Goal: Entertainment & Leisure: Browse casually

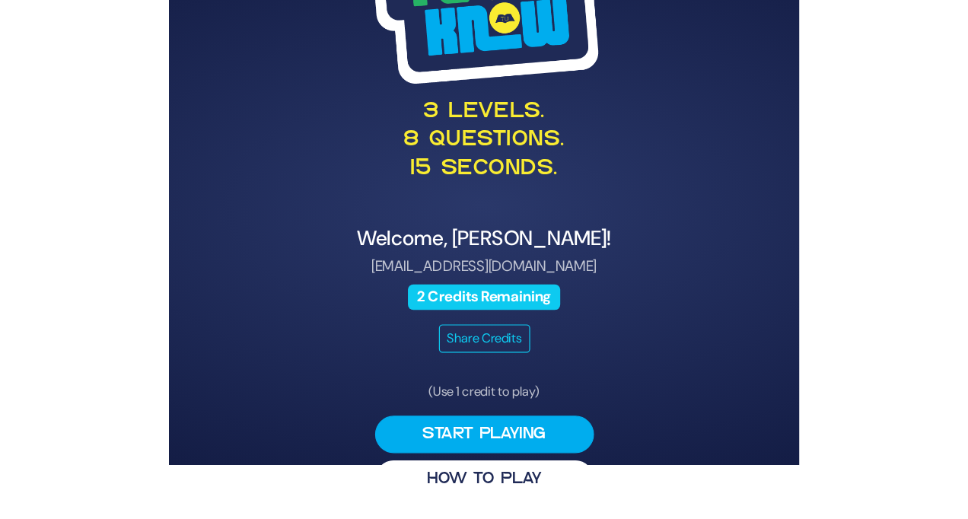
scroll to position [3, 0]
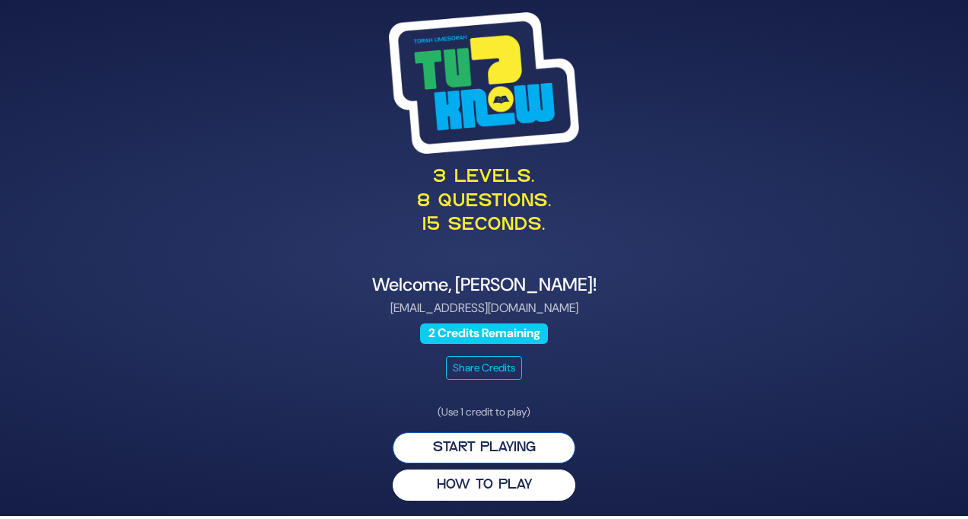
click at [459, 432] on button "Start Playing" at bounding box center [483, 447] width 183 height 31
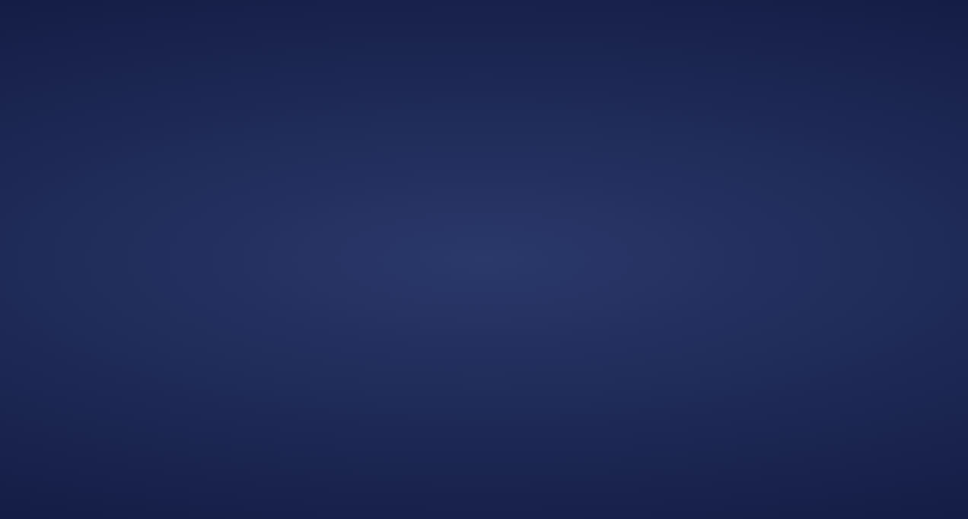
scroll to position [0, 0]
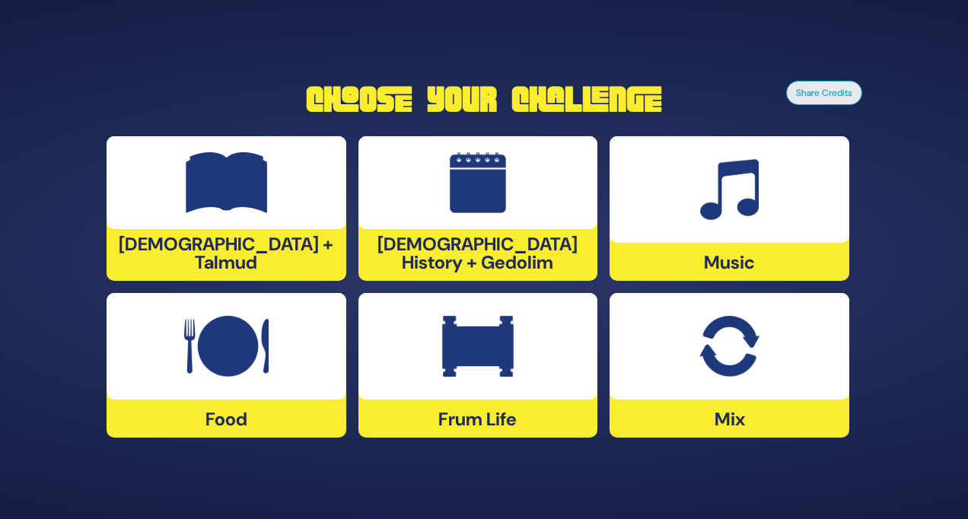
click at [525, 346] on img at bounding box center [728, 346] width 59 height 61
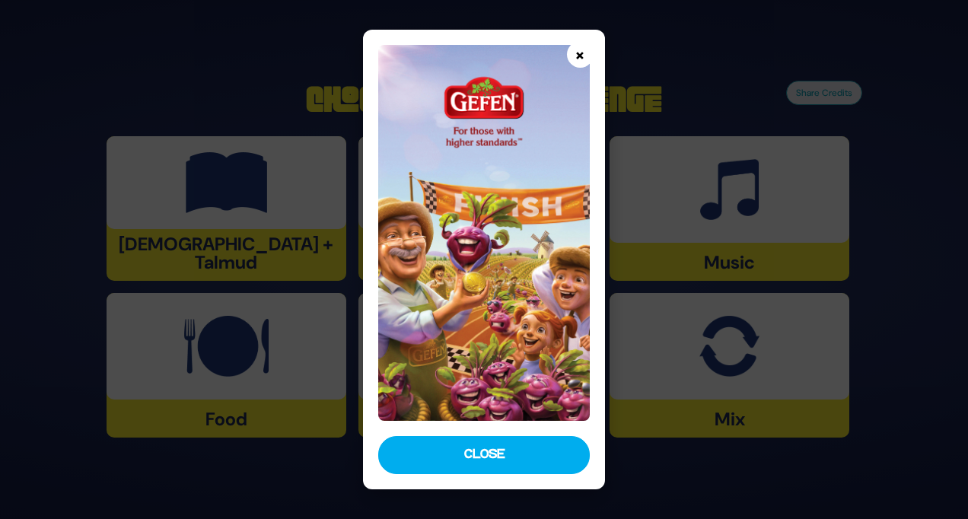
click at [525, 54] on button "×" at bounding box center [580, 54] width 27 height 27
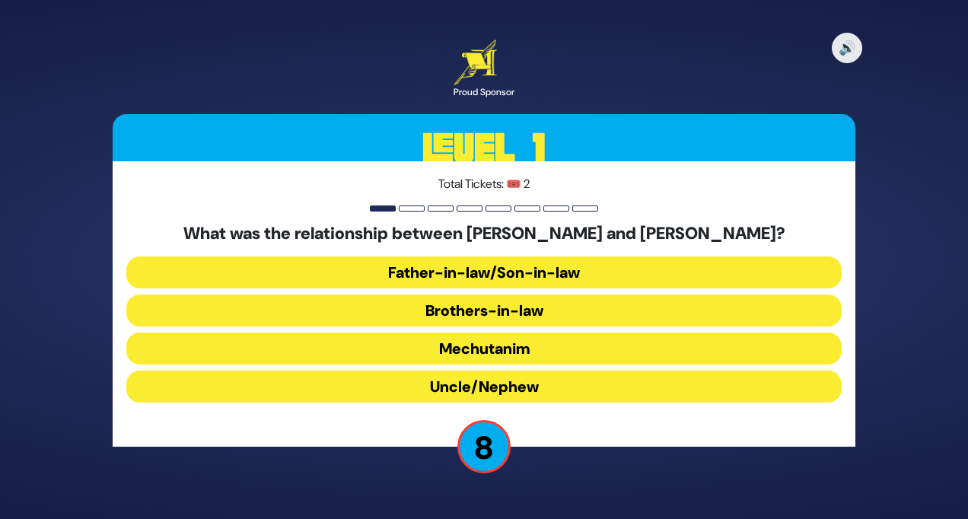
click at [525, 310] on button "Brothers-in-law" at bounding box center [483, 310] width 715 height 32
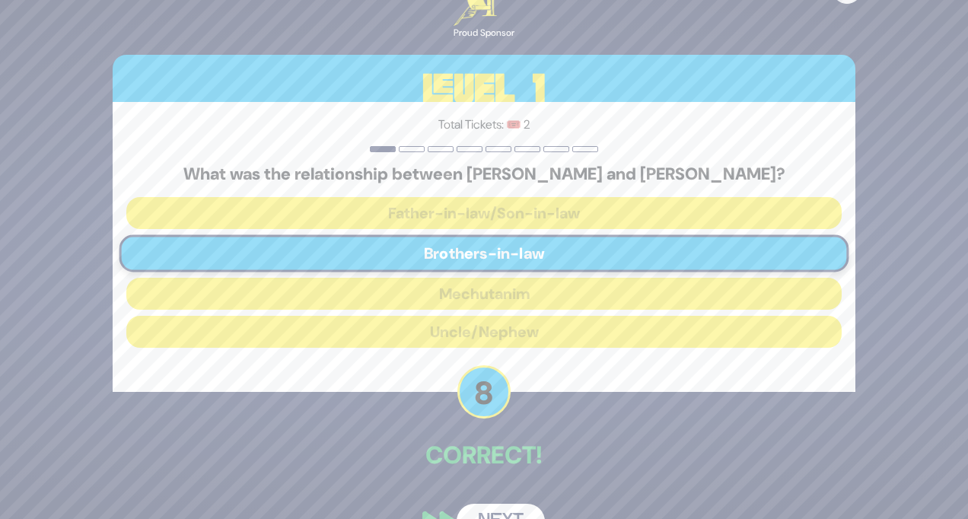
scroll to position [37, 0]
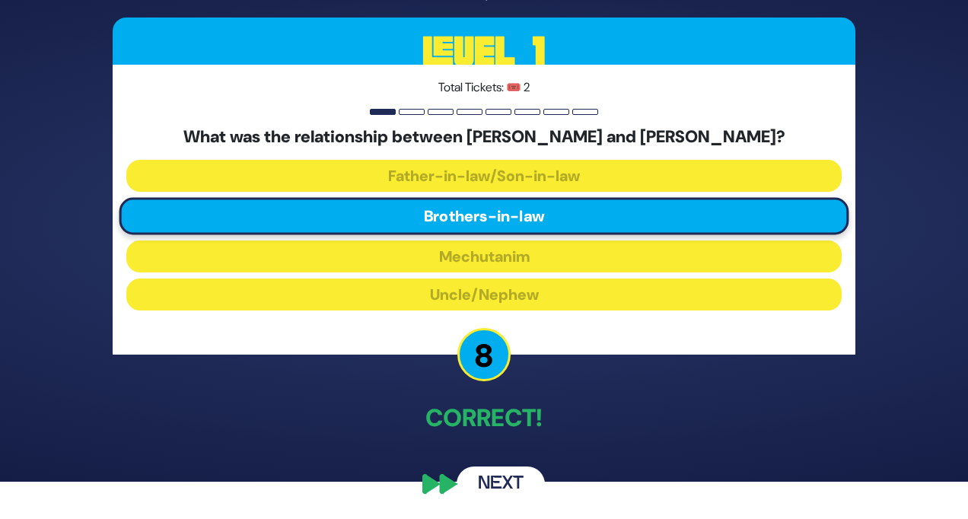
click at [501, 432] on button "Next" at bounding box center [500, 483] width 88 height 35
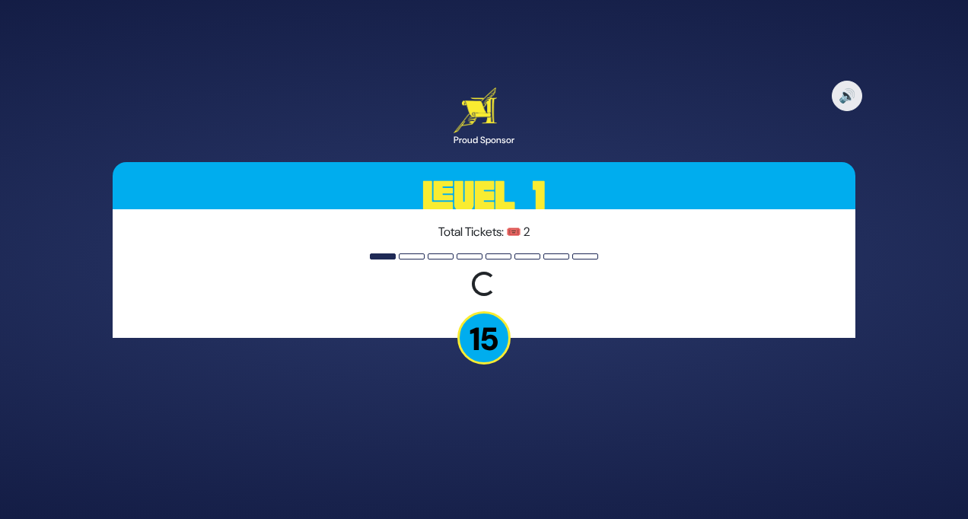
scroll to position [0, 0]
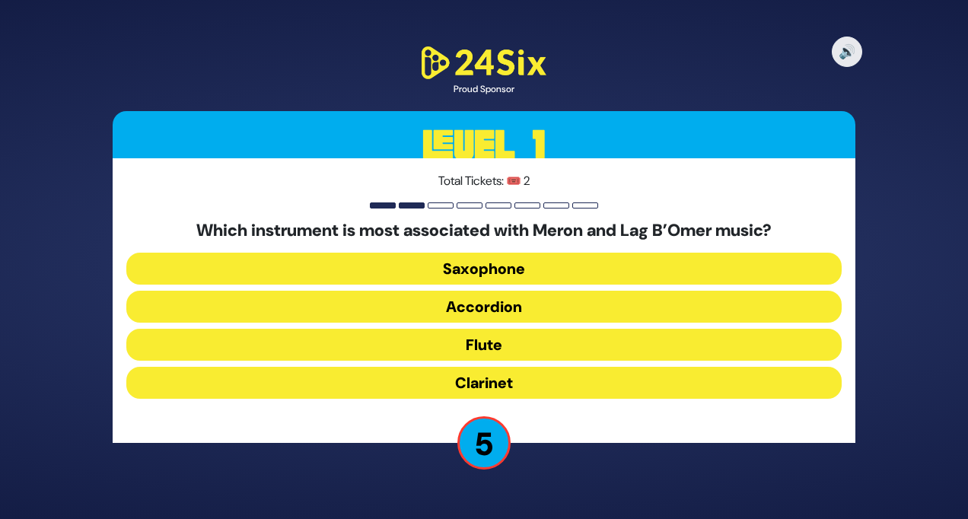
click at [525, 360] on button "Flute" at bounding box center [483, 345] width 715 height 32
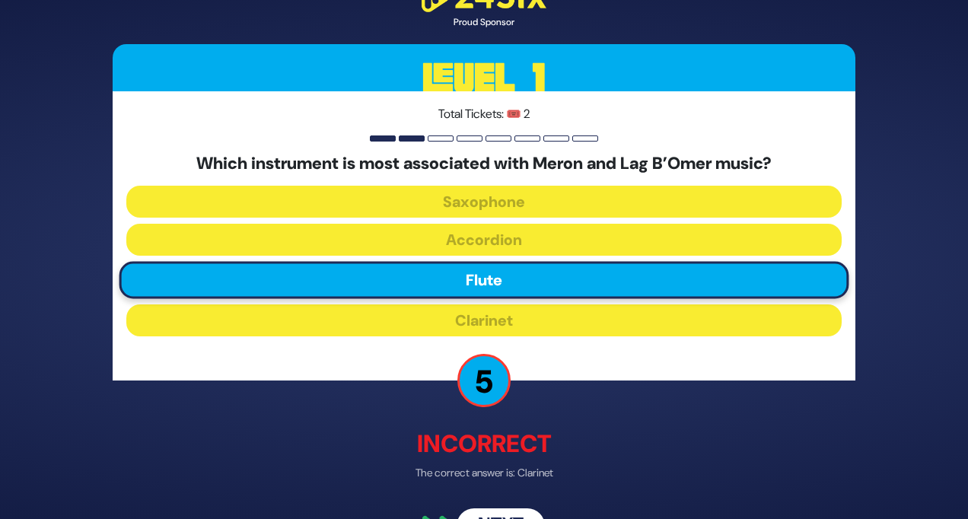
scroll to position [42, 0]
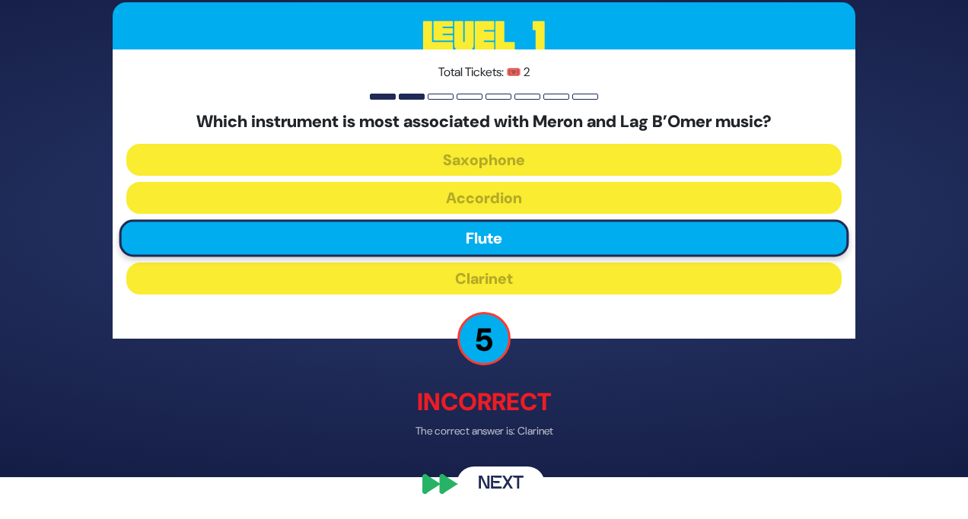
click at [504, 432] on button "Next" at bounding box center [500, 483] width 88 height 35
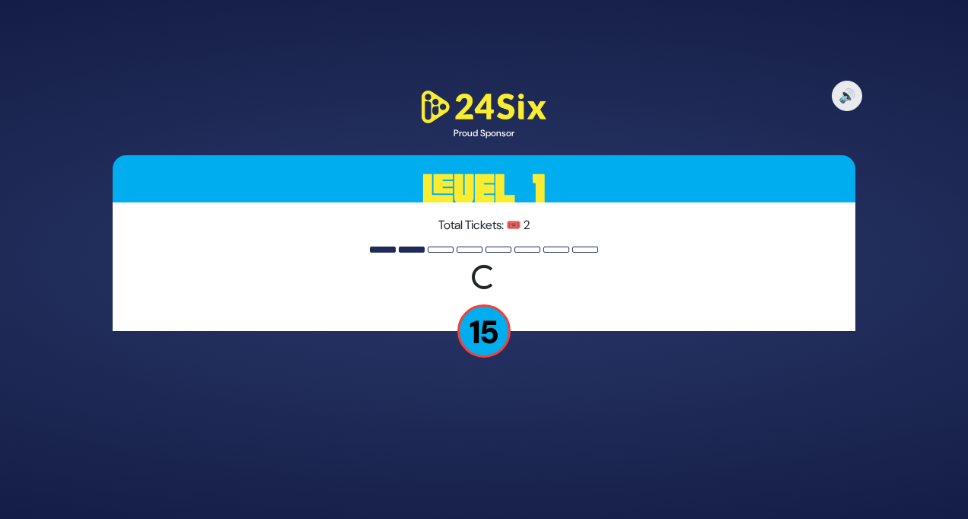
scroll to position [0, 0]
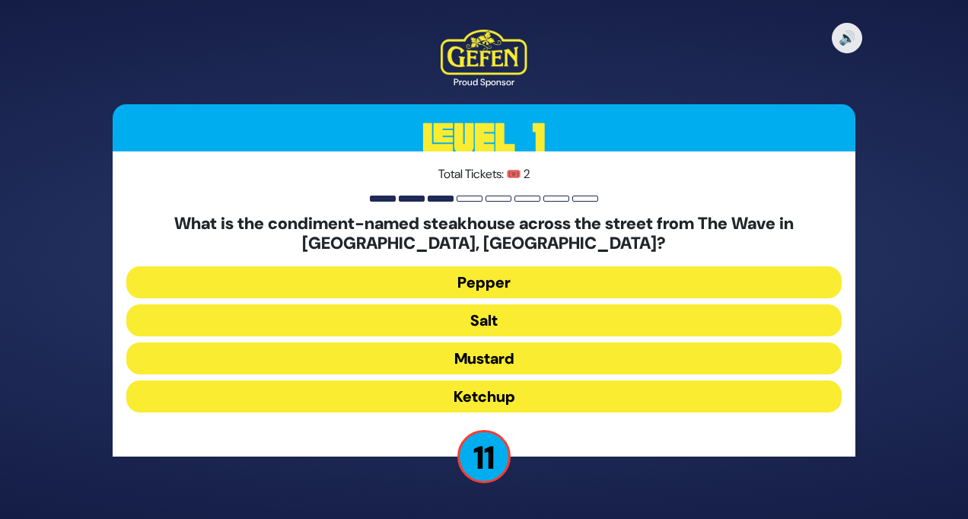
click at [518, 319] on button "Salt" at bounding box center [483, 320] width 715 height 32
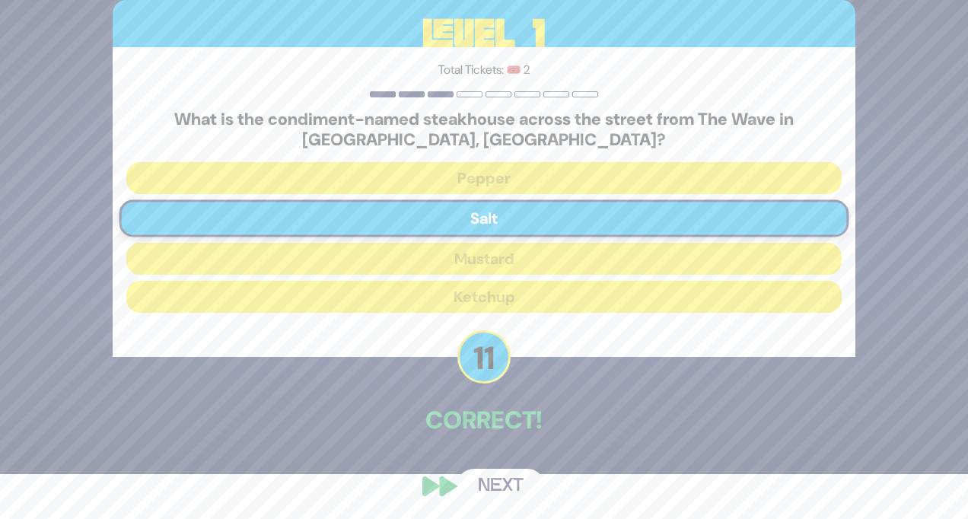
scroll to position [48, 0]
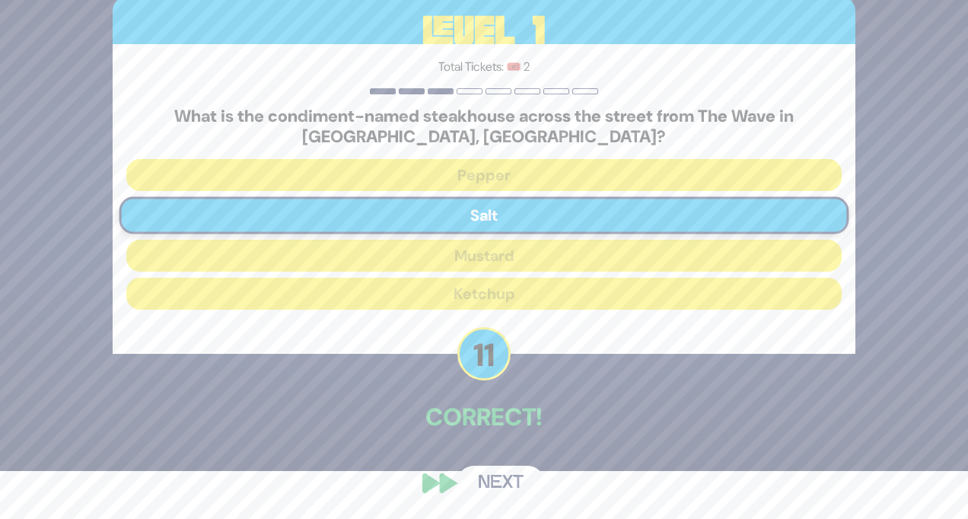
click at [513, 432] on button "Next" at bounding box center [500, 483] width 88 height 35
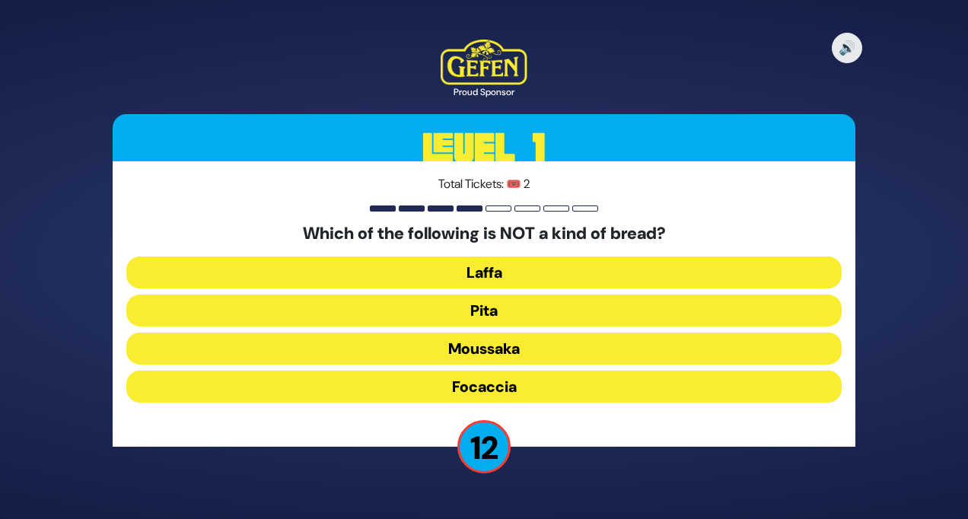
click at [523, 347] on button "Moussaka" at bounding box center [483, 348] width 715 height 32
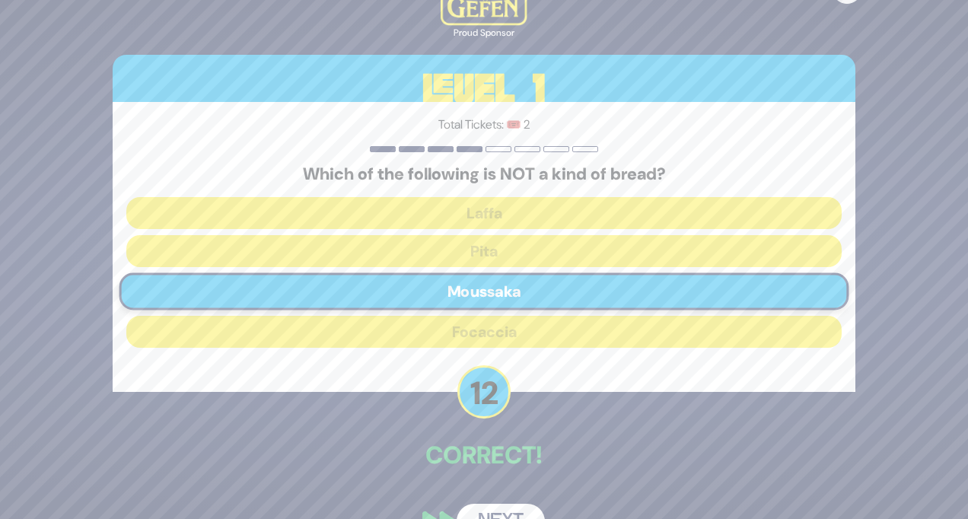
scroll to position [37, 0]
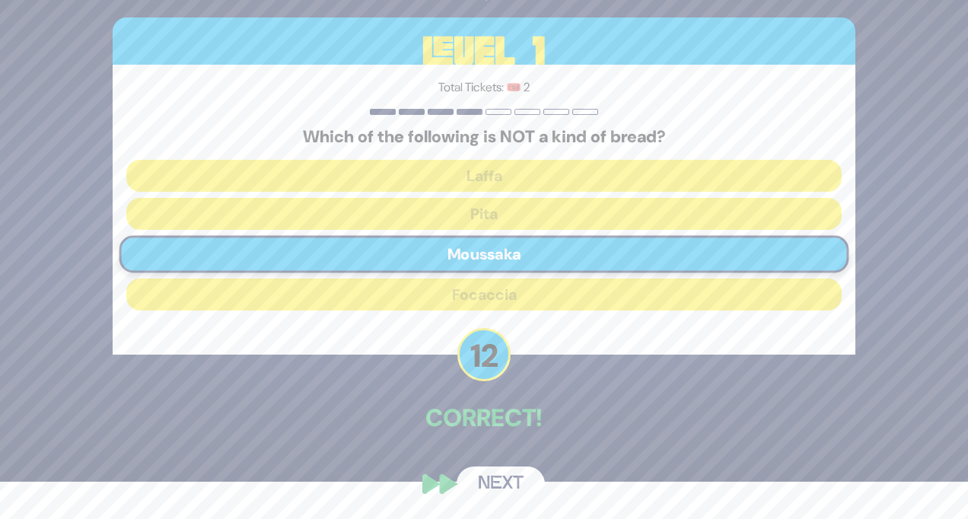
click at [514, 432] on button "Next" at bounding box center [500, 483] width 88 height 35
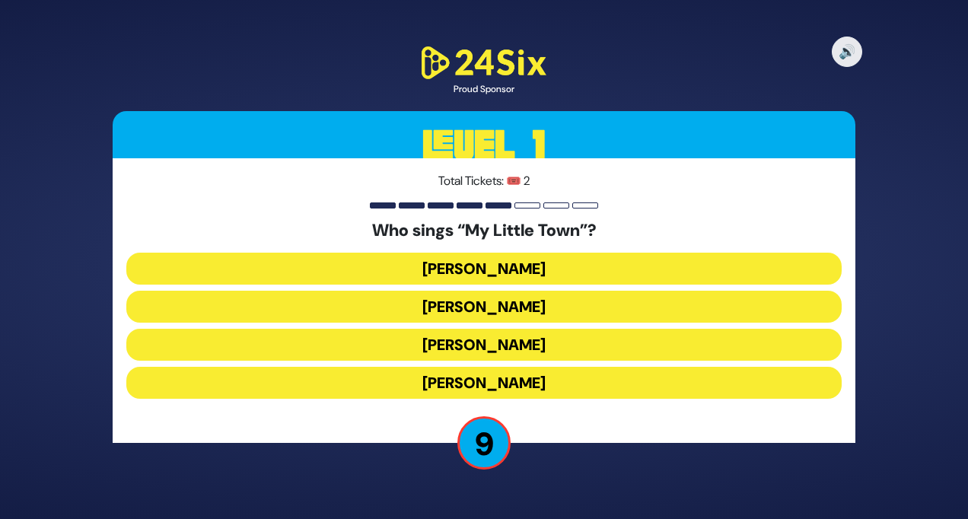
click at [487, 275] on button "Mordechai Ben David" at bounding box center [483, 269] width 715 height 32
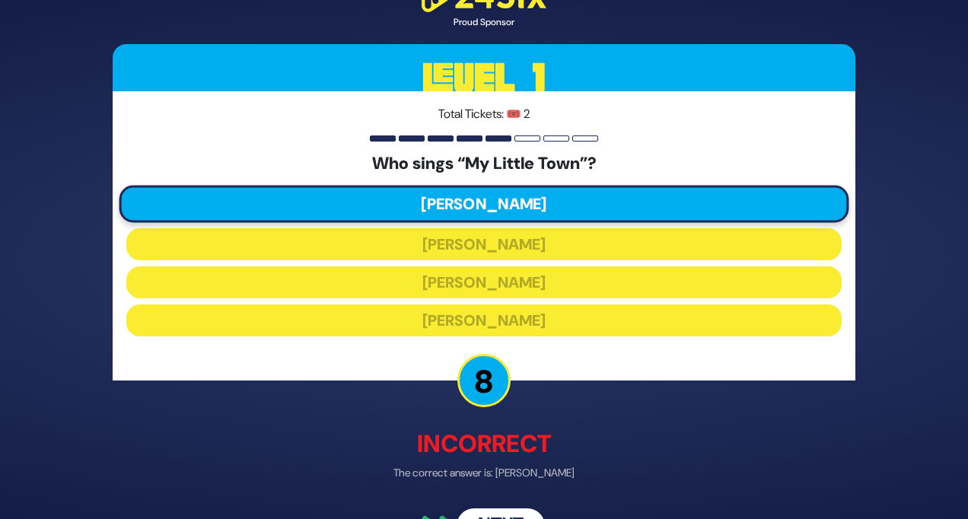
scroll to position [42, 0]
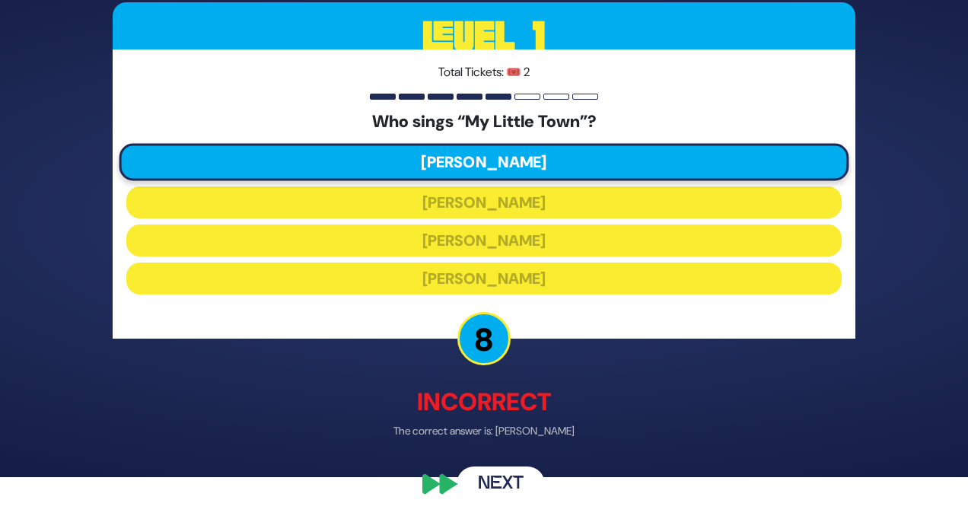
click at [491, 432] on button "Next" at bounding box center [500, 483] width 88 height 35
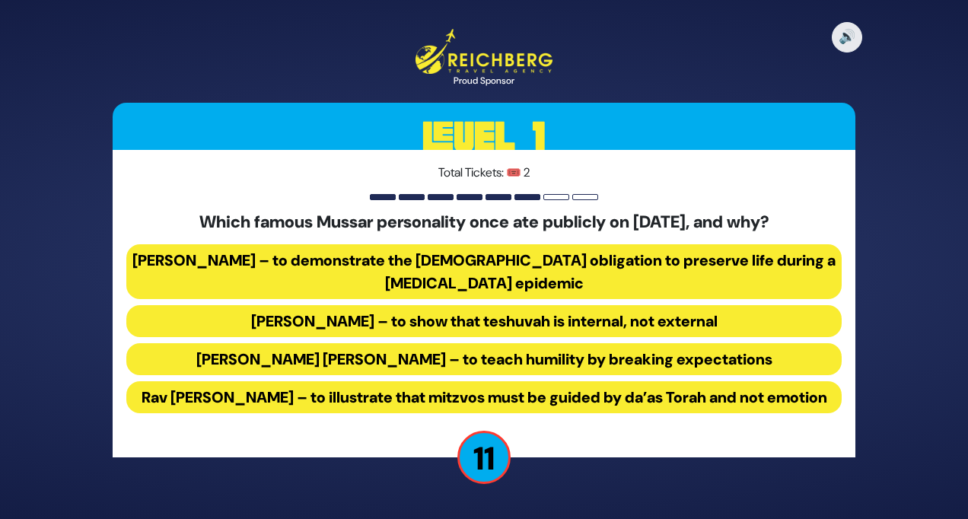
scroll to position [1, 0]
click at [510, 248] on button "Rav Yisroel Salanter – to demonstrate the halachic obligation to preserve life …" at bounding box center [483, 271] width 715 height 55
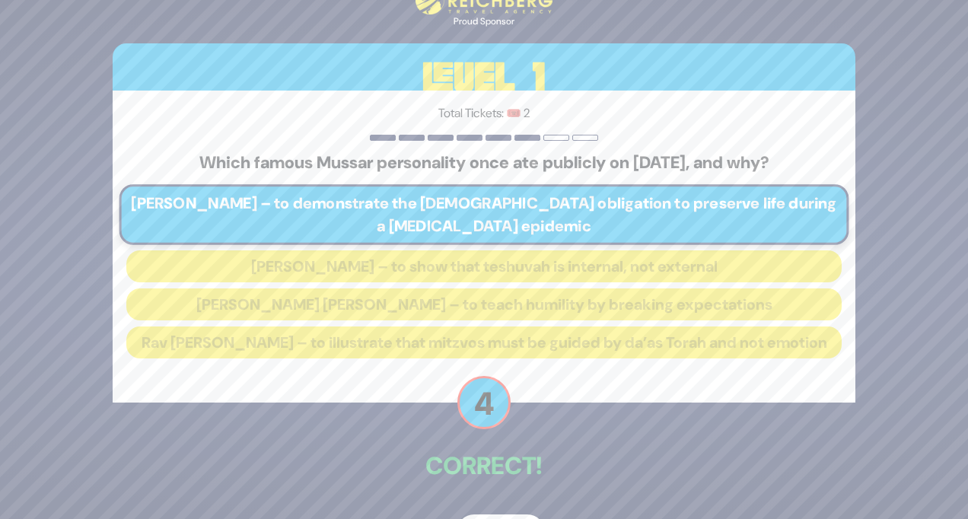
scroll to position [60, 0]
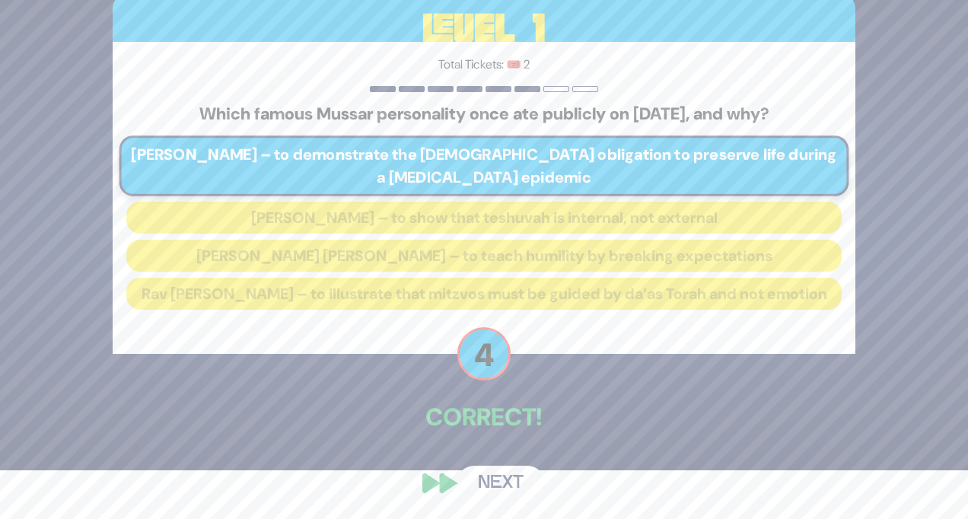
click at [500, 432] on button "Next" at bounding box center [500, 483] width 88 height 35
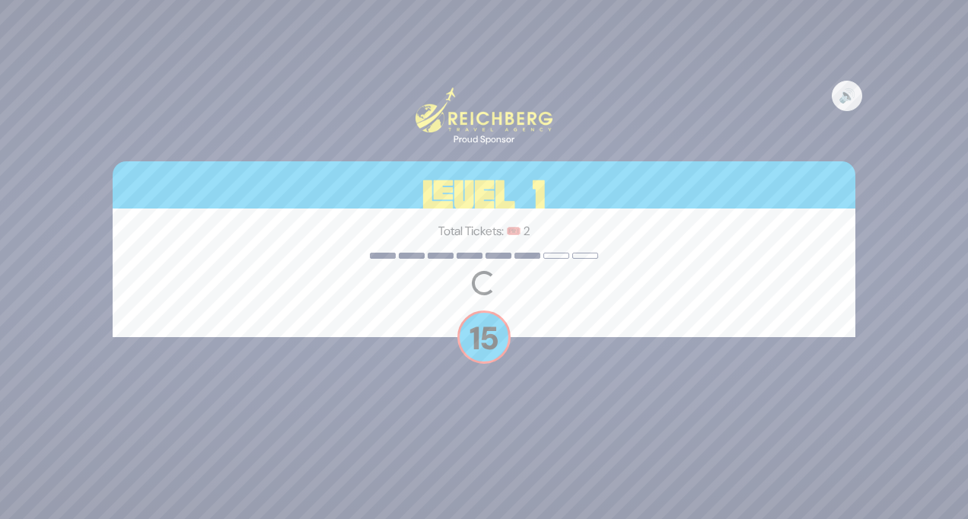
scroll to position [0, 0]
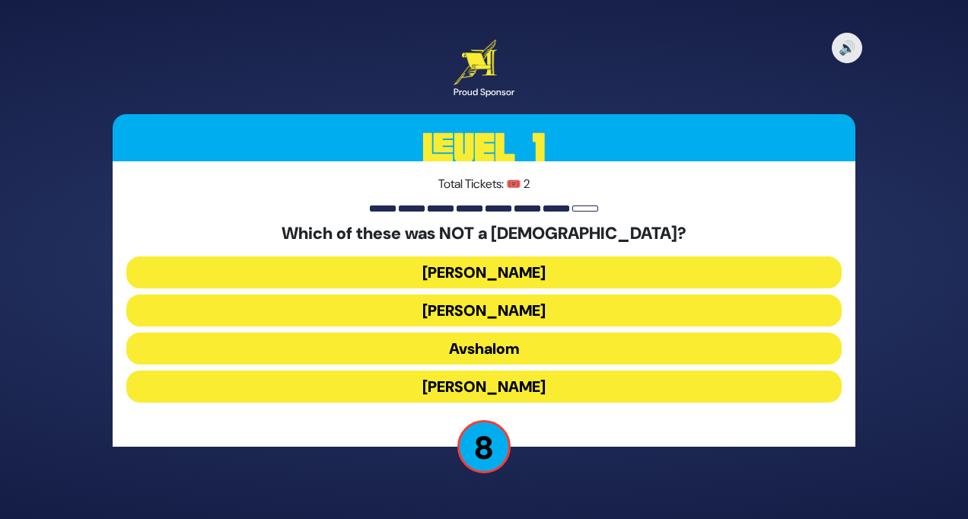
click at [505, 351] on button "Avshalom" at bounding box center [483, 348] width 715 height 32
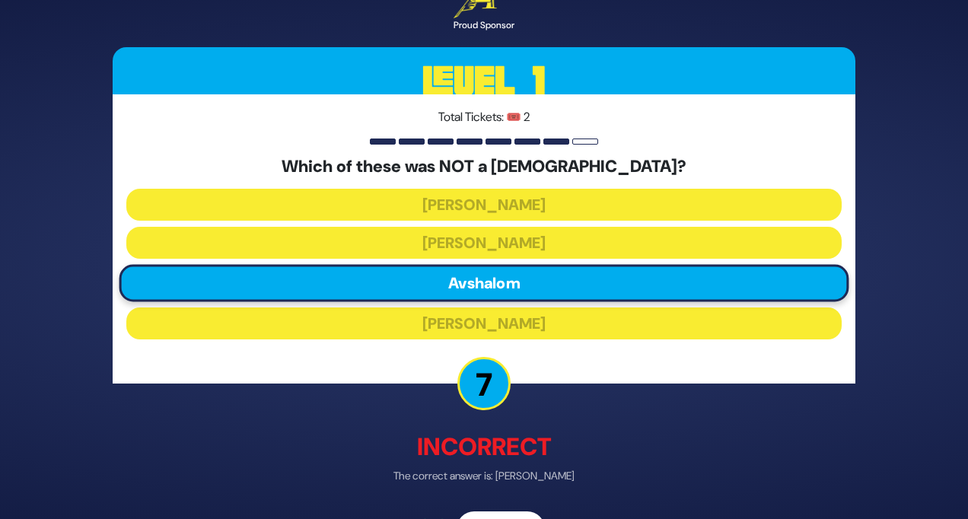
scroll to position [46, 0]
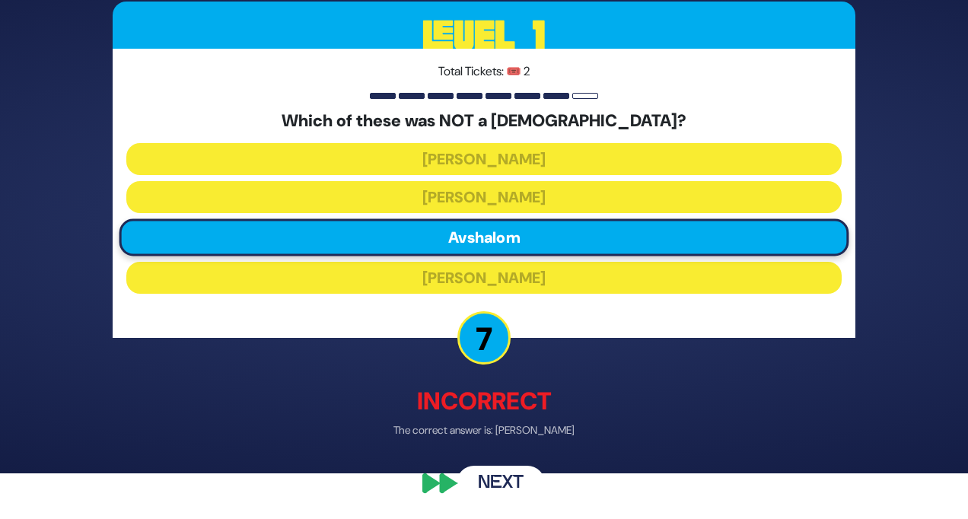
click at [493, 432] on button "Next" at bounding box center [500, 483] width 88 height 35
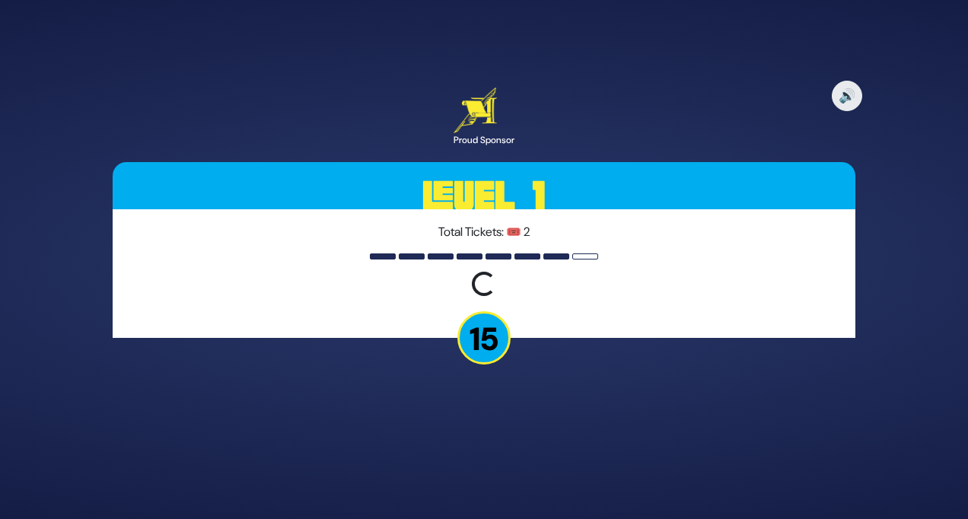
scroll to position [0, 0]
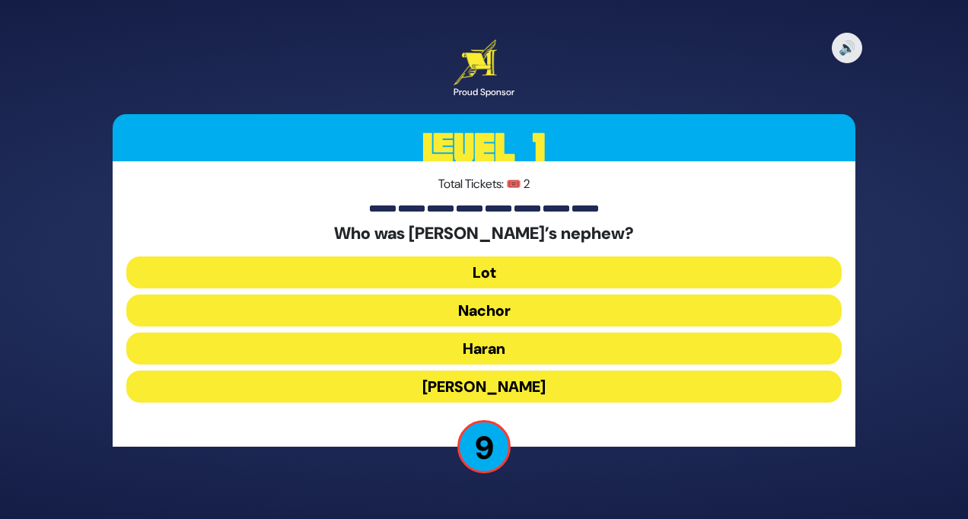
click at [525, 269] on button "Lot" at bounding box center [483, 272] width 715 height 32
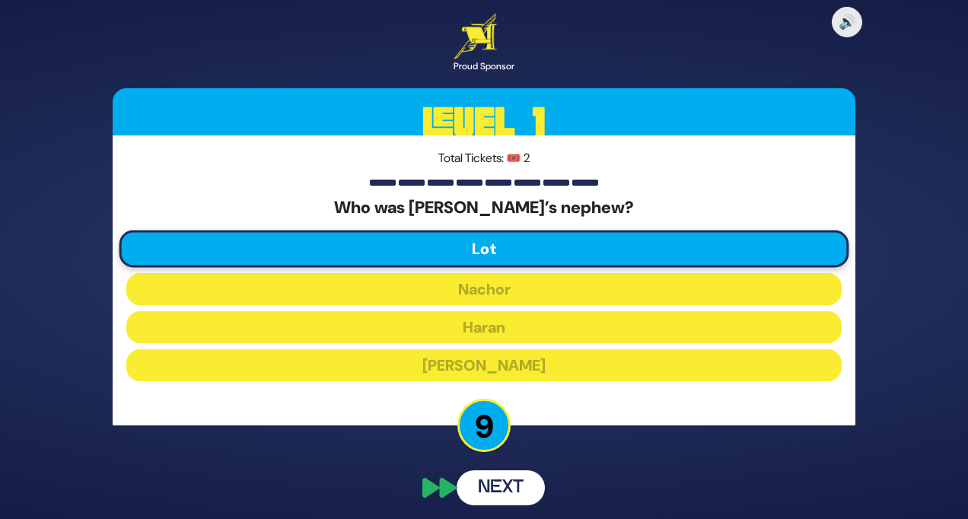
click at [497, 432] on button "Next" at bounding box center [500, 487] width 88 height 35
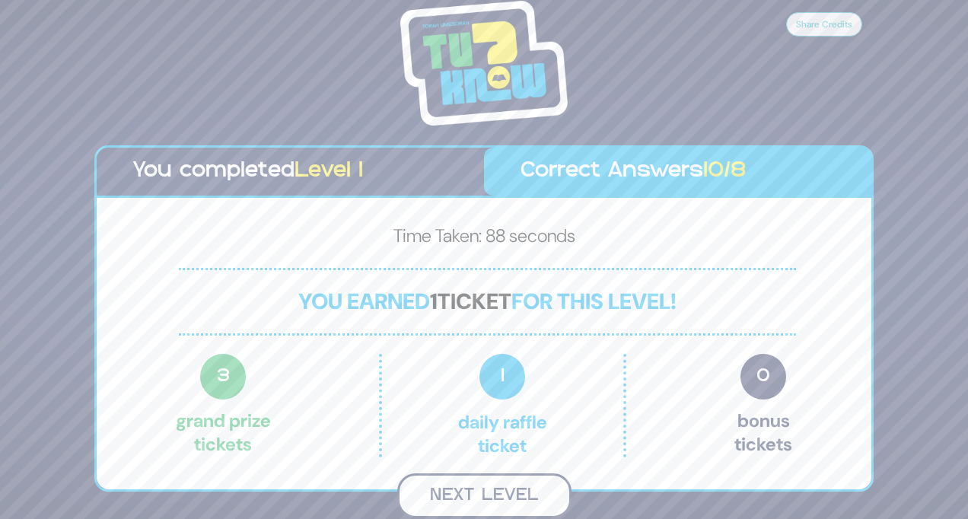
click at [498, 432] on button "Next Level" at bounding box center [484, 495] width 174 height 45
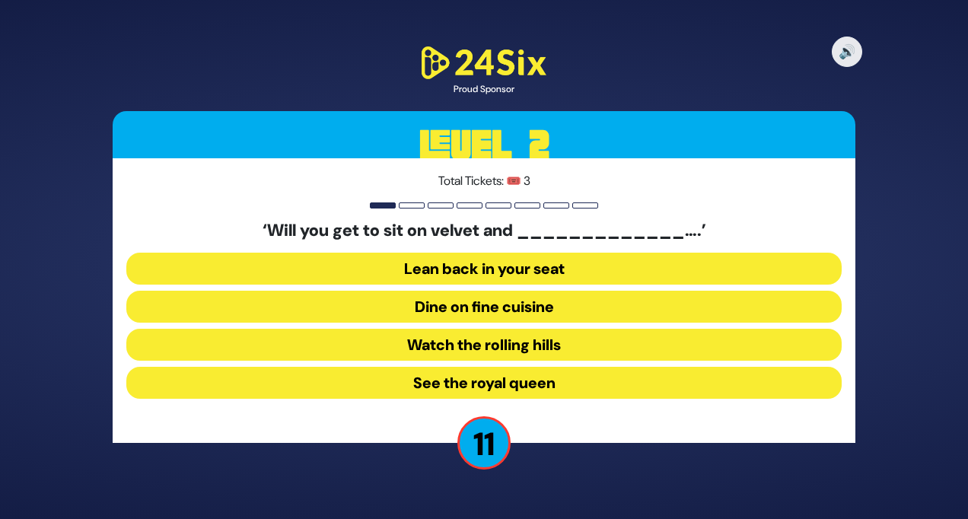
click at [492, 311] on button "Dine on fine cuisine" at bounding box center [483, 307] width 715 height 32
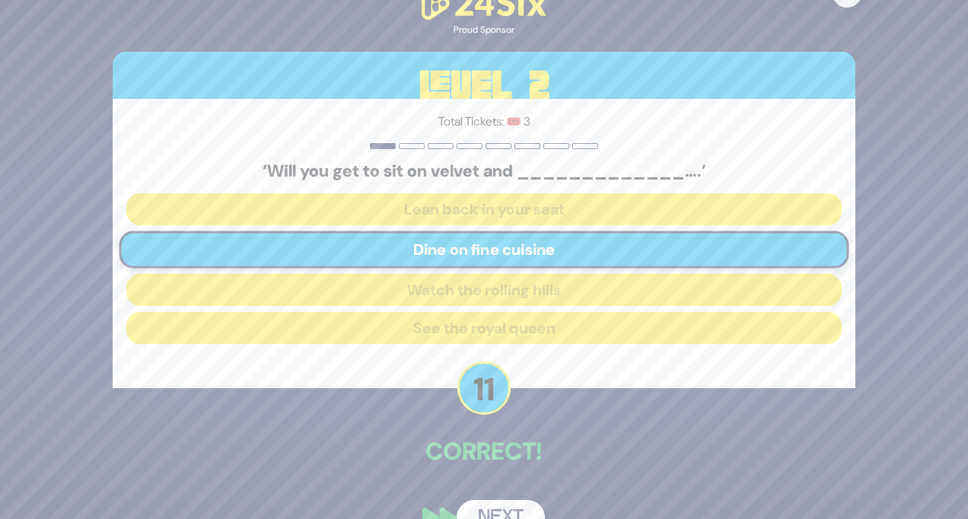
click at [498, 432] on button "Next" at bounding box center [500, 517] width 88 height 35
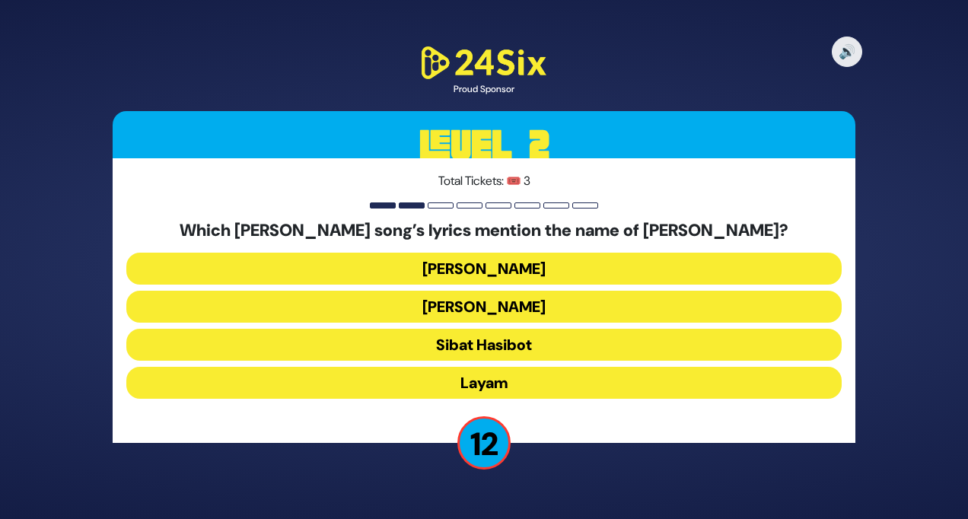
click at [525, 271] on button "Halev Sheli" at bounding box center [483, 269] width 715 height 32
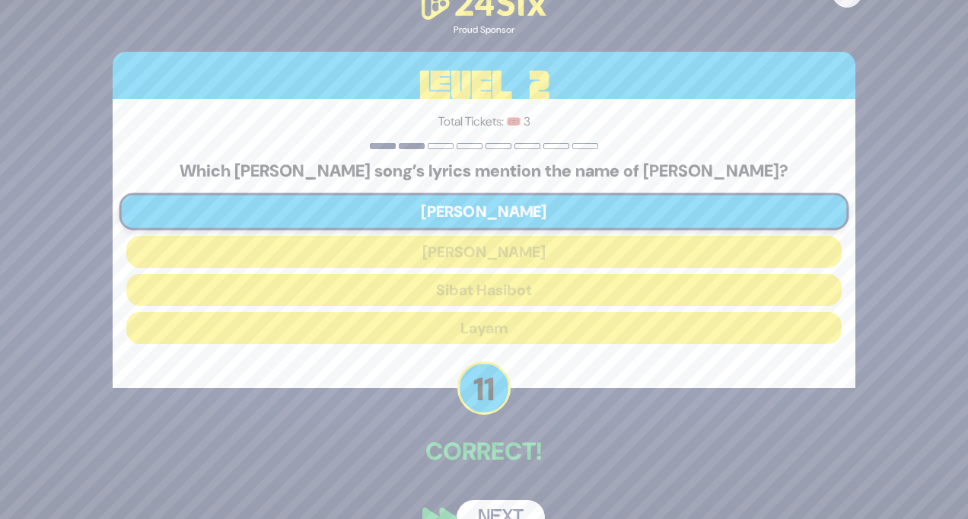
click at [507, 432] on button "Next" at bounding box center [500, 517] width 88 height 35
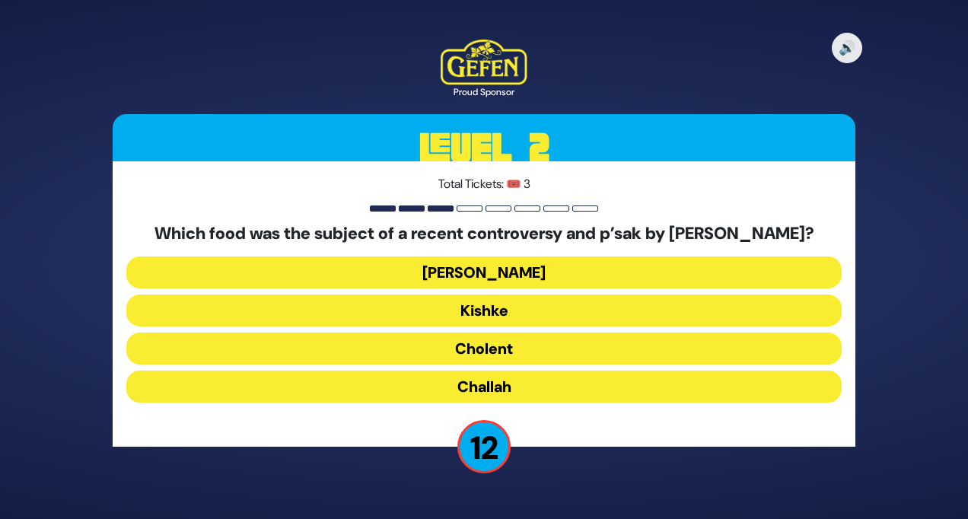
click at [518, 364] on button "Cholent" at bounding box center [483, 348] width 715 height 32
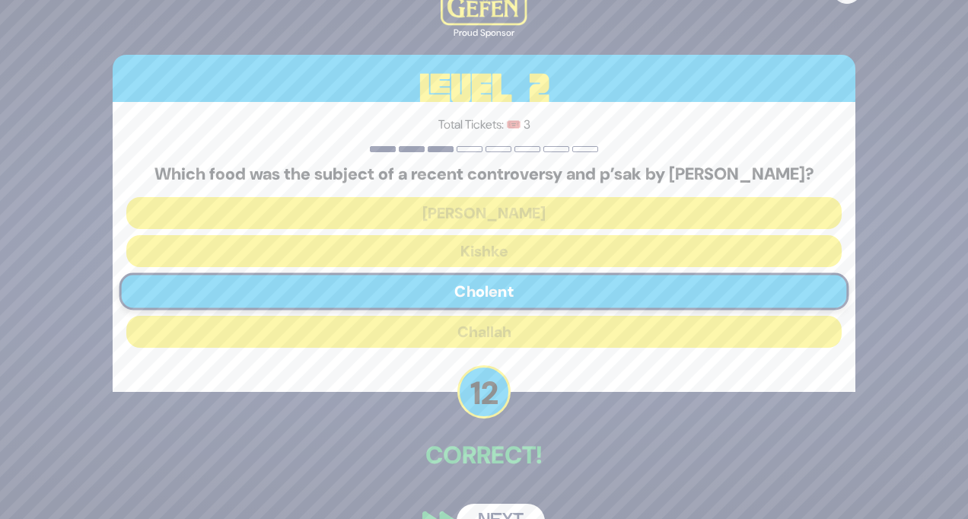
scroll to position [48, 0]
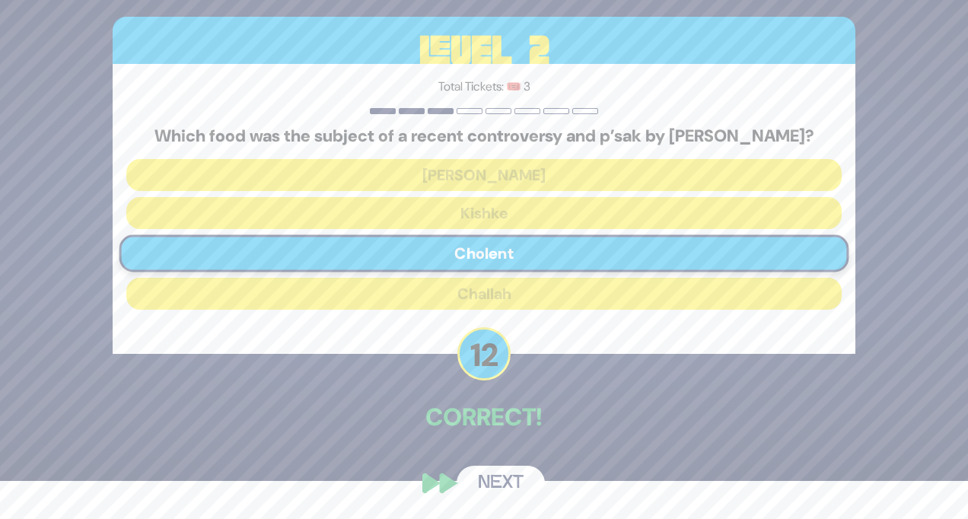
click at [510, 432] on button "Next" at bounding box center [500, 483] width 88 height 35
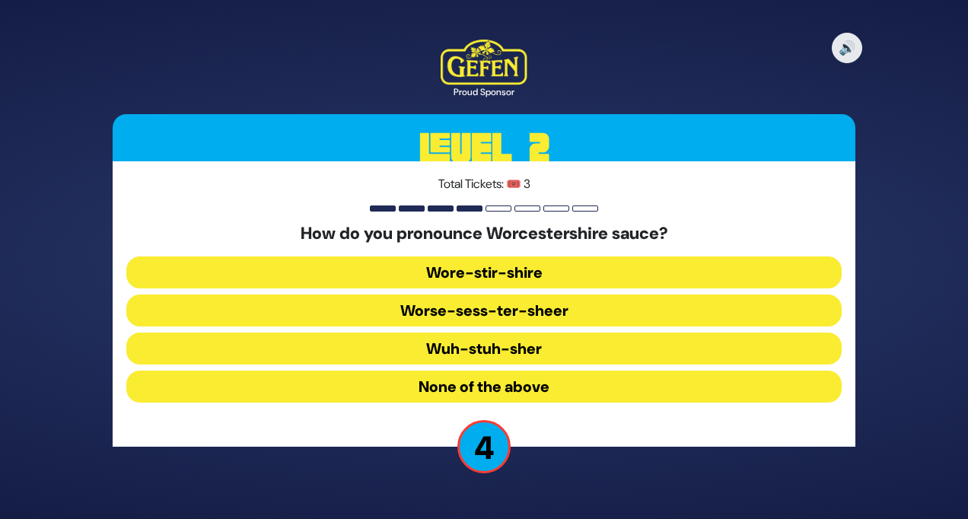
click at [497, 274] on button "Wore-stir-shire" at bounding box center [483, 272] width 715 height 32
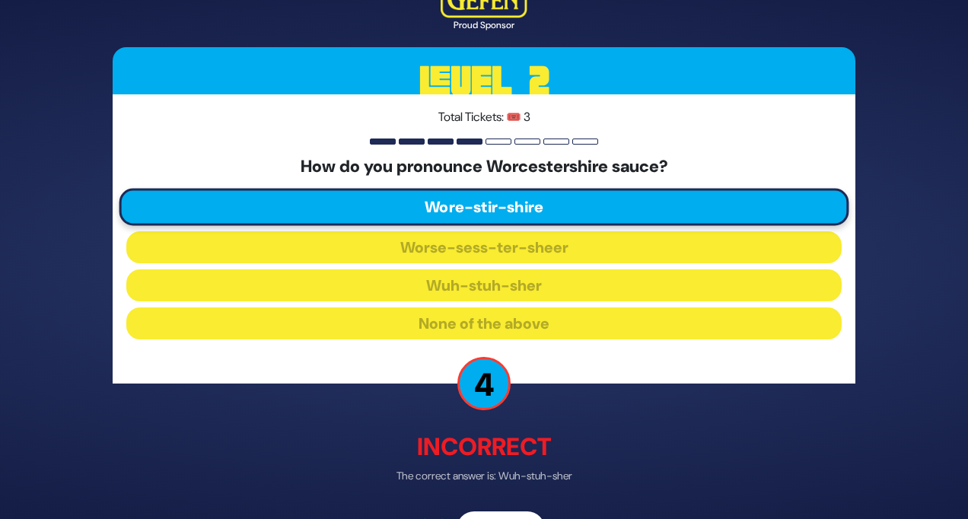
scroll to position [46, 0]
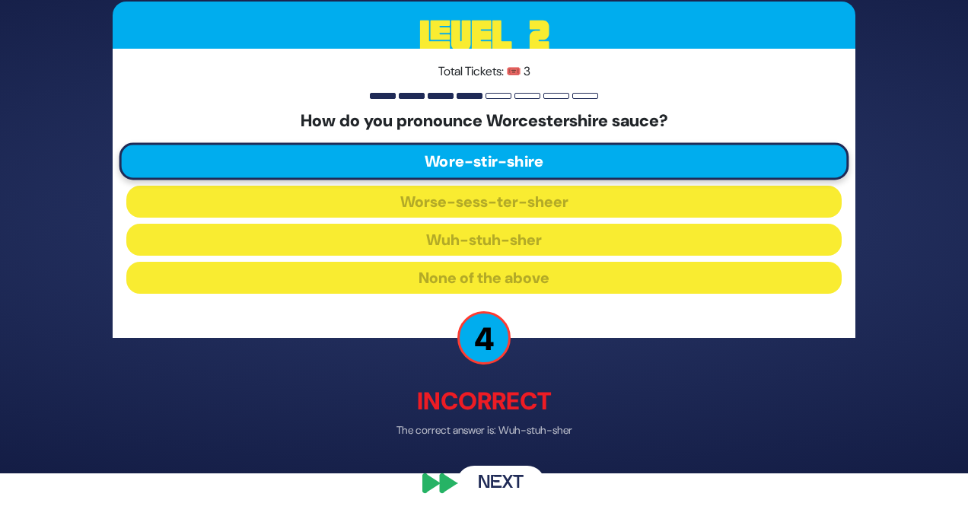
click at [494, 432] on button "Next" at bounding box center [500, 483] width 88 height 35
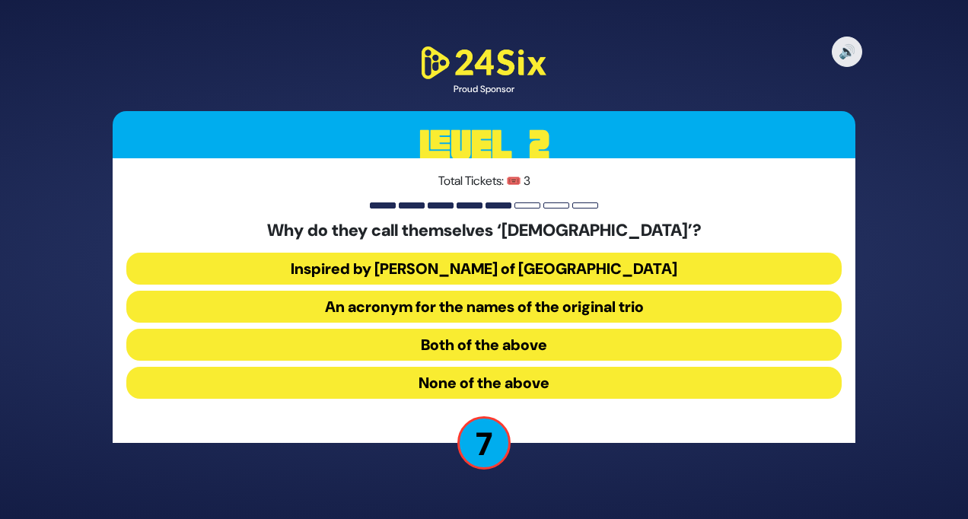
click at [520, 346] on button "Both of the above" at bounding box center [483, 345] width 715 height 32
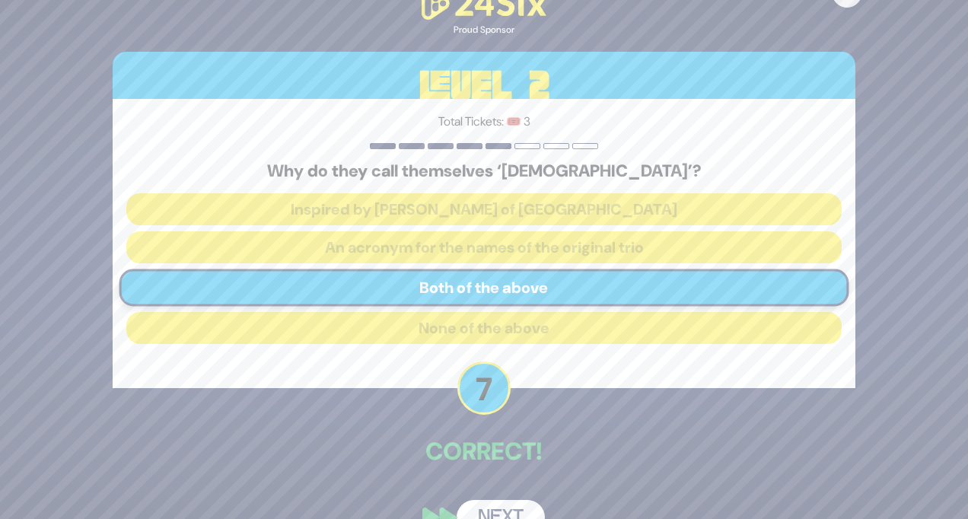
click at [504, 432] on button "Next" at bounding box center [500, 517] width 88 height 35
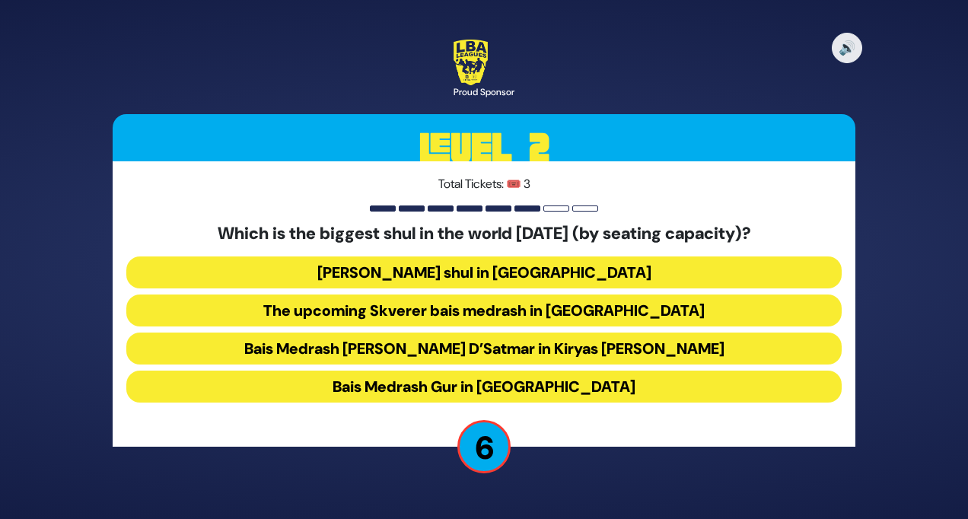
click at [520, 281] on button "Belzer shul in Yerushalayim" at bounding box center [483, 272] width 715 height 32
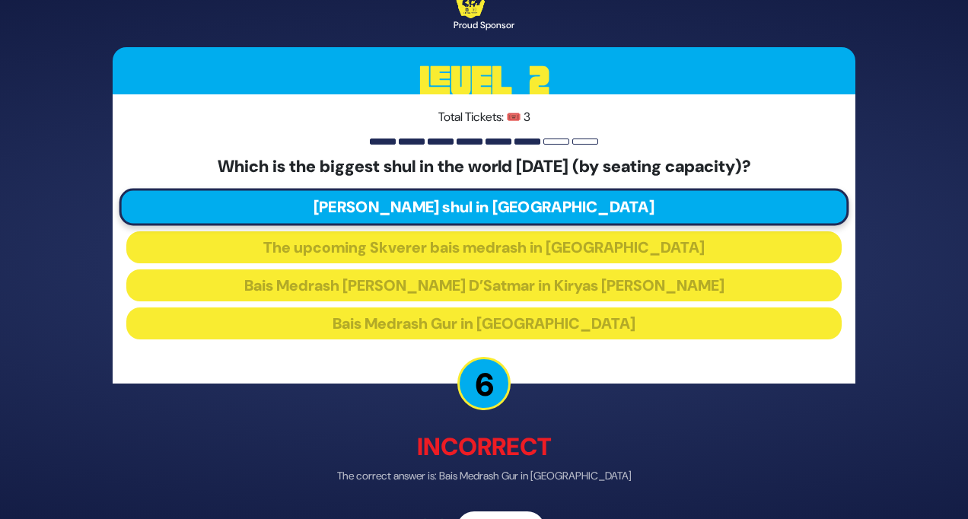
scroll to position [46, 0]
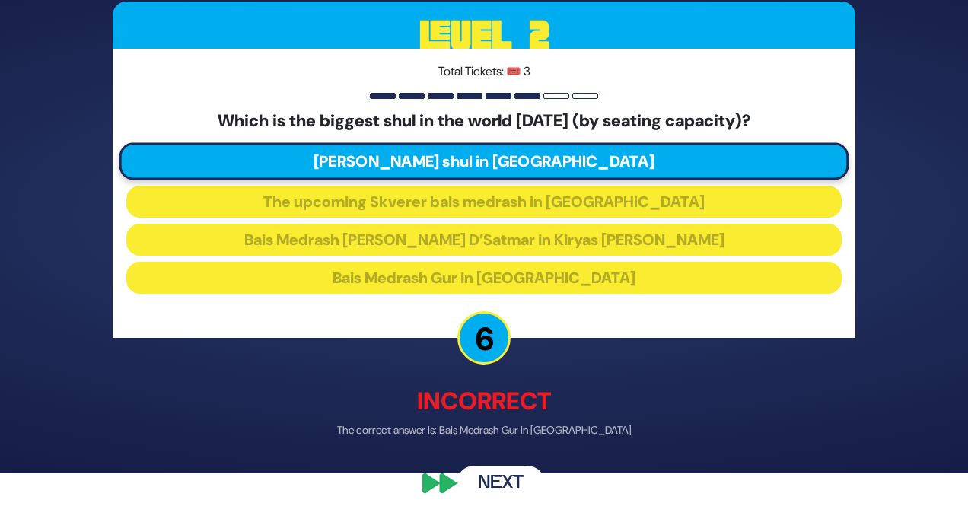
click at [513, 432] on button "Next" at bounding box center [500, 483] width 88 height 35
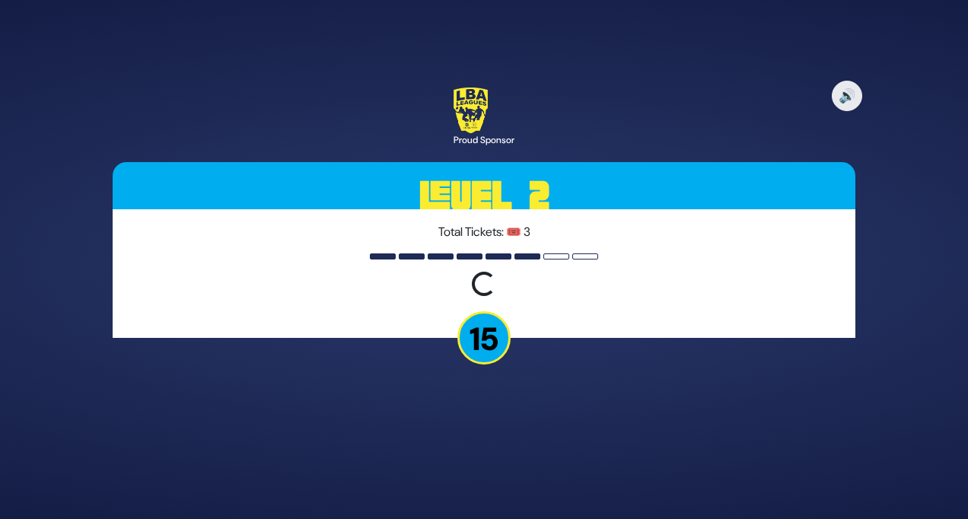
scroll to position [0, 0]
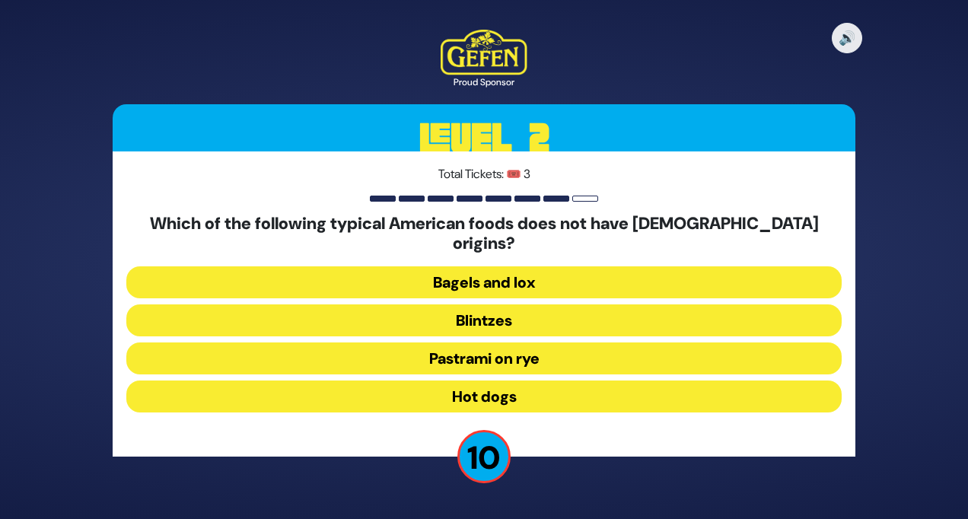
click at [525, 385] on button "Hot dogs" at bounding box center [483, 396] width 715 height 32
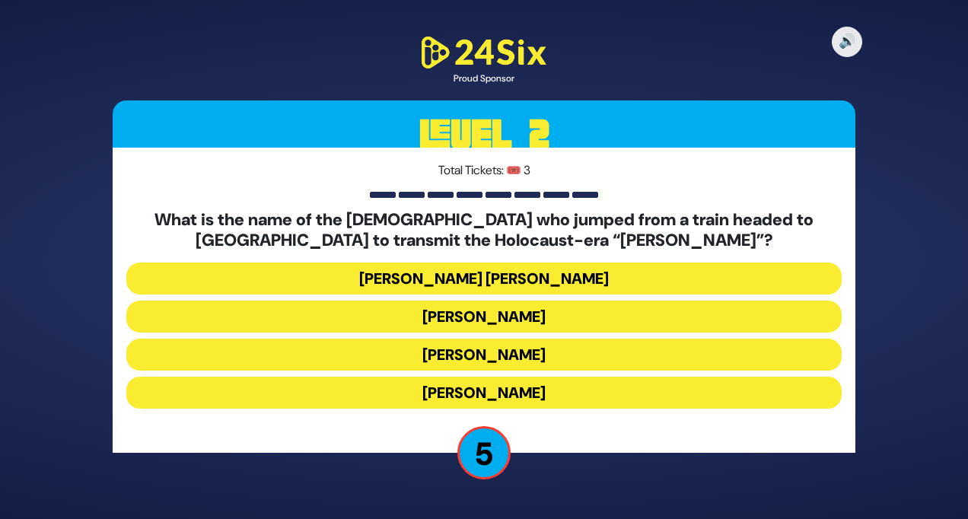
click at [525, 317] on button "Mordechai Fastag" at bounding box center [483, 316] width 715 height 32
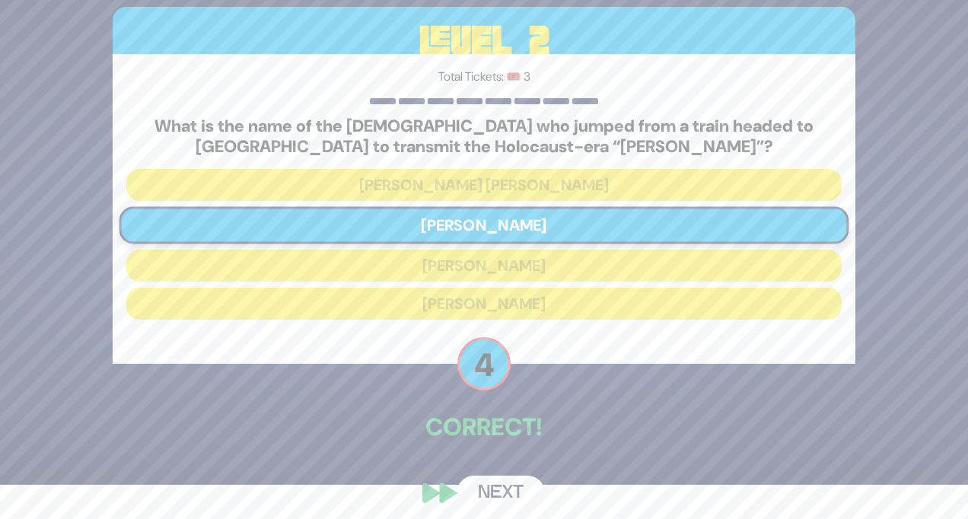
scroll to position [44, 0]
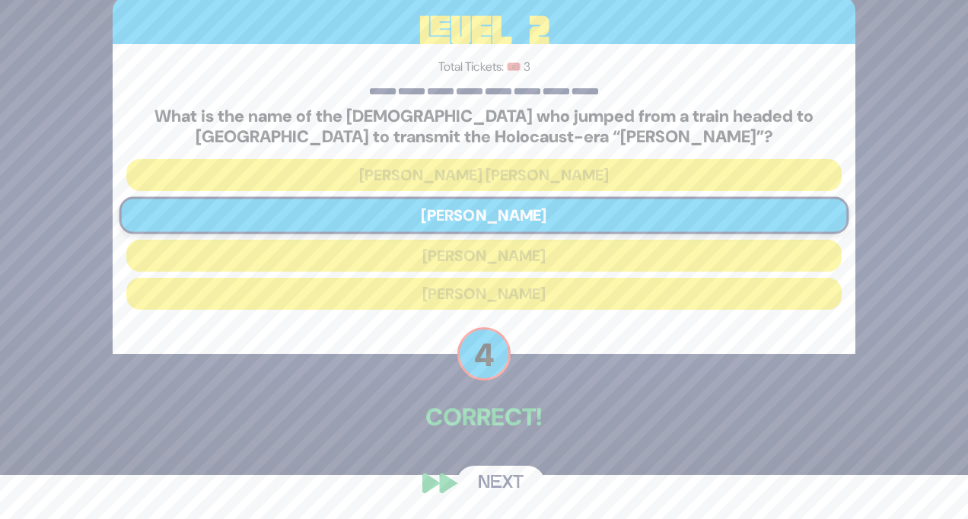
click at [511, 432] on button "Next" at bounding box center [500, 483] width 88 height 35
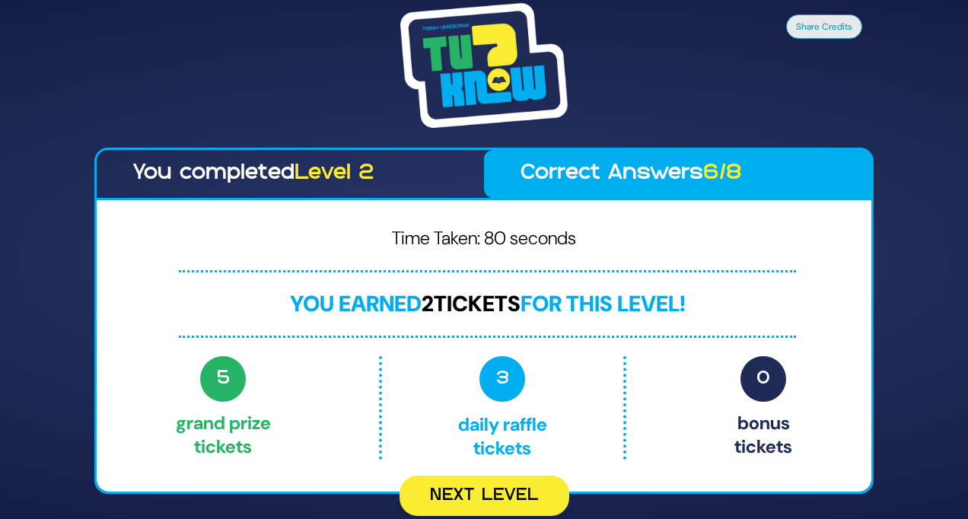
scroll to position [0, 0]
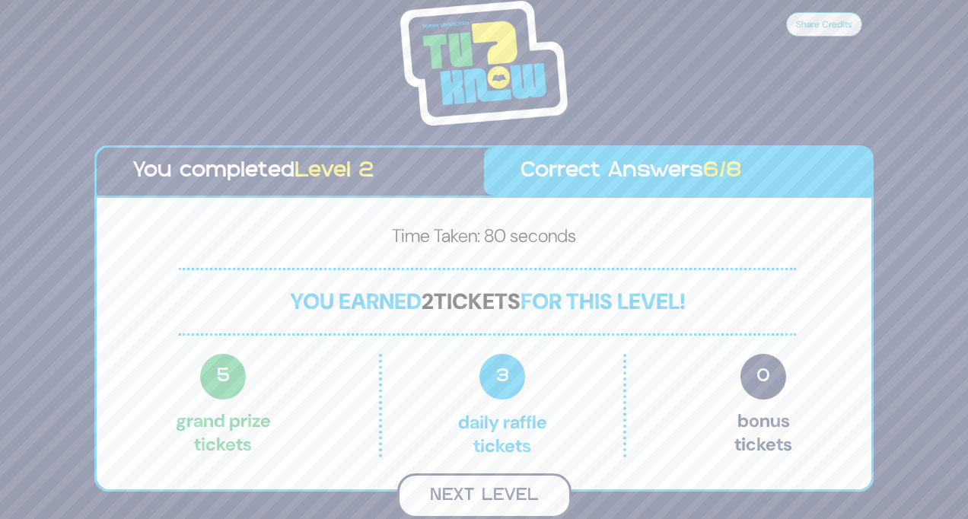
click at [487, 432] on button "Next Level" at bounding box center [484, 495] width 174 height 45
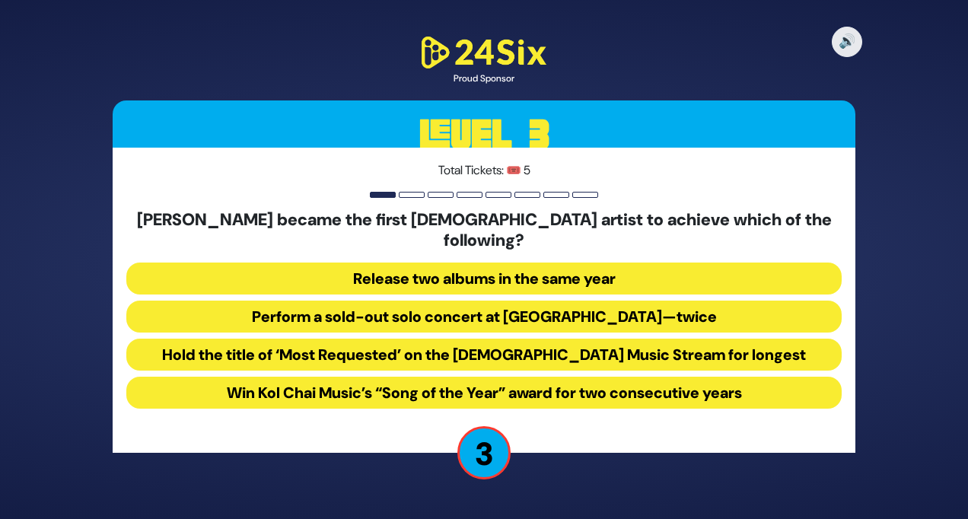
click at [475, 307] on button "Perform a sold-out solo concert at Madison Square Garden—twice" at bounding box center [483, 316] width 715 height 32
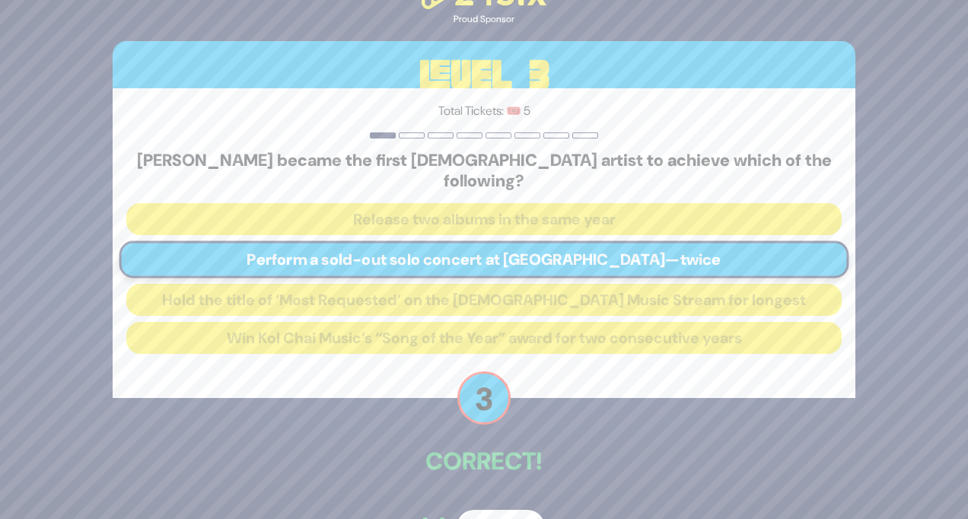
click at [489, 432] on button "Next" at bounding box center [500, 527] width 88 height 35
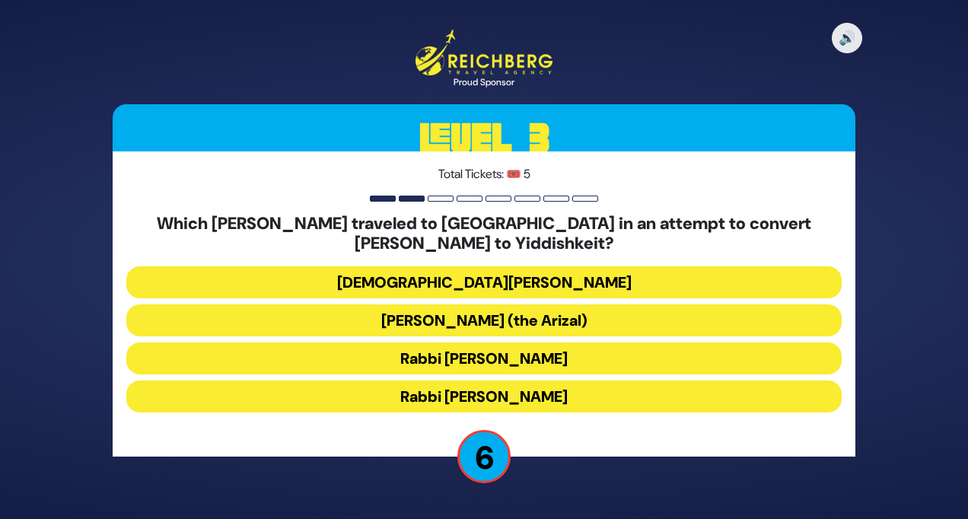
click at [525, 399] on button "Rabbi Shlomo Molcho" at bounding box center [483, 396] width 715 height 32
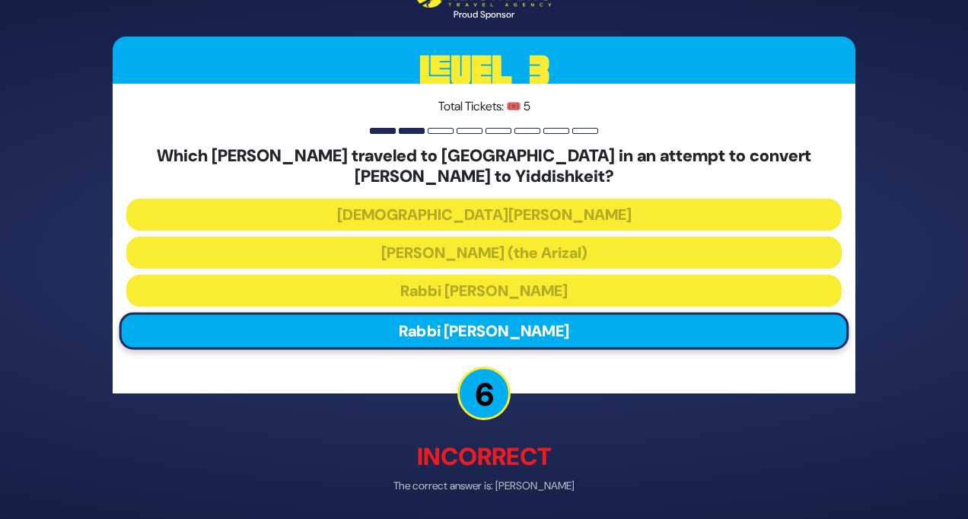
scroll to position [56, 0]
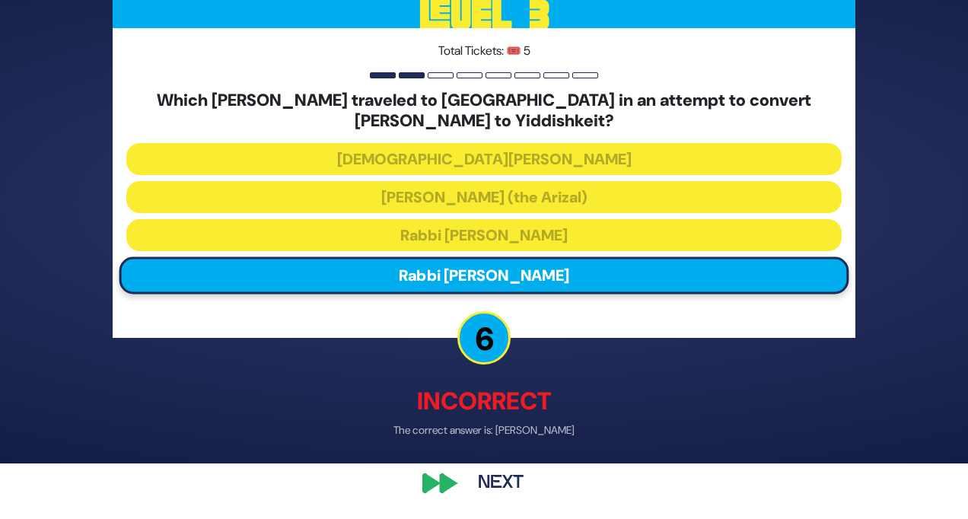
click at [507, 432] on button "Next" at bounding box center [500, 483] width 88 height 35
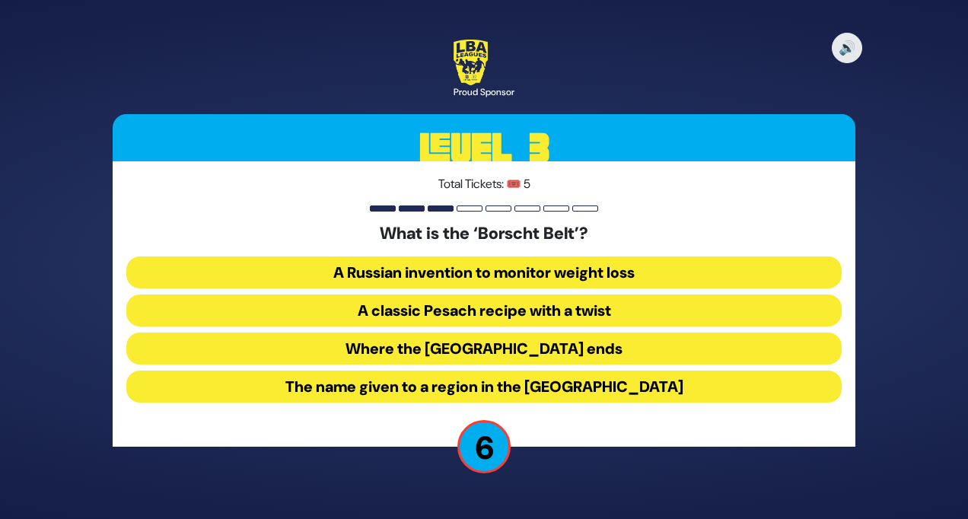
click at [418, 389] on button "The name given to a region in the Catskill Mountains" at bounding box center [483, 386] width 715 height 32
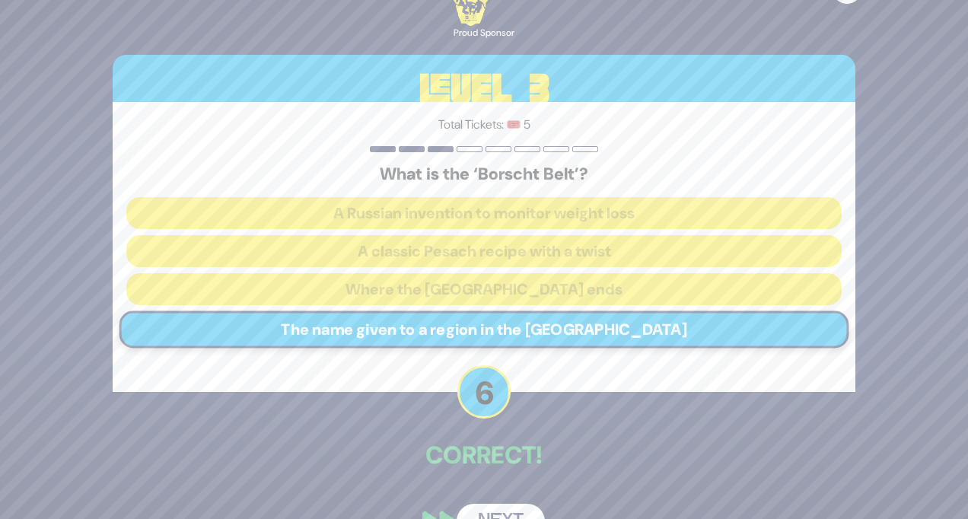
click at [501, 432] on button "Next" at bounding box center [500, 521] width 88 height 35
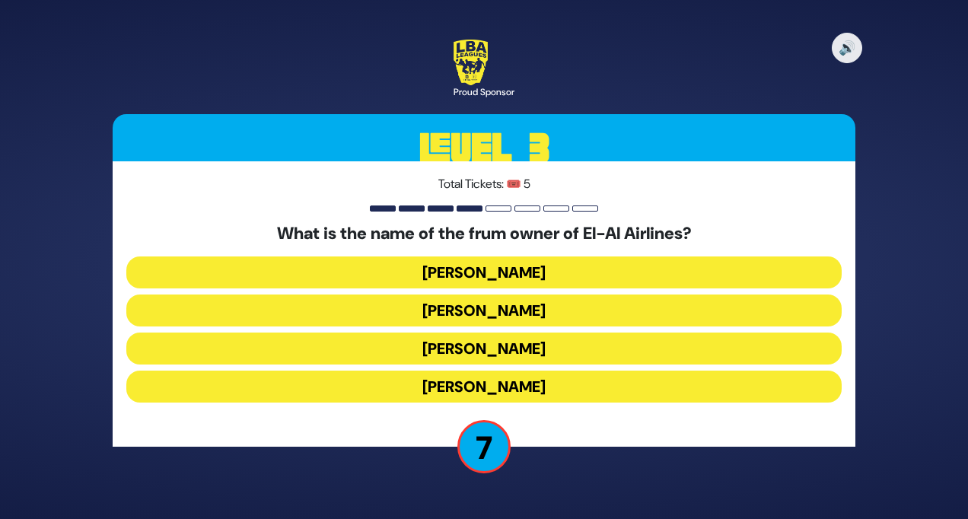
click at [525, 383] on button "Yoeli Landau" at bounding box center [483, 386] width 715 height 32
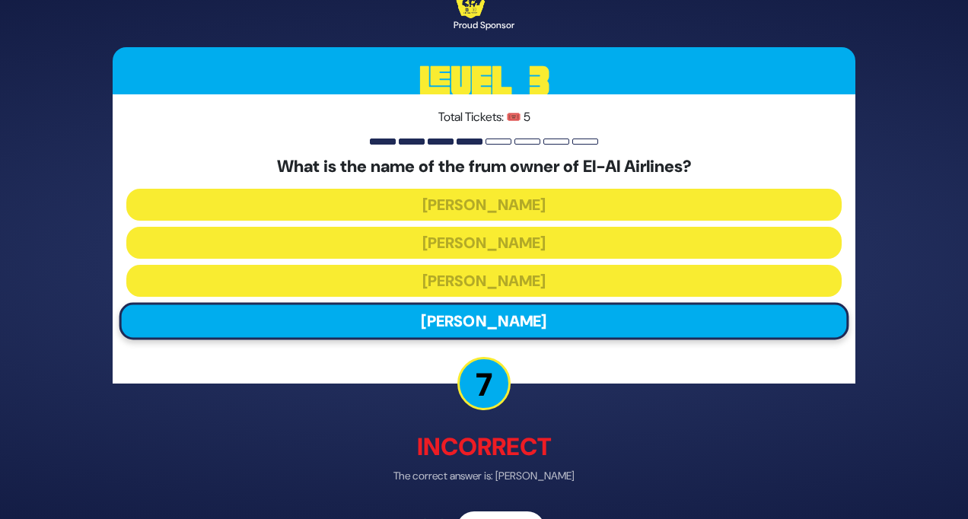
click at [518, 432] on button "Next" at bounding box center [500, 528] width 88 height 35
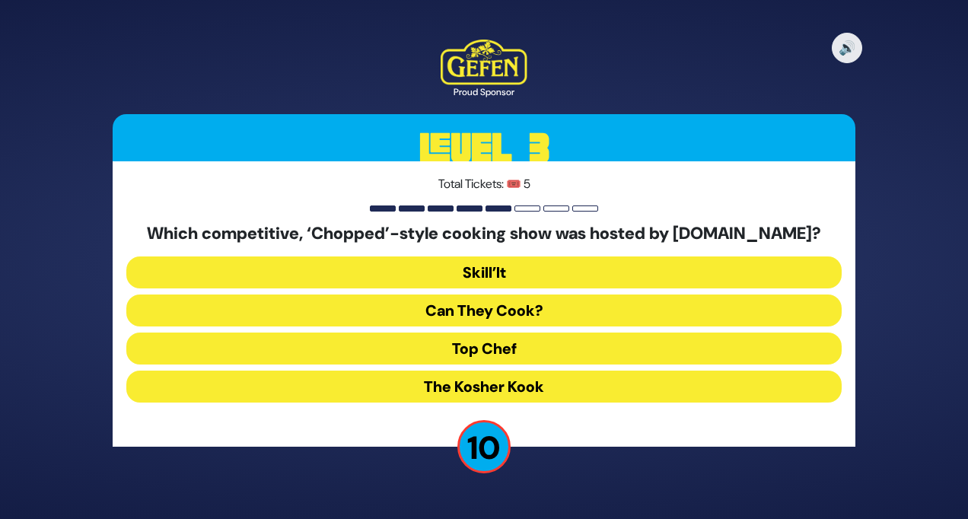
click at [525, 381] on button "The Kosher Kook" at bounding box center [483, 386] width 715 height 32
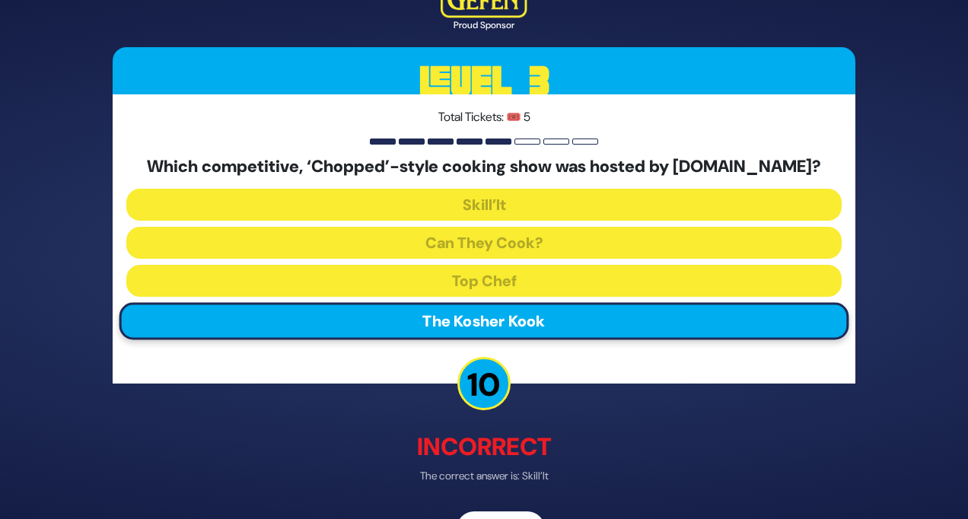
scroll to position [46, 0]
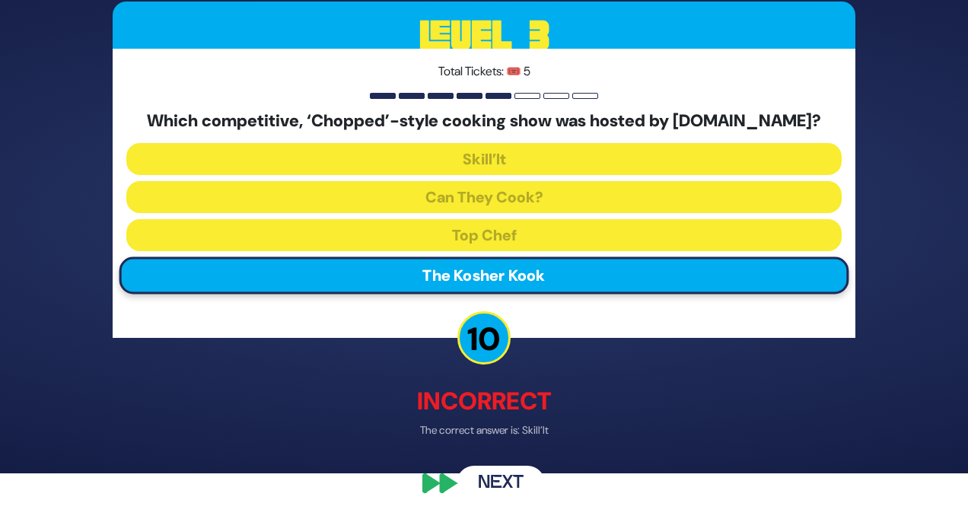
click at [504, 432] on button "Next" at bounding box center [500, 483] width 88 height 35
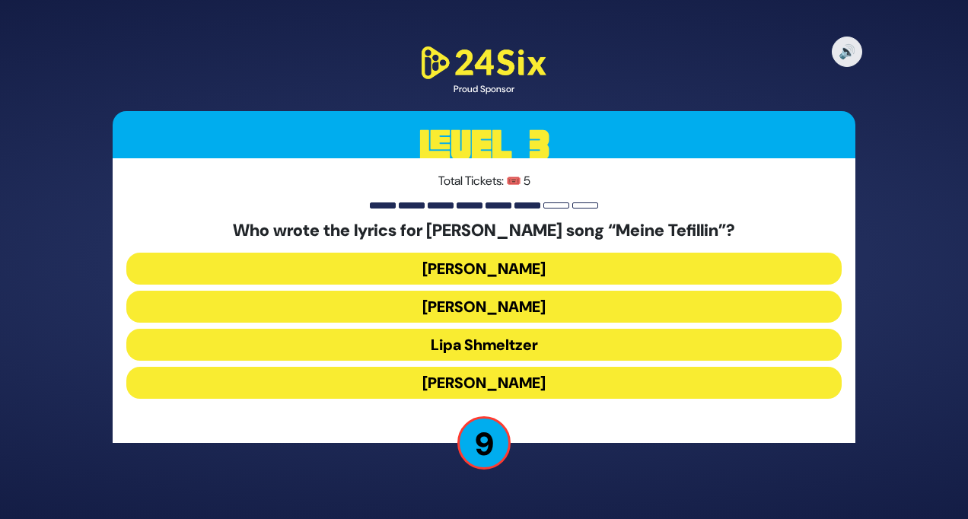
click at [525, 271] on button "Avraham Fried" at bounding box center [483, 269] width 715 height 32
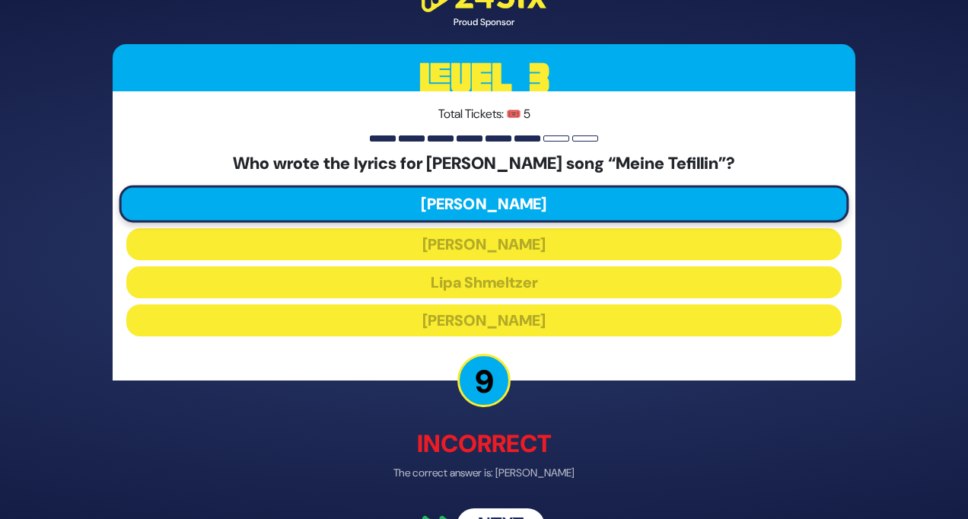
click at [513, 432] on div "🔊 Proud Sponsor Level 3 Total Tickets: 🎟️ 5 Who wrote the lyrics for Avraham Fr…" at bounding box center [483, 259] width 779 height 603
click at [503, 432] on button "Next" at bounding box center [500, 525] width 88 height 35
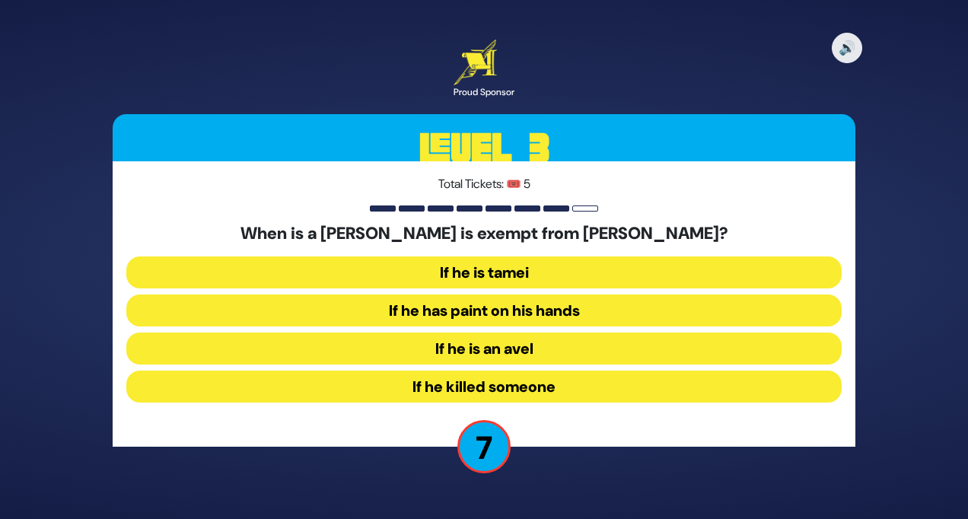
click at [525, 346] on button "If he is an avel" at bounding box center [483, 348] width 715 height 32
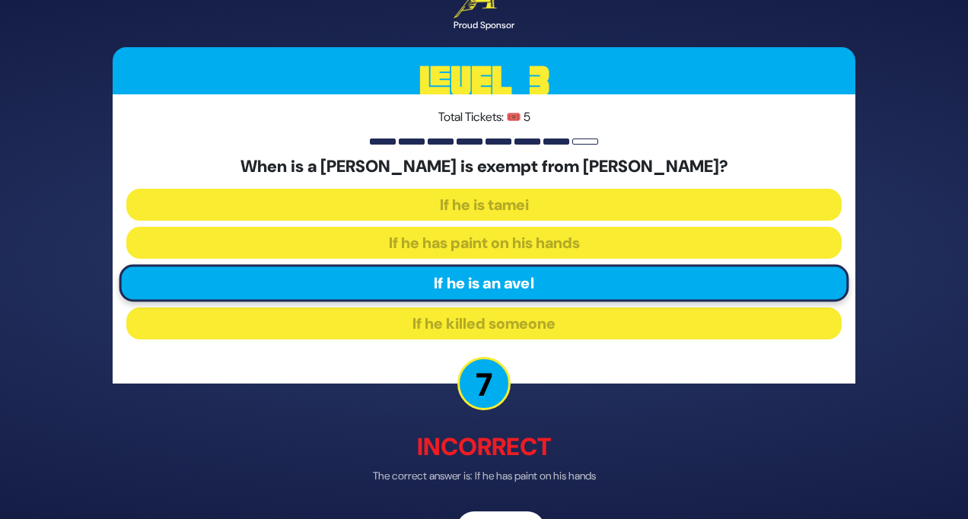
click at [513, 432] on button "Next" at bounding box center [500, 528] width 88 height 35
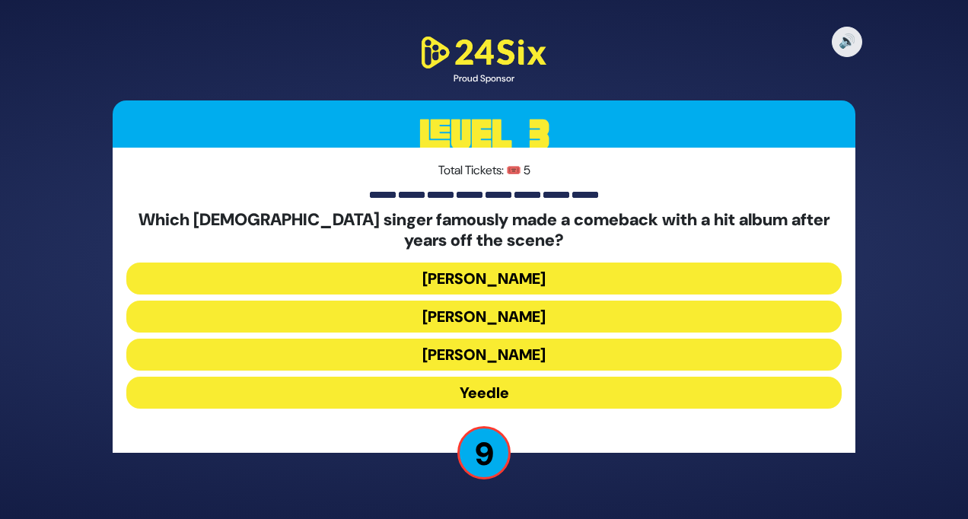
click at [525, 392] on button "Yeedle" at bounding box center [483, 393] width 715 height 32
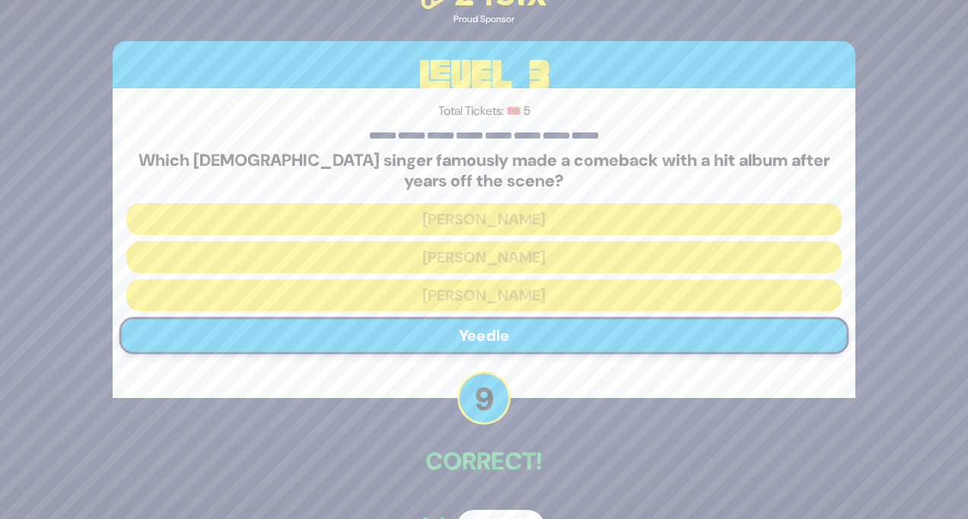
scroll to position [44, 0]
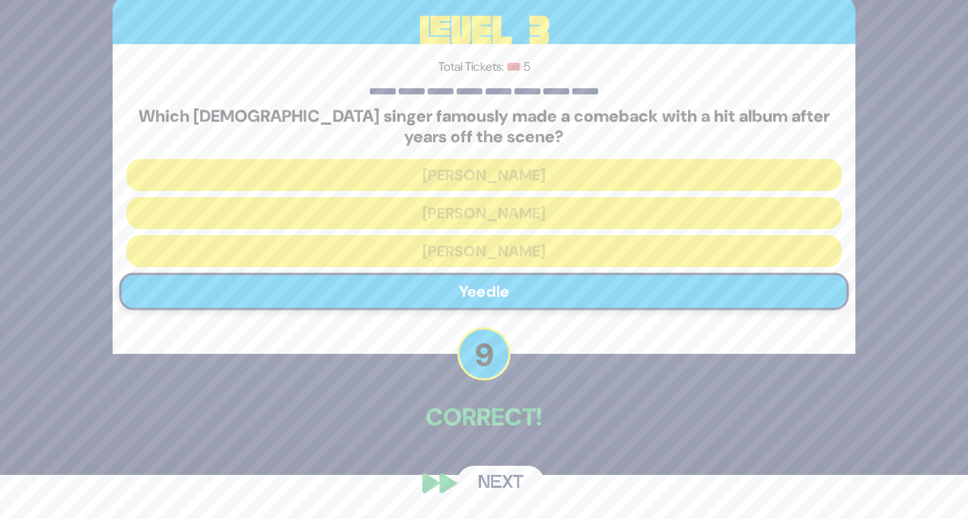
click at [510, 432] on button "Next" at bounding box center [500, 483] width 88 height 35
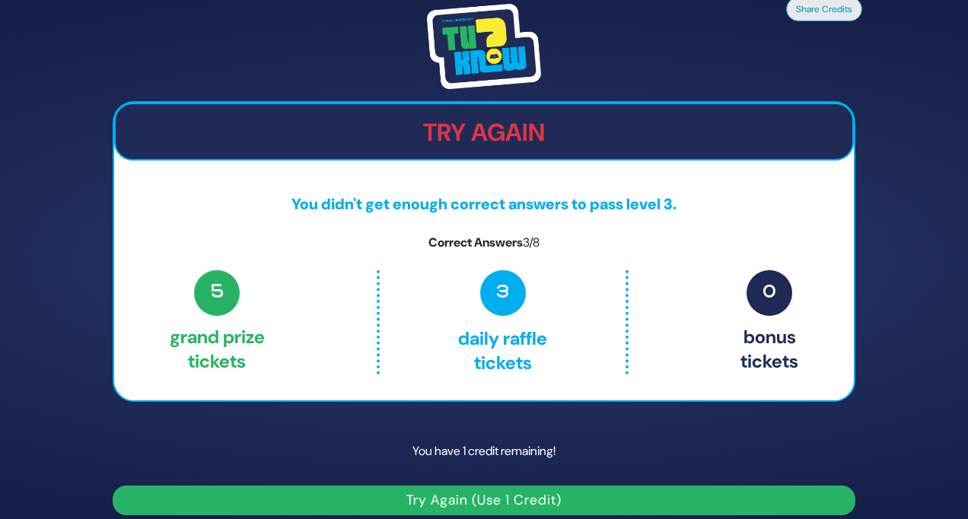
scroll to position [14, 0]
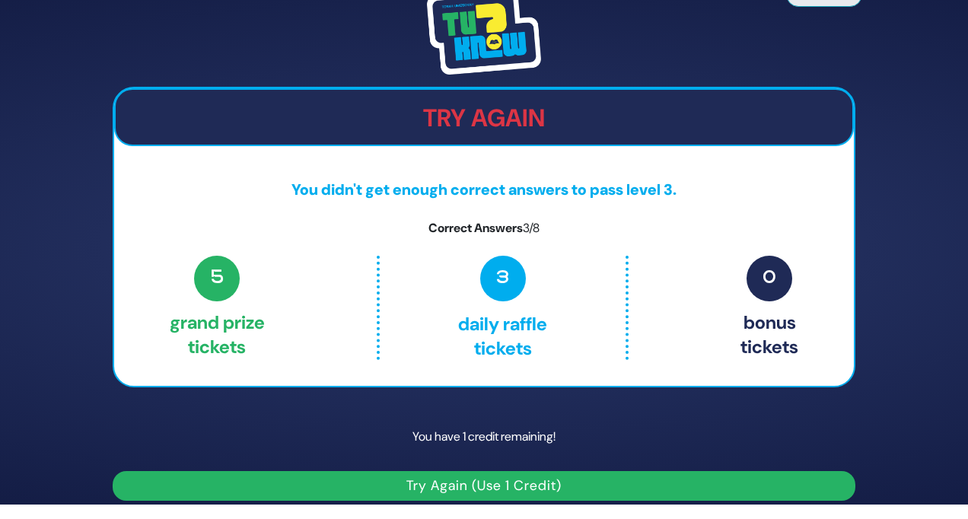
click at [424, 432] on button "Try Again (Use 1 Credit)" at bounding box center [484, 486] width 742 height 30
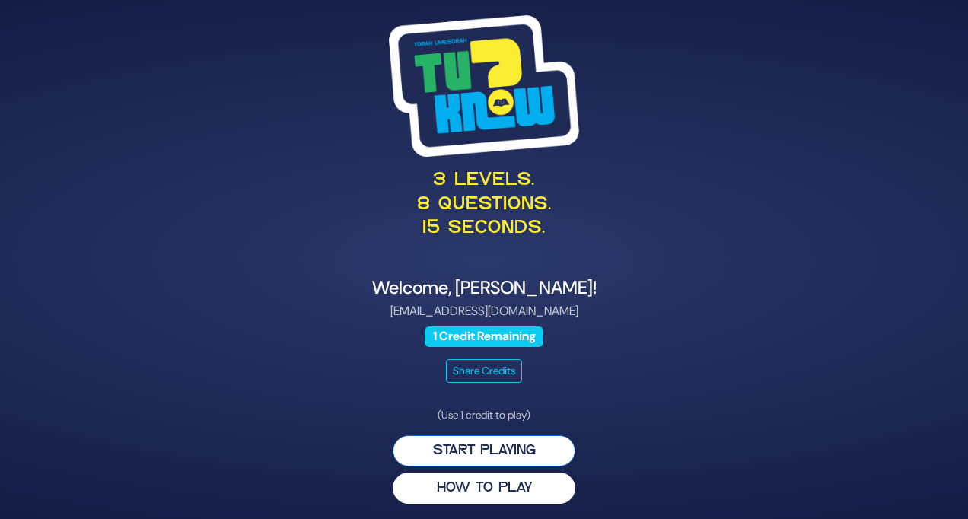
click at [468, 450] on button "Start Playing" at bounding box center [483, 450] width 183 height 31
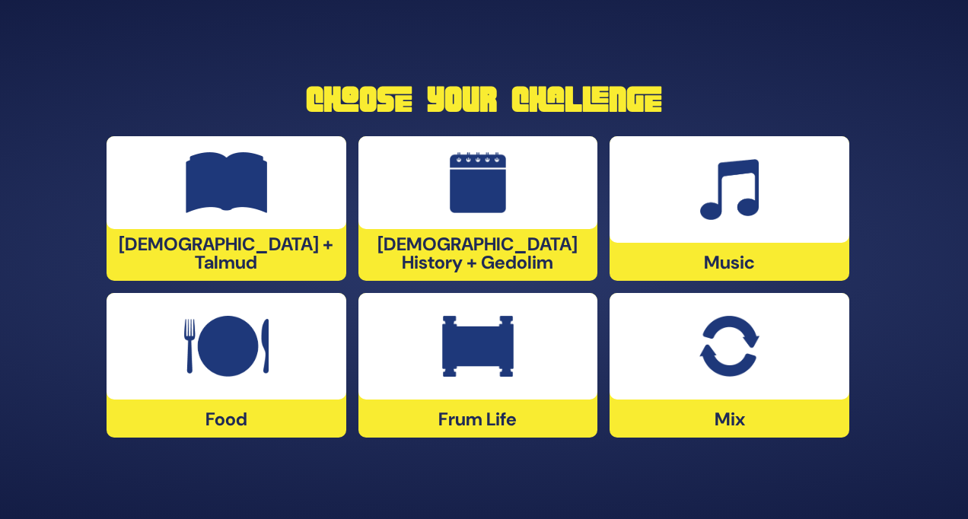
click at [736, 345] on img at bounding box center [728, 346] width 59 height 61
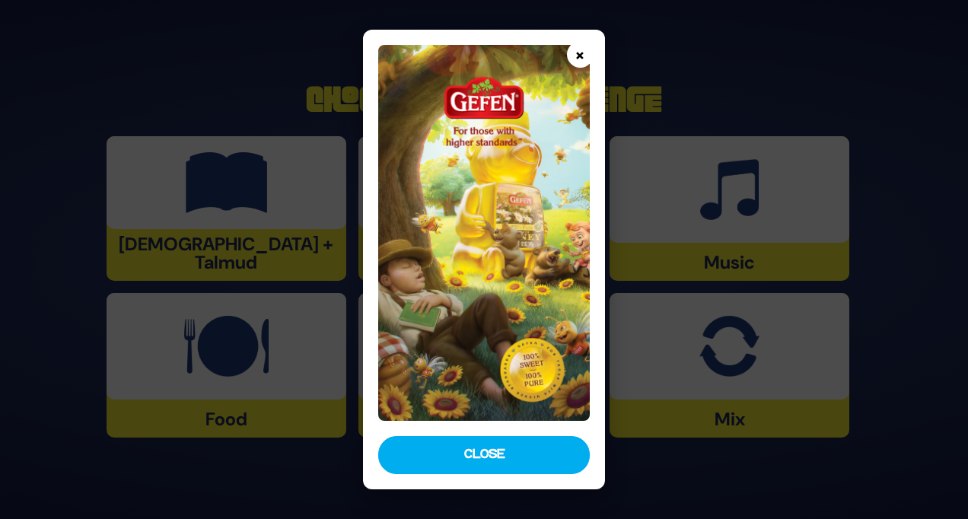
click at [580, 47] on button "×" at bounding box center [580, 54] width 27 height 27
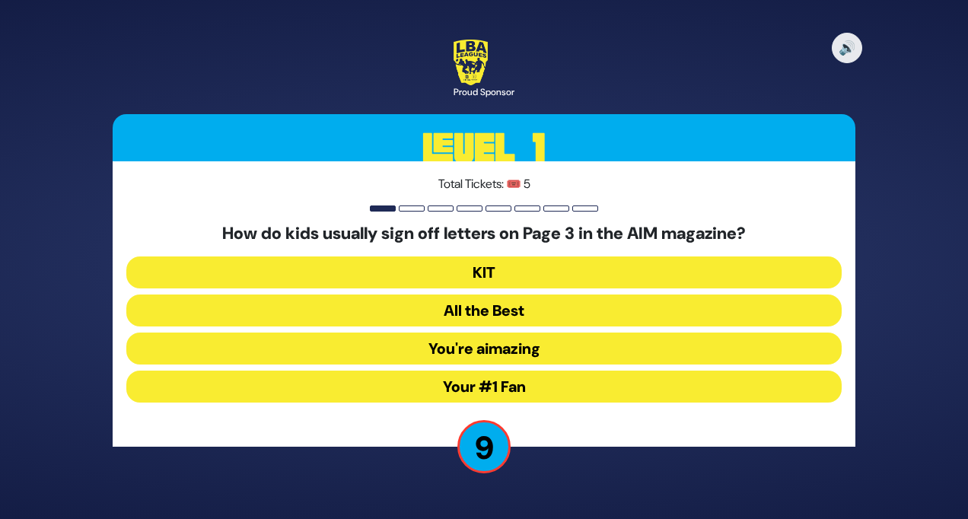
click at [573, 384] on button "Your #1 Fan" at bounding box center [483, 386] width 715 height 32
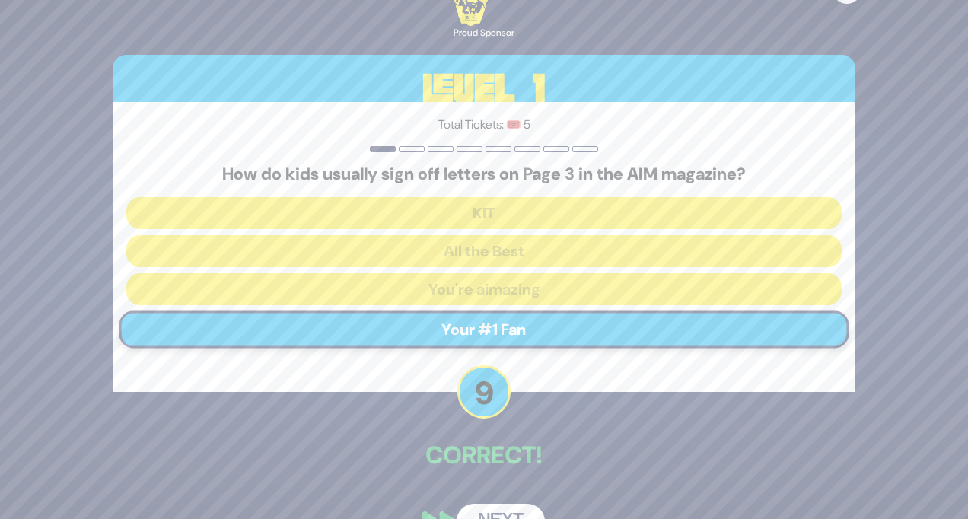
click at [526, 510] on button "Next" at bounding box center [500, 521] width 88 height 35
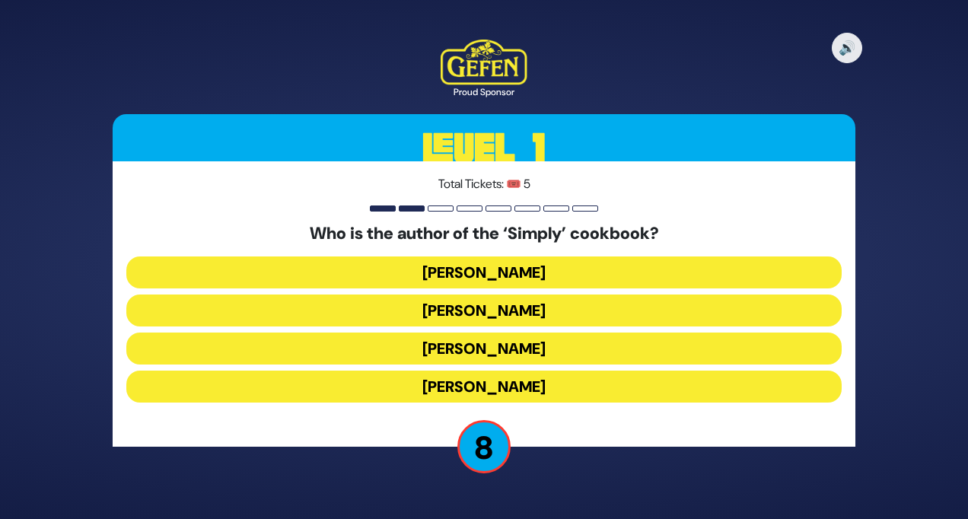
click at [561, 273] on button "Leah Schapira" at bounding box center [483, 272] width 715 height 32
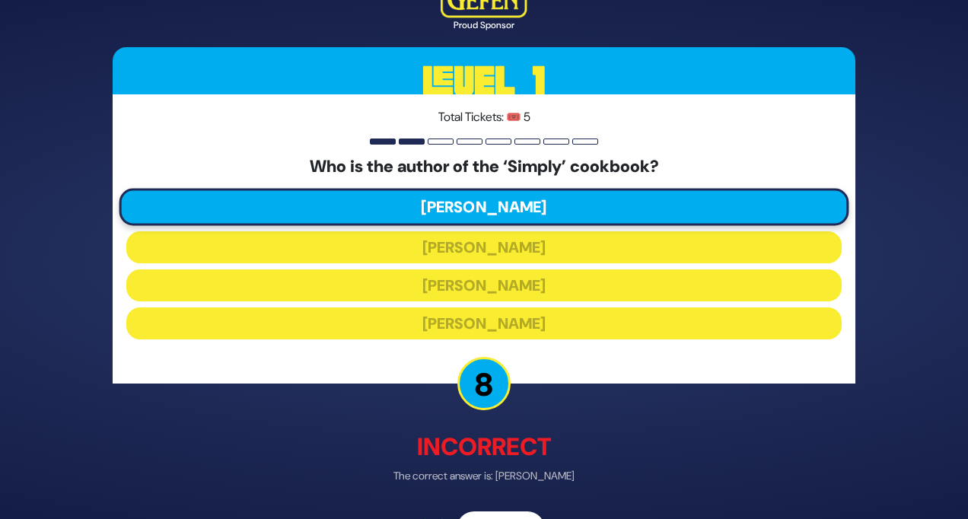
scroll to position [46, 0]
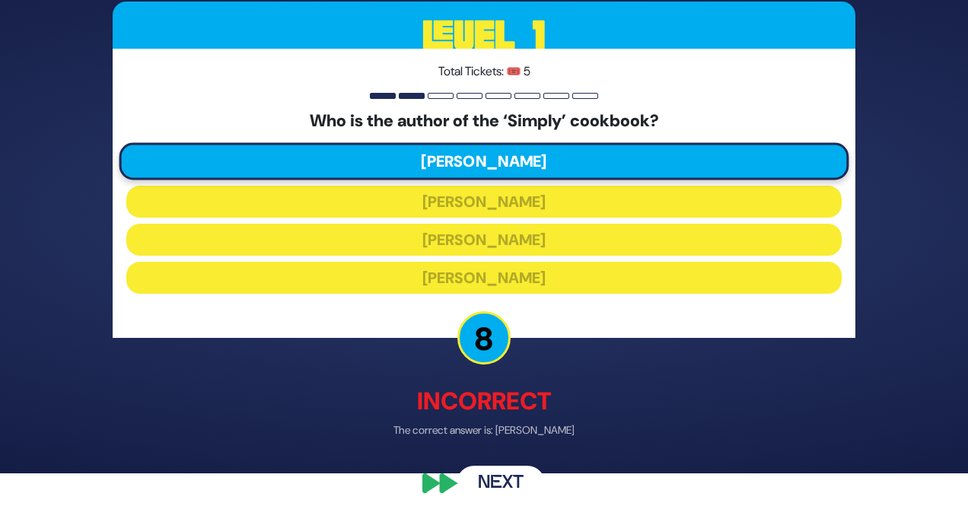
click at [512, 476] on button "Next" at bounding box center [500, 483] width 88 height 35
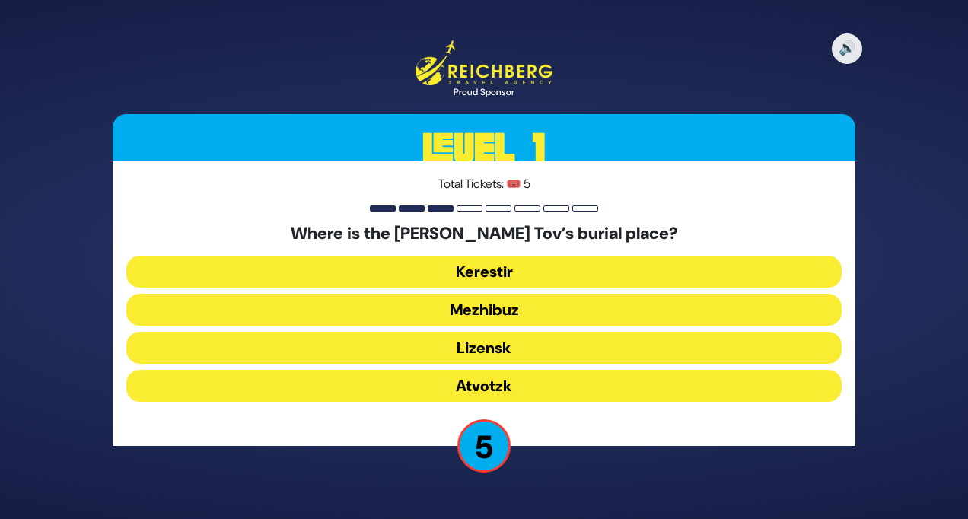
click at [541, 311] on button "Mezhibuz" at bounding box center [483, 310] width 715 height 32
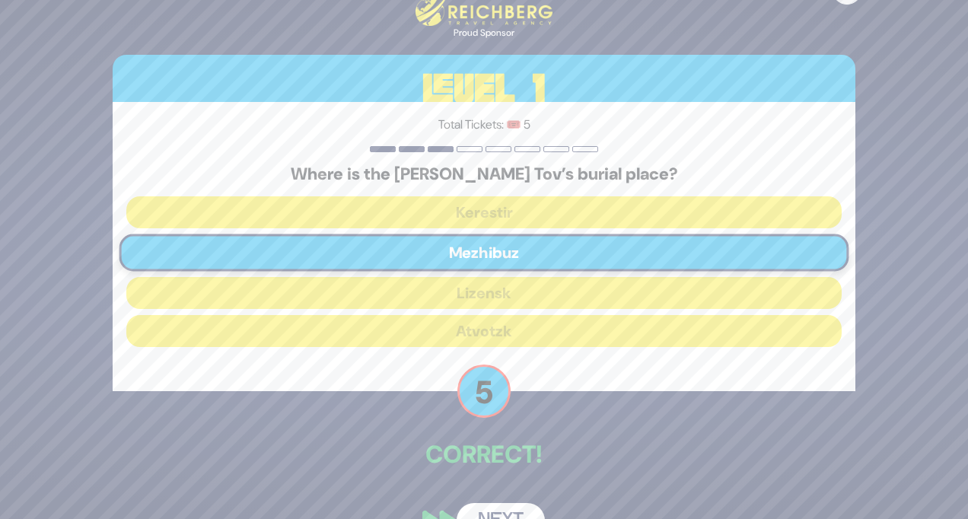
click at [525, 513] on button "Next" at bounding box center [500, 520] width 88 height 35
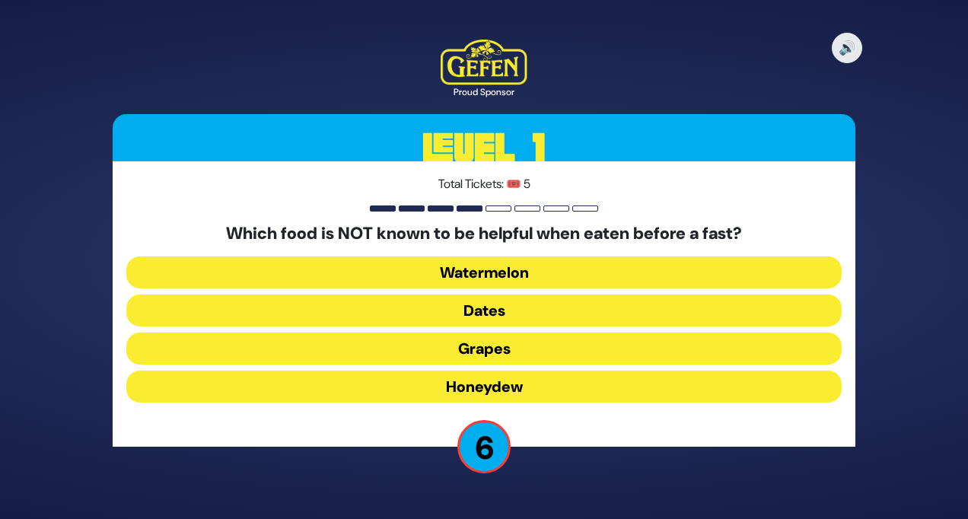
click at [547, 316] on button "Dates" at bounding box center [483, 310] width 715 height 32
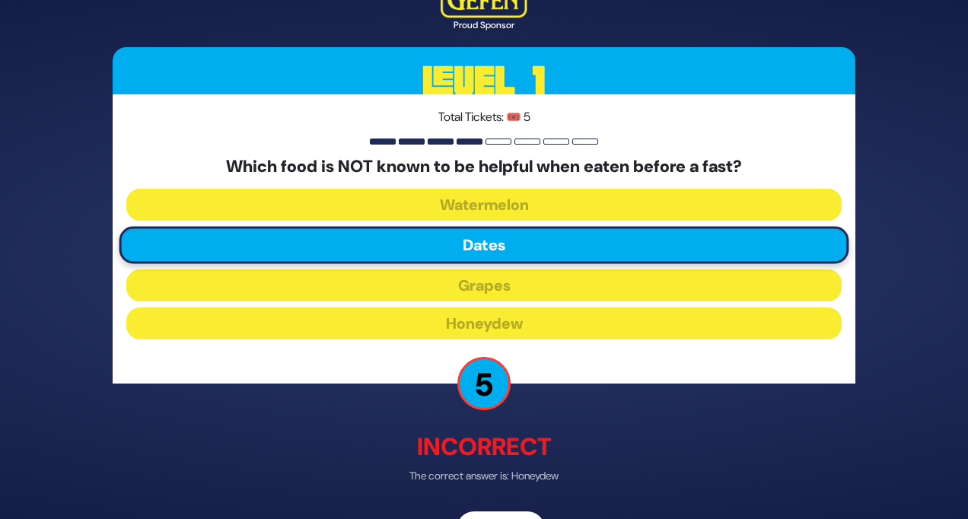
click at [505, 513] on button "Next" at bounding box center [500, 528] width 88 height 35
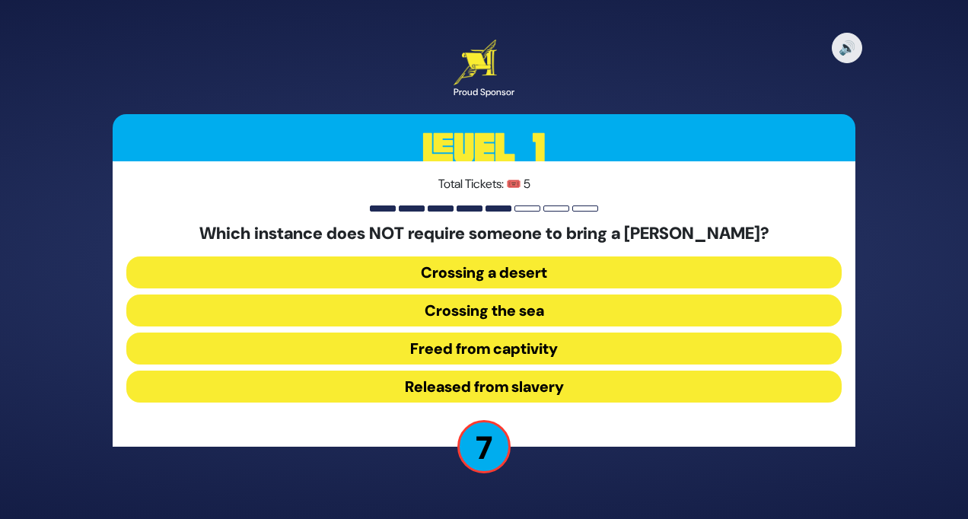
click at [576, 387] on button "Released from slavery" at bounding box center [483, 386] width 715 height 32
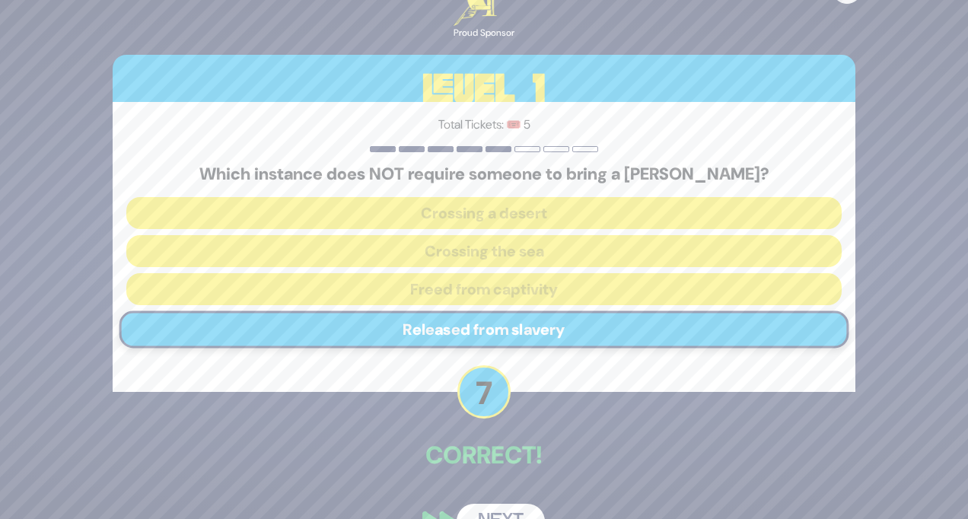
click at [509, 512] on button "Next" at bounding box center [500, 521] width 88 height 35
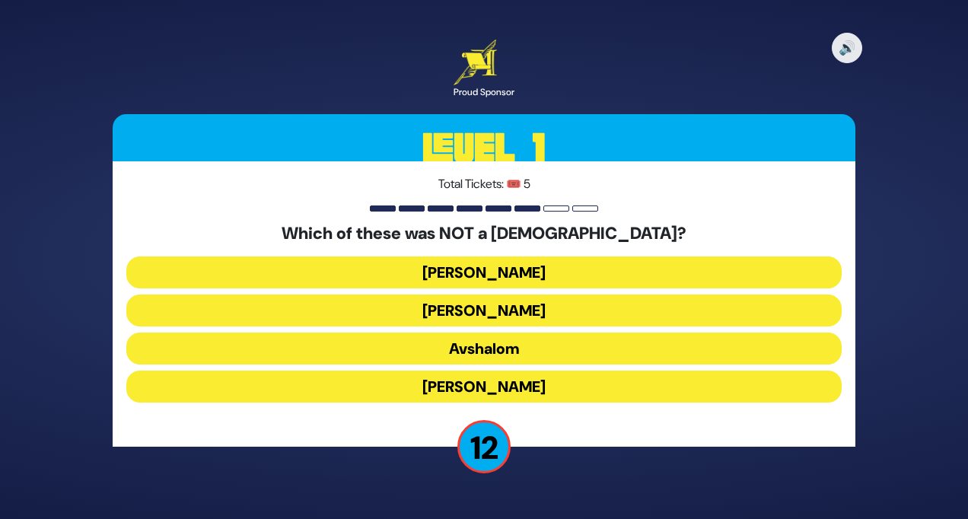
click at [520, 392] on button "Shimon Hatzaddik" at bounding box center [483, 386] width 715 height 32
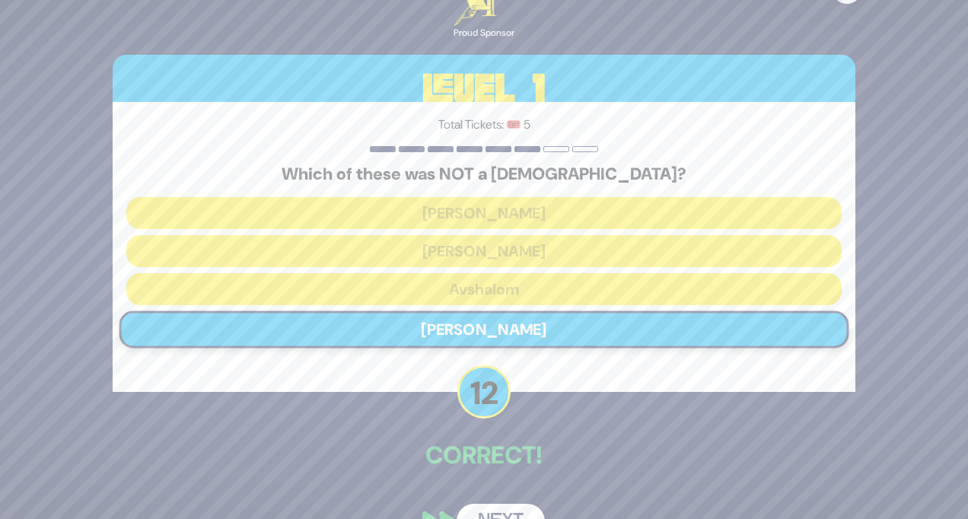
click at [506, 513] on button "Next" at bounding box center [500, 521] width 88 height 35
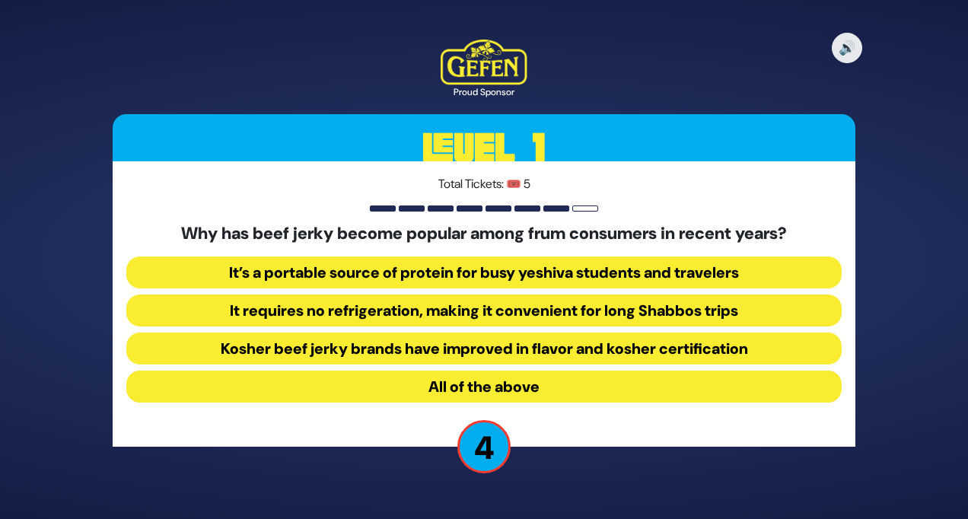
click at [568, 395] on button "All of the above" at bounding box center [483, 386] width 715 height 32
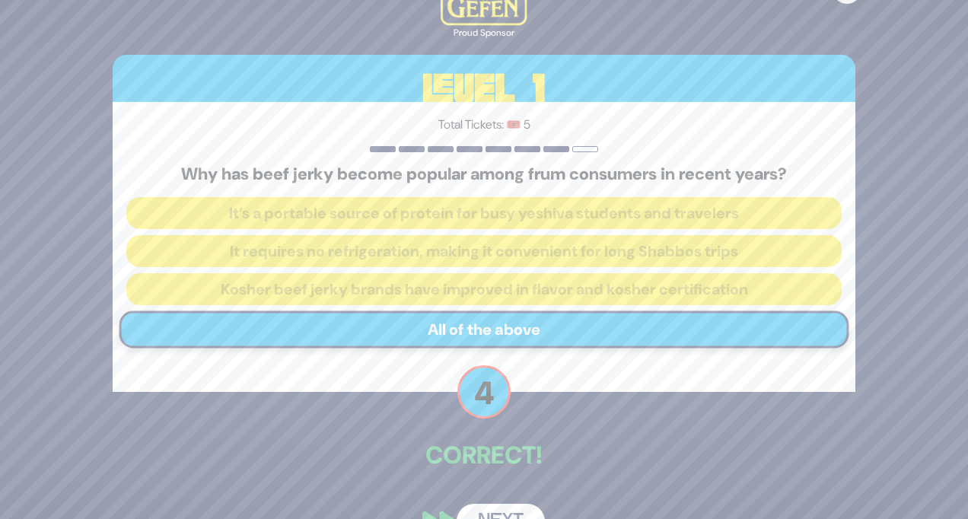
click at [516, 513] on button "Next" at bounding box center [500, 521] width 88 height 35
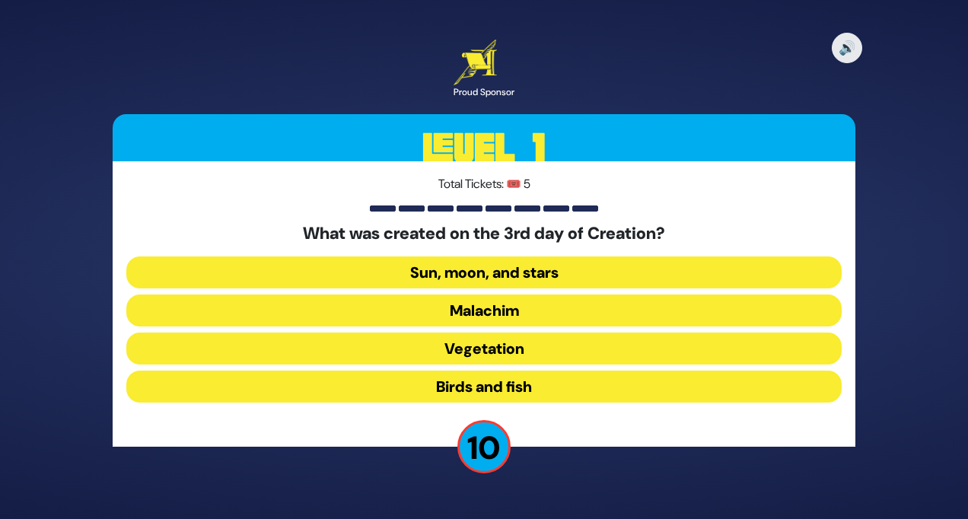
click at [541, 350] on button "Vegetation" at bounding box center [483, 348] width 715 height 32
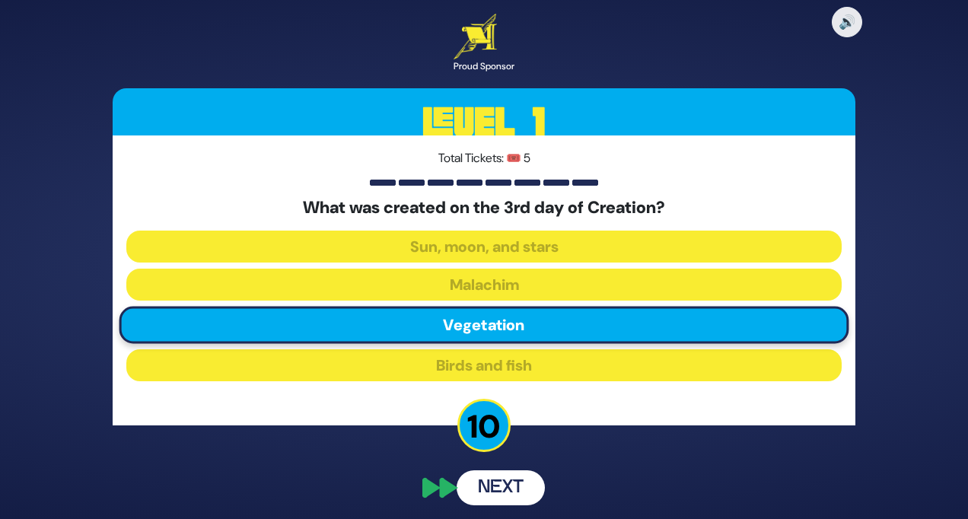
click at [519, 487] on button "Next" at bounding box center [500, 487] width 88 height 35
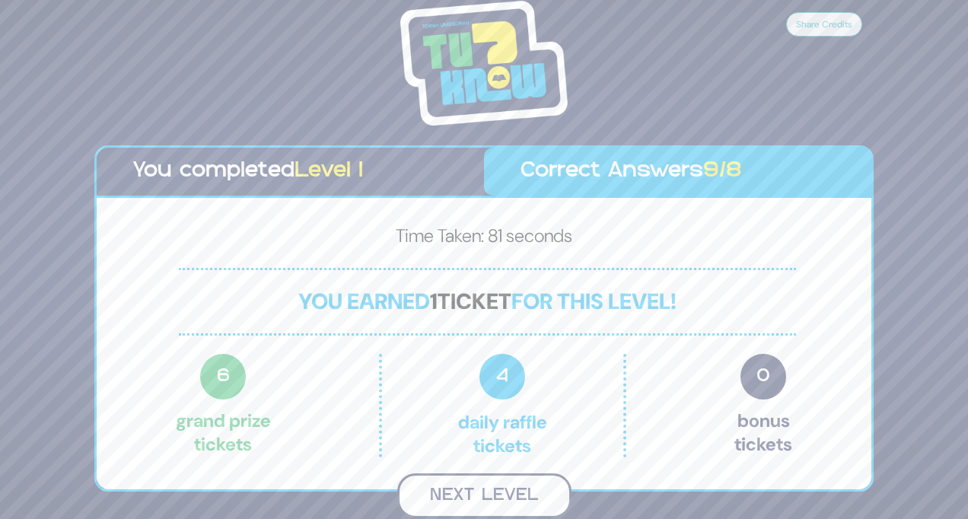
click at [476, 502] on button "Next Level" at bounding box center [484, 495] width 174 height 45
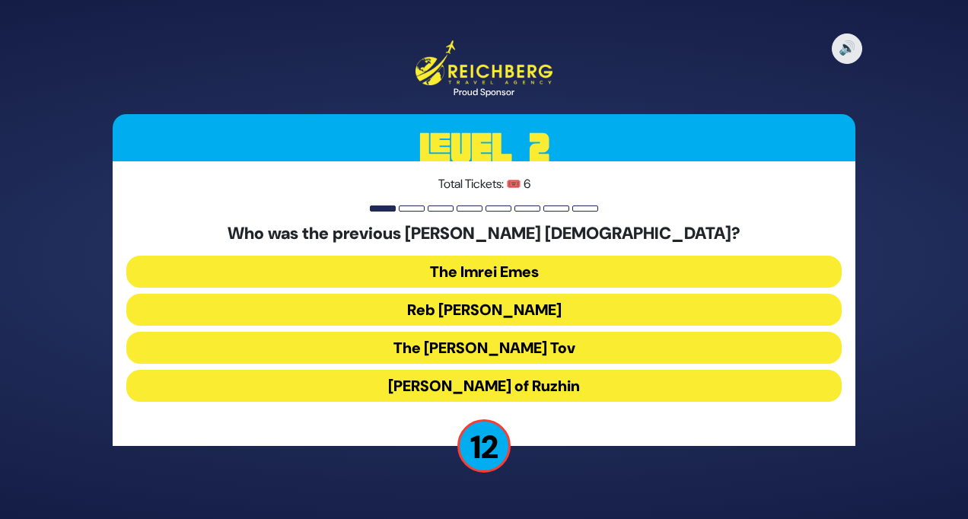
click at [597, 301] on button "Reb Ahron Rokeach" at bounding box center [483, 310] width 715 height 32
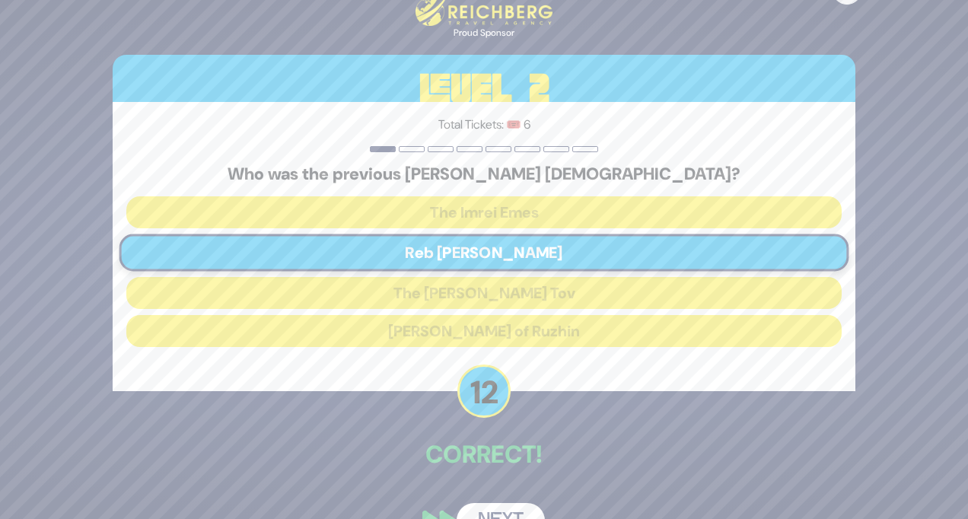
click at [532, 511] on button "Next" at bounding box center [500, 520] width 88 height 35
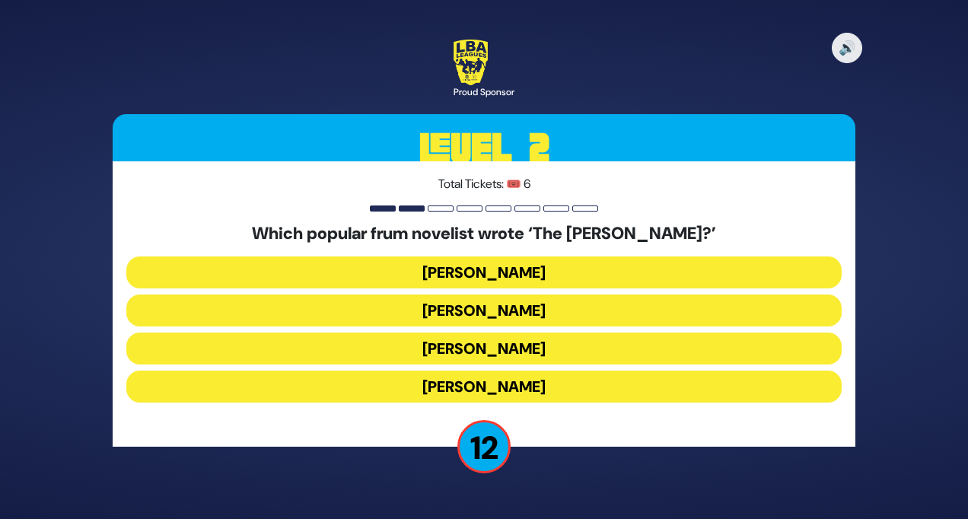
click at [548, 347] on button "Yair Weinstock" at bounding box center [483, 348] width 715 height 32
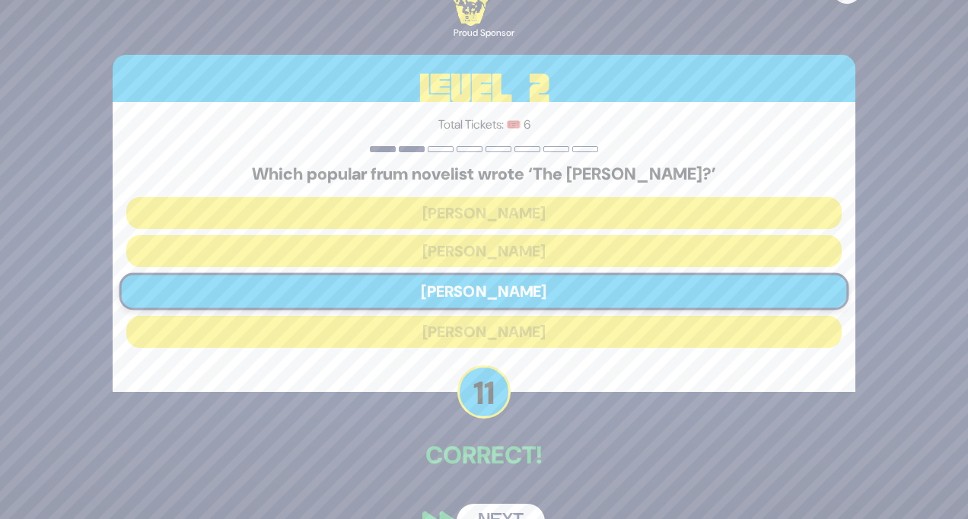
click at [507, 517] on button "Next" at bounding box center [500, 521] width 88 height 35
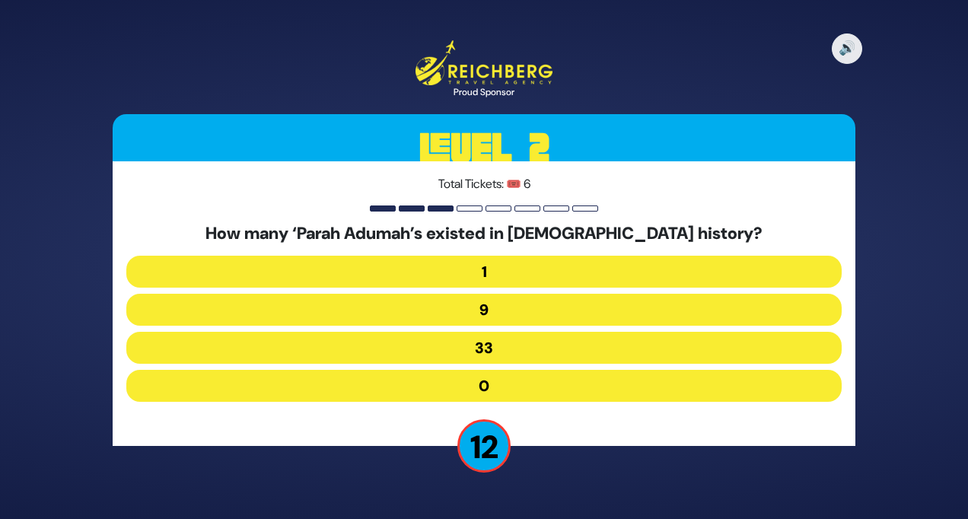
click at [580, 311] on button "9" at bounding box center [483, 310] width 715 height 32
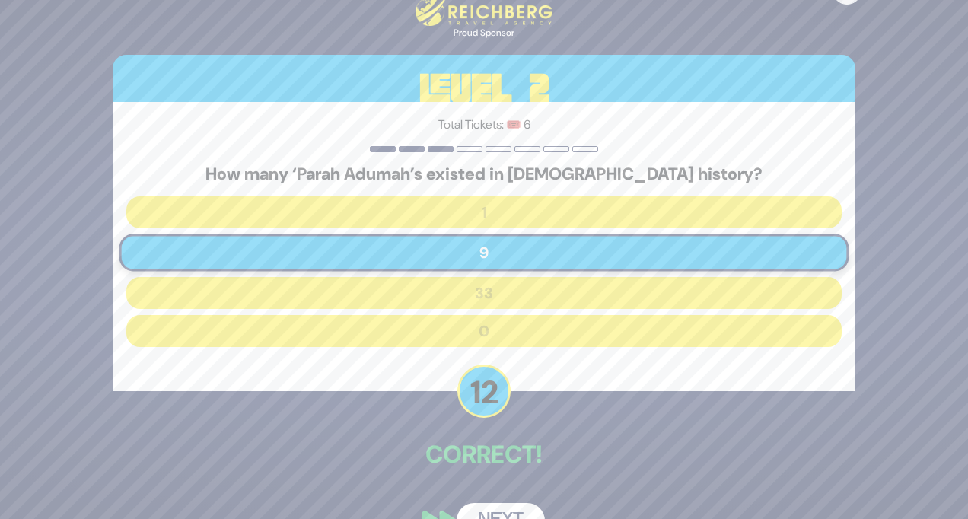
click at [517, 512] on button "Next" at bounding box center [500, 520] width 88 height 35
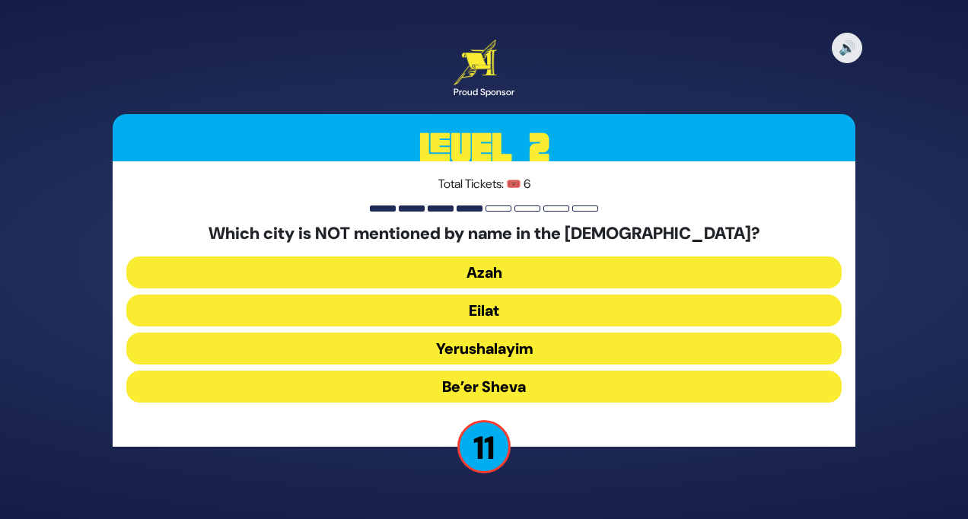
click at [567, 319] on button "Eilat" at bounding box center [483, 310] width 715 height 32
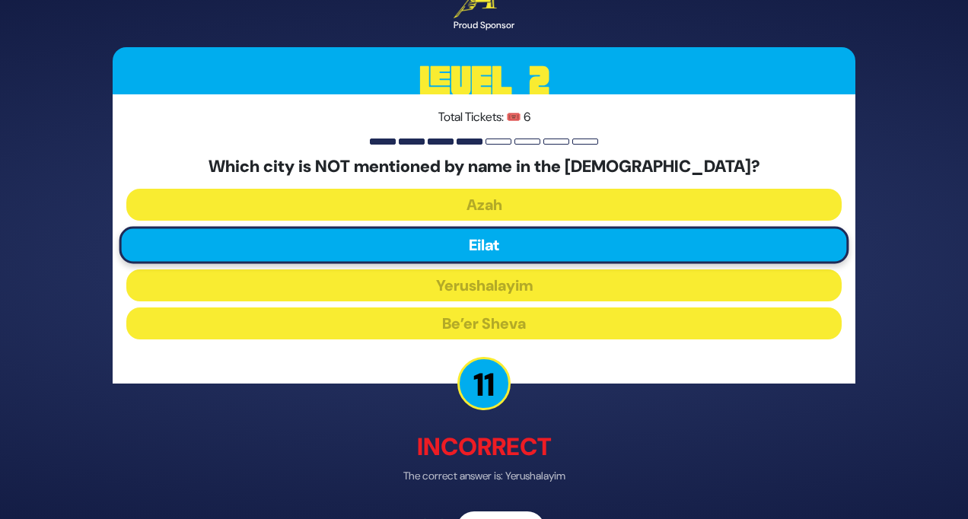
click at [515, 517] on button "Next" at bounding box center [500, 528] width 88 height 35
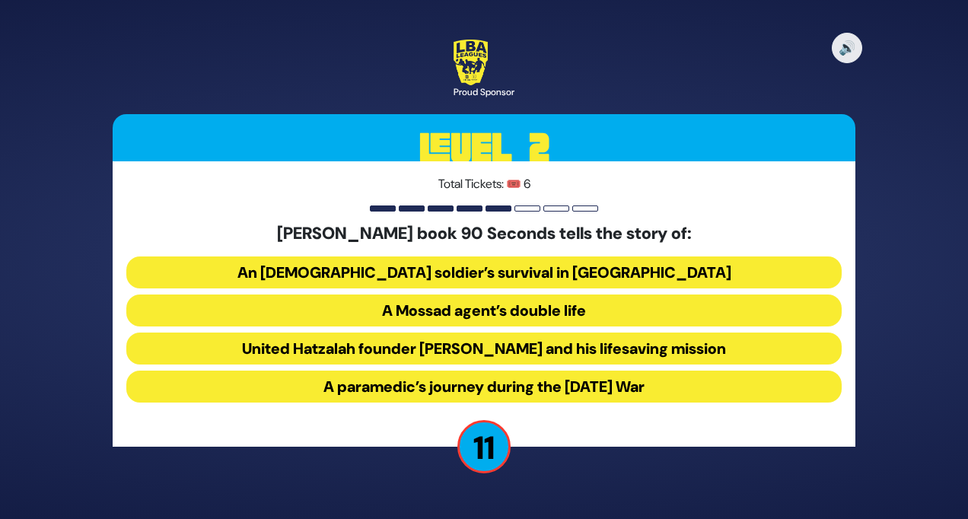
click at [437, 348] on button "United Hatzalah founder Eli Beer and his lifesaving mission" at bounding box center [483, 348] width 715 height 32
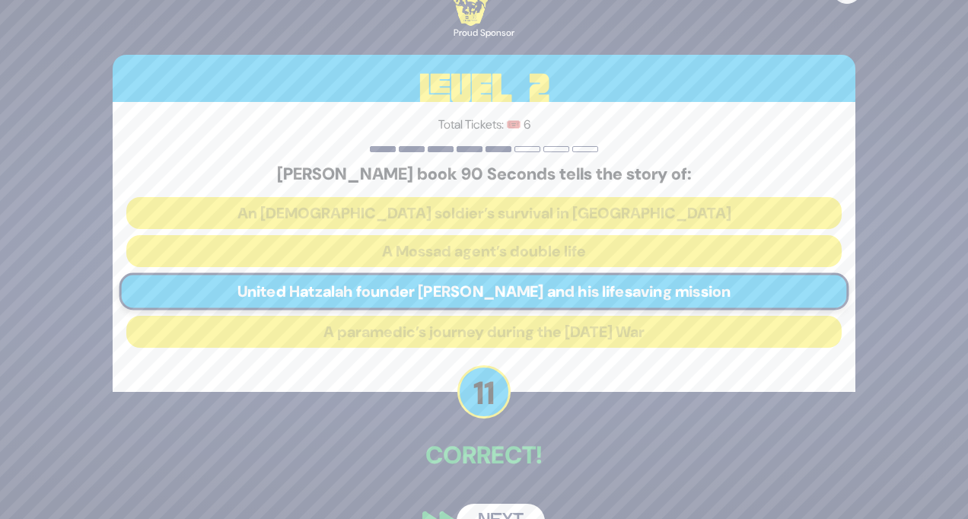
click at [492, 511] on button "Next" at bounding box center [500, 521] width 88 height 35
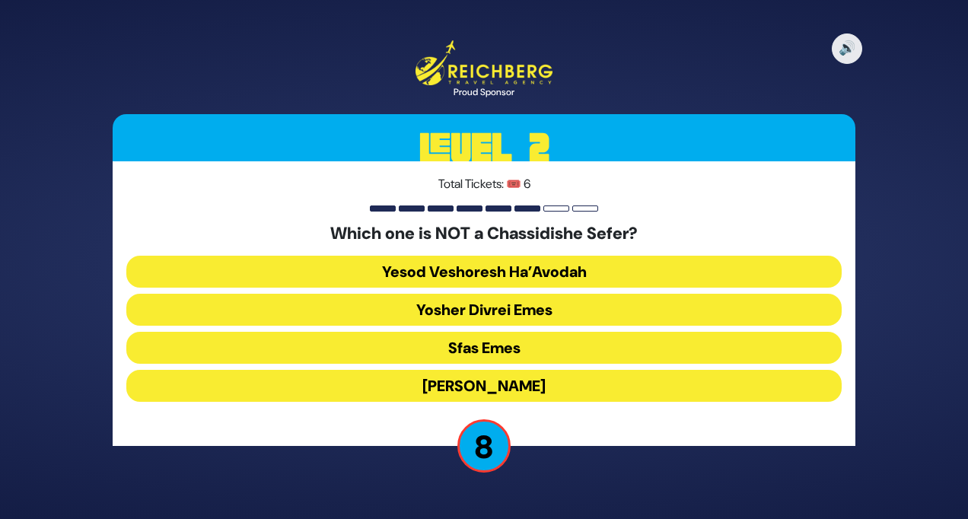
click at [383, 272] on button "Yesod Veshoresh Ha’Avodah" at bounding box center [483, 272] width 715 height 32
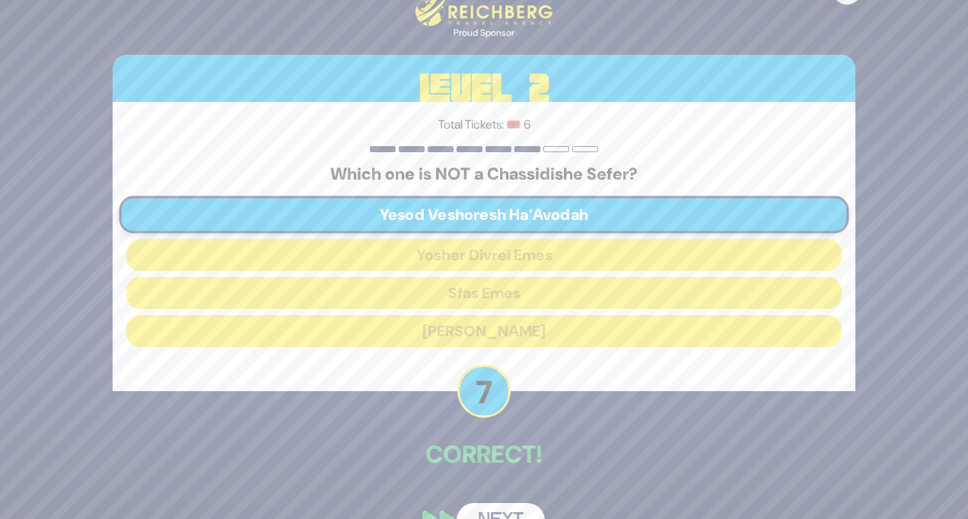
click at [526, 507] on button "Next" at bounding box center [500, 520] width 88 height 35
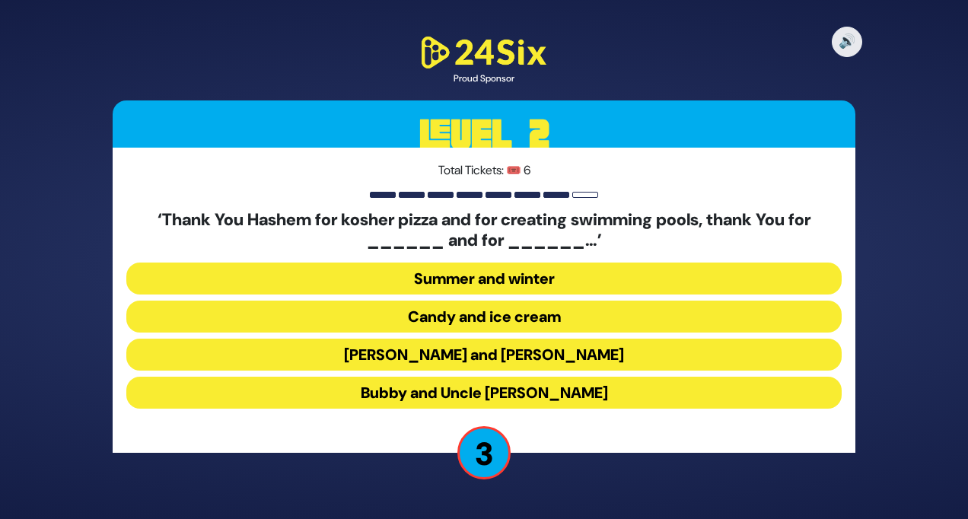
click at [601, 356] on button "Latkes and Paskesz" at bounding box center [483, 354] width 715 height 32
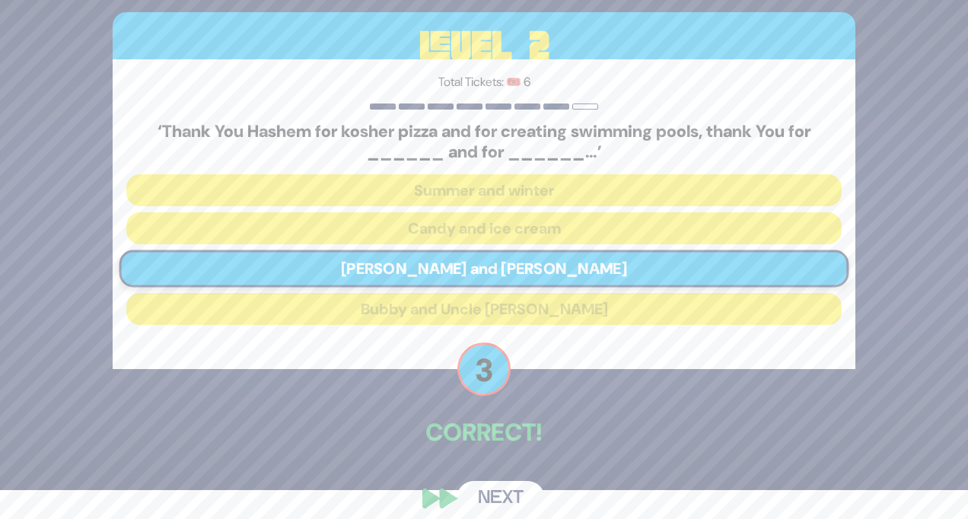
scroll to position [44, 0]
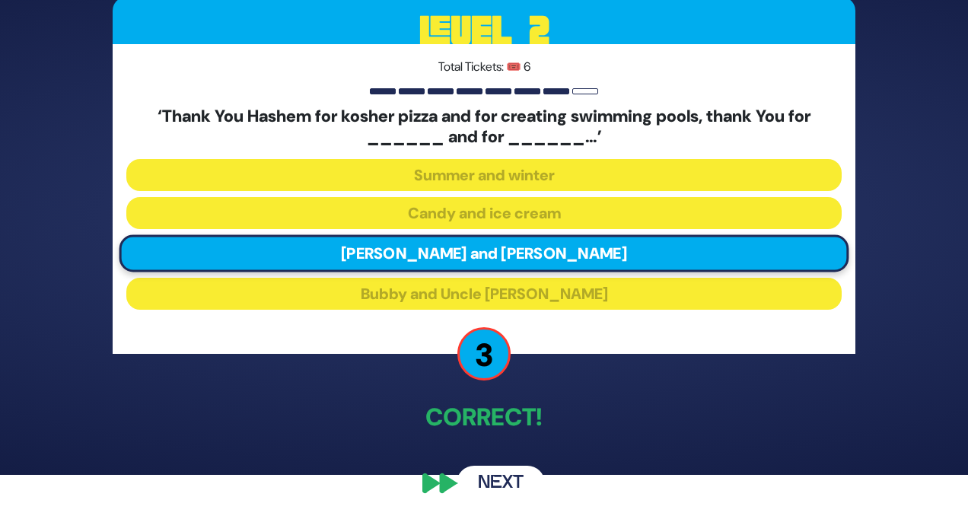
click at [502, 487] on button "Next" at bounding box center [500, 483] width 88 height 35
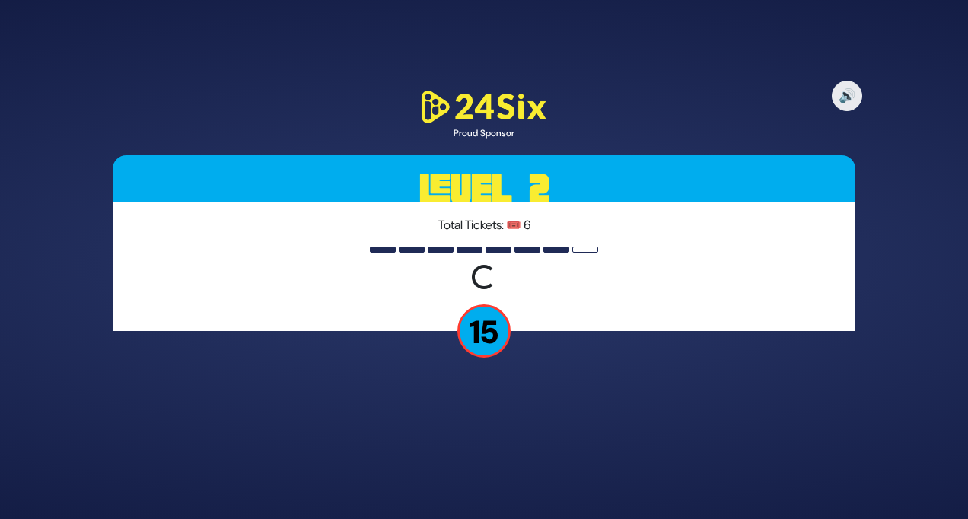
scroll to position [0, 0]
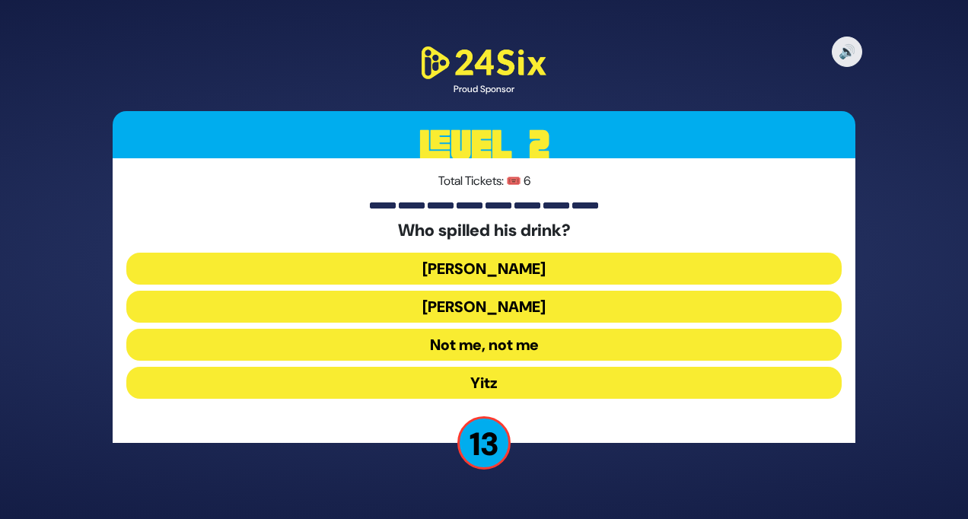
click at [547, 342] on button "Not me, not me" at bounding box center [483, 345] width 715 height 32
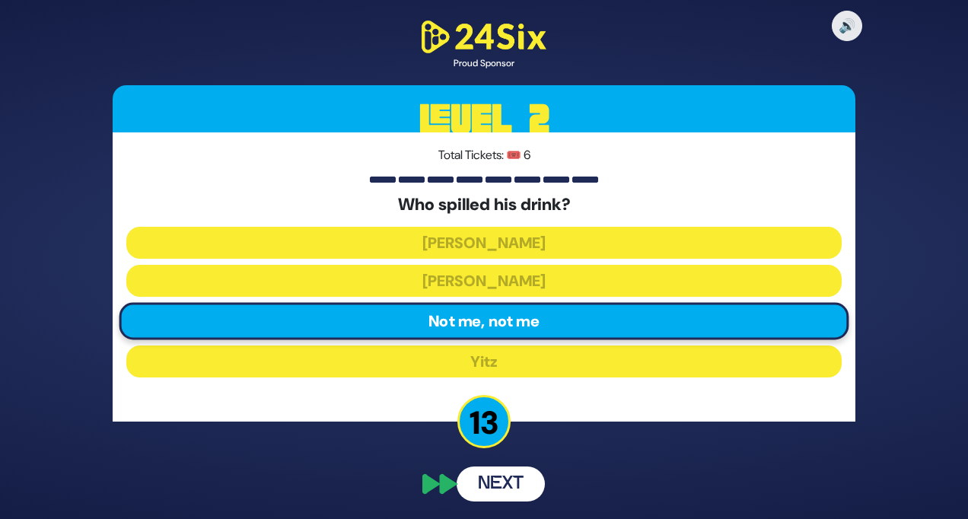
click at [517, 492] on button "Next" at bounding box center [500, 483] width 88 height 35
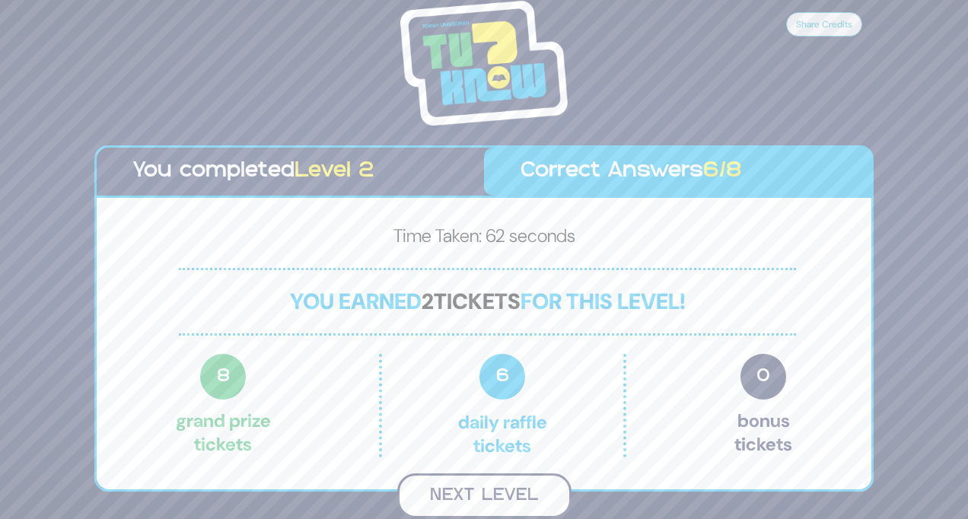
click at [479, 497] on button "Next Level" at bounding box center [484, 495] width 174 height 45
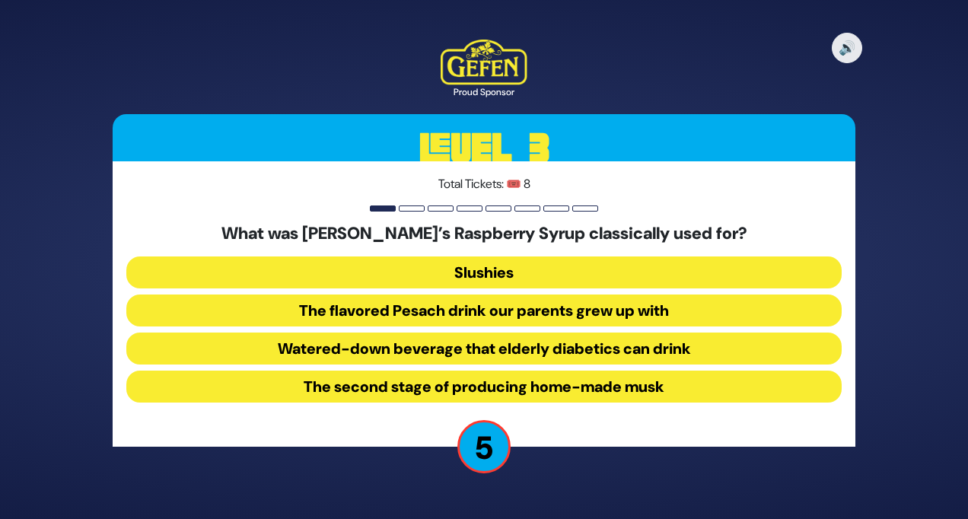
click at [548, 277] on button "Slushies" at bounding box center [483, 272] width 715 height 32
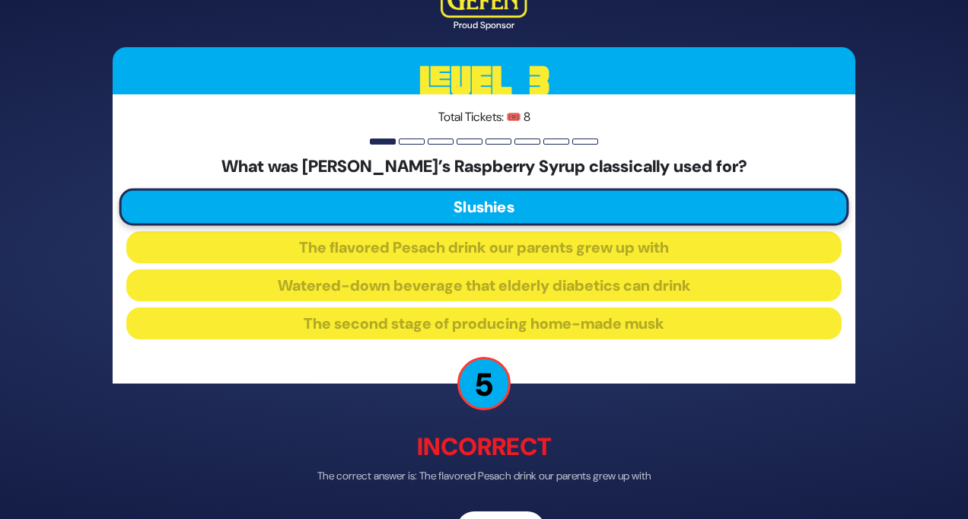
click at [521, 515] on button "Next" at bounding box center [500, 528] width 88 height 35
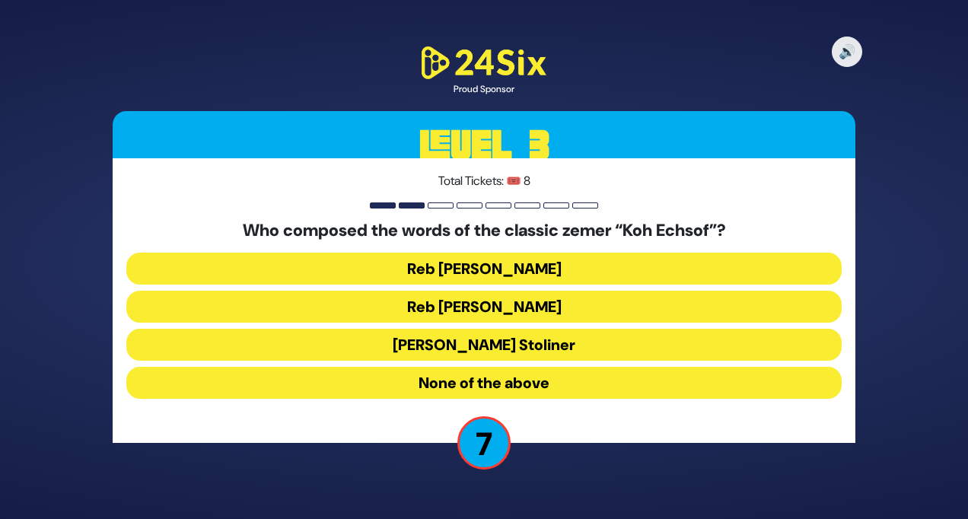
click at [571, 380] on button "None of the above" at bounding box center [483, 383] width 715 height 32
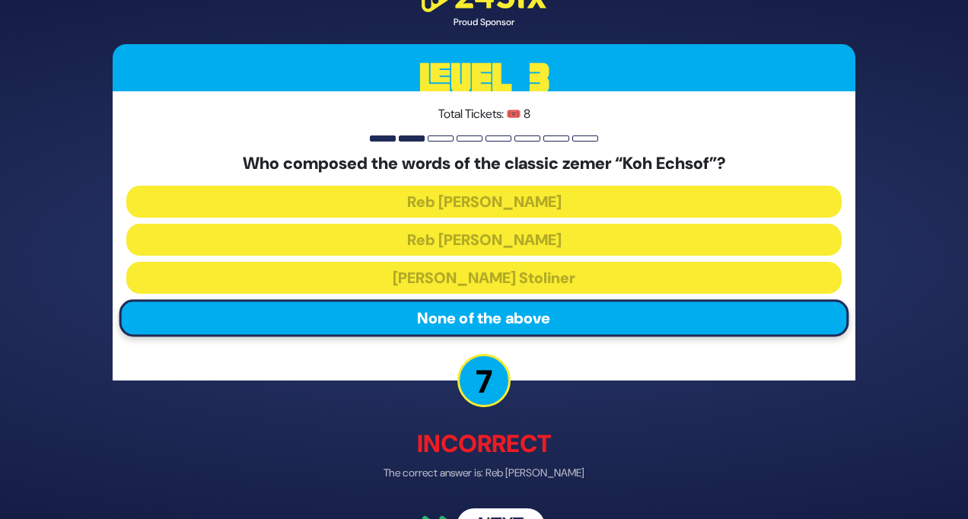
click at [520, 515] on button "Next" at bounding box center [500, 525] width 88 height 35
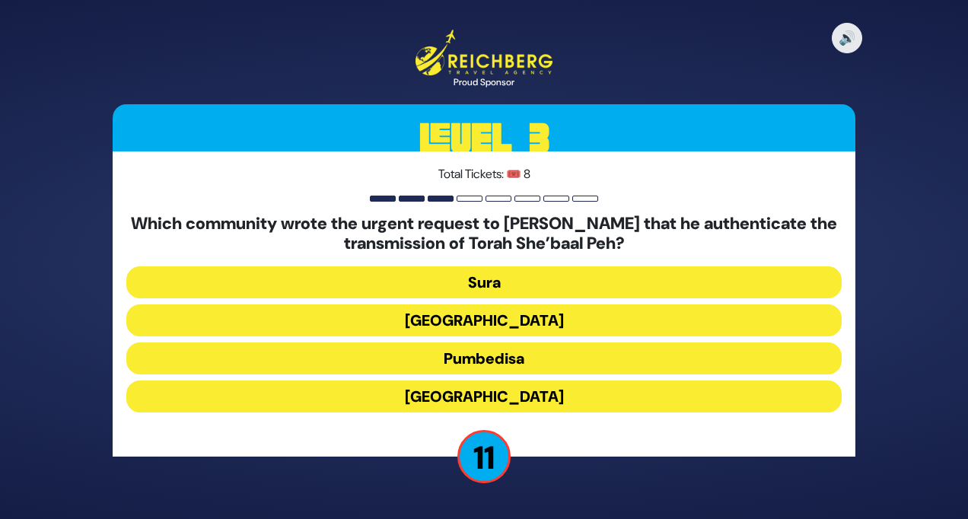
click at [557, 290] on button "Sura" at bounding box center [483, 282] width 715 height 32
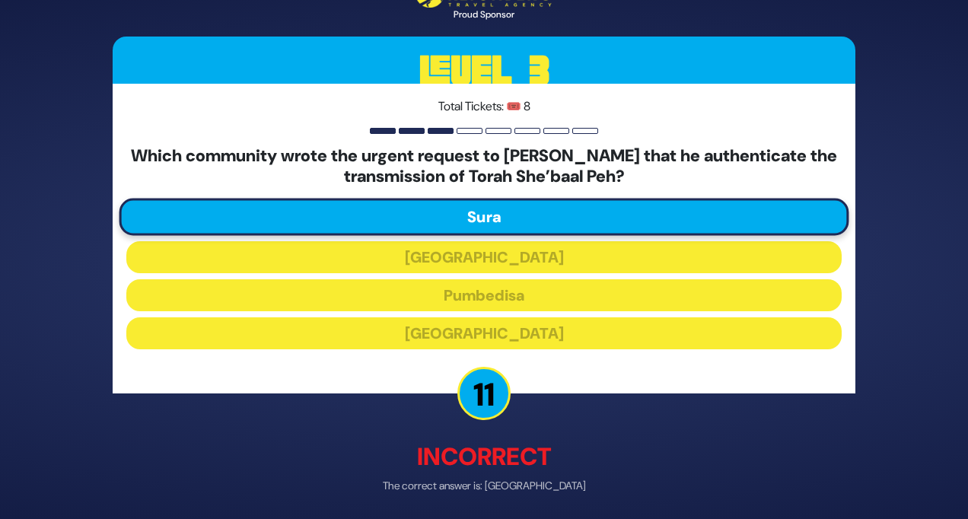
scroll to position [56, 0]
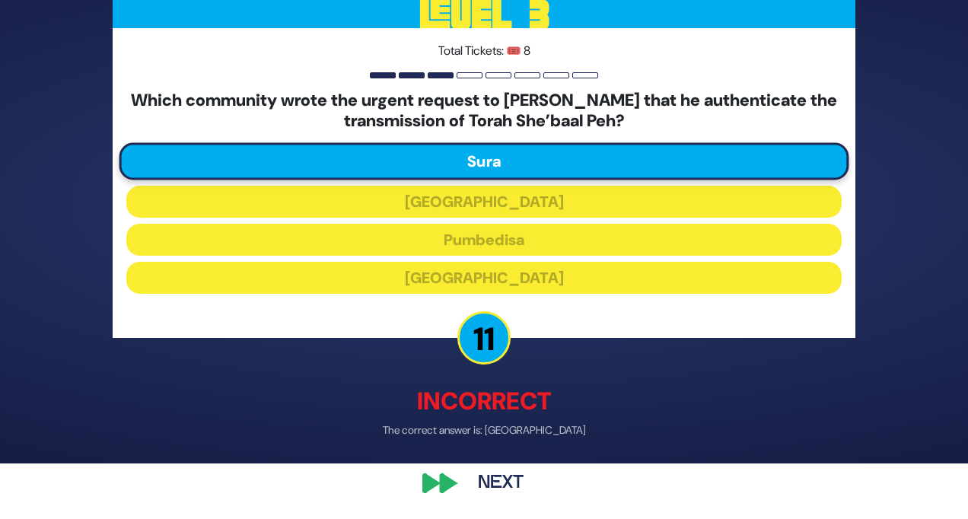
click at [507, 476] on button "Next" at bounding box center [500, 483] width 88 height 35
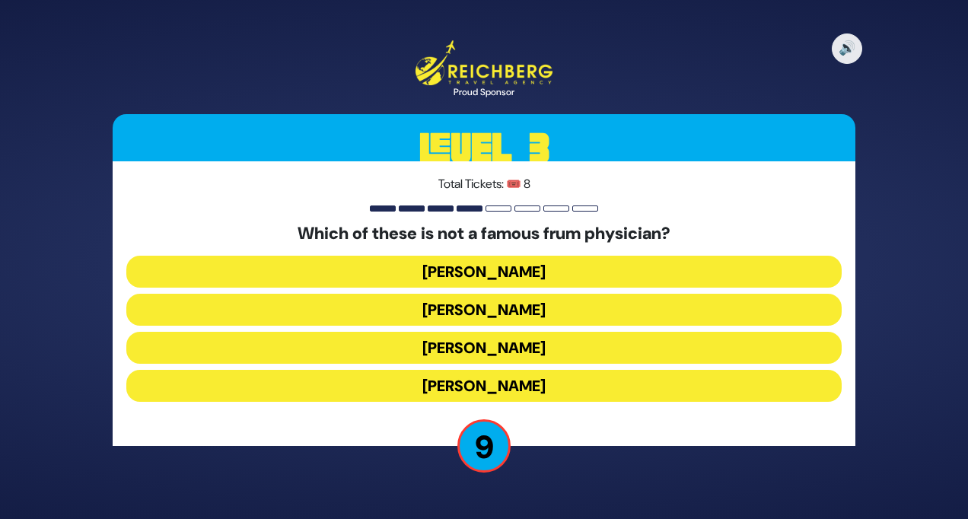
click at [602, 392] on button "Dr. Shayowitz" at bounding box center [483, 386] width 715 height 32
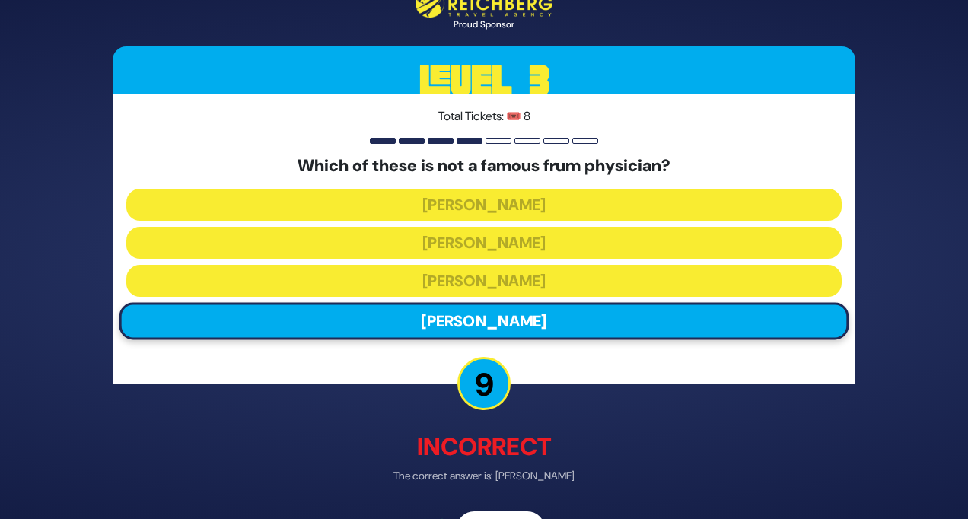
click at [526, 516] on button "Next" at bounding box center [500, 528] width 88 height 35
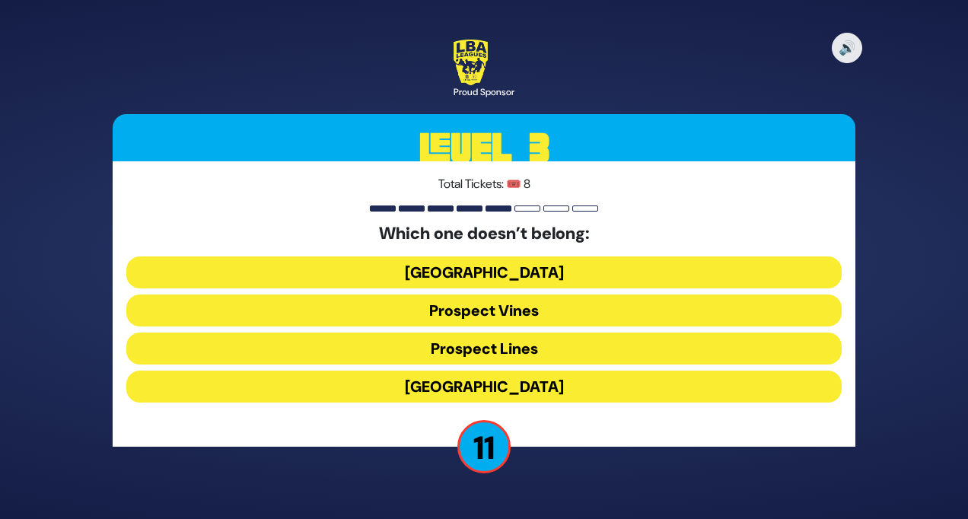
click at [574, 351] on button "Prospect Lines" at bounding box center [483, 348] width 715 height 32
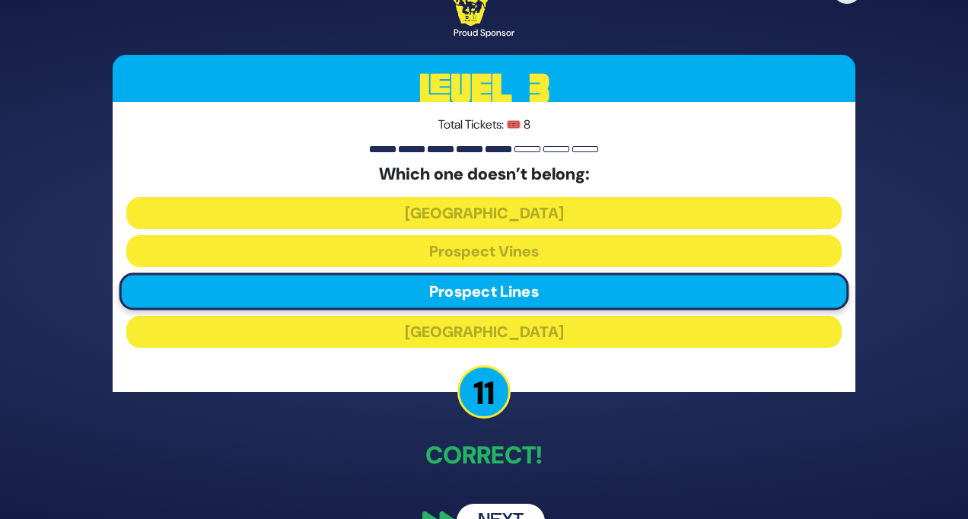
click at [503, 515] on button "Next" at bounding box center [500, 521] width 88 height 35
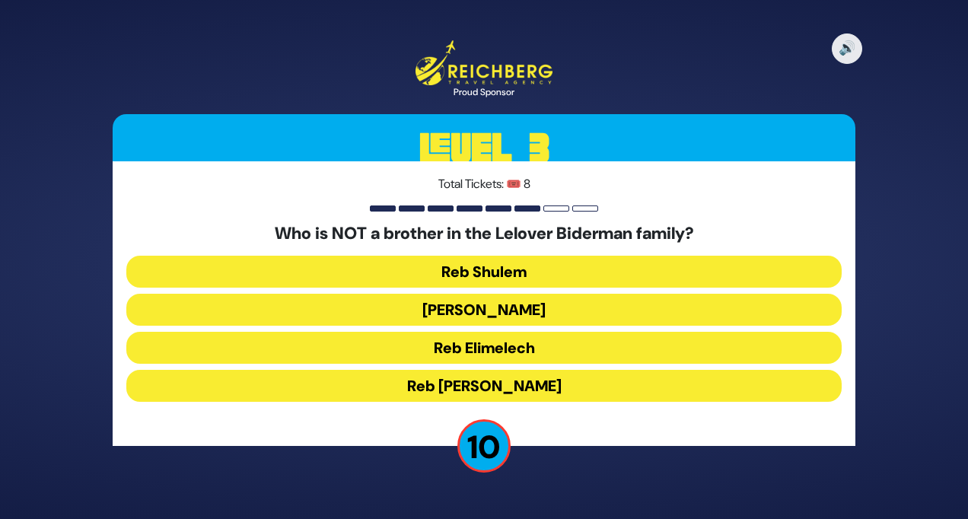
click at [569, 389] on button "Reb Chaim Yosef" at bounding box center [483, 386] width 715 height 32
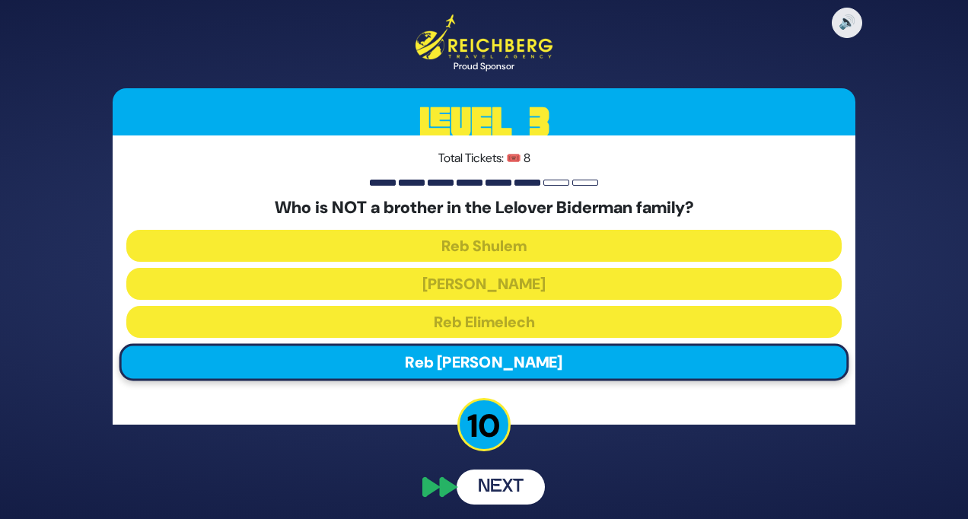
click at [534, 485] on button "Next" at bounding box center [500, 486] width 88 height 35
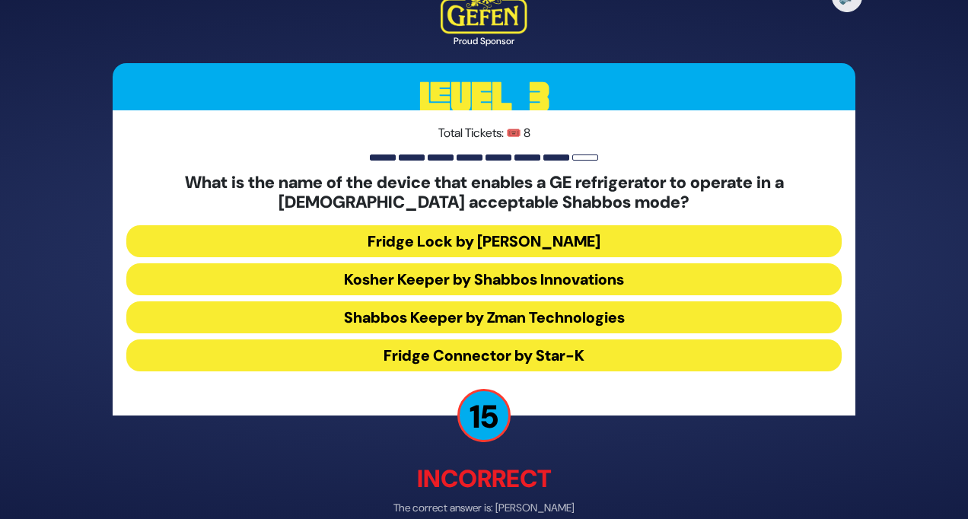
scroll to position [30, 0]
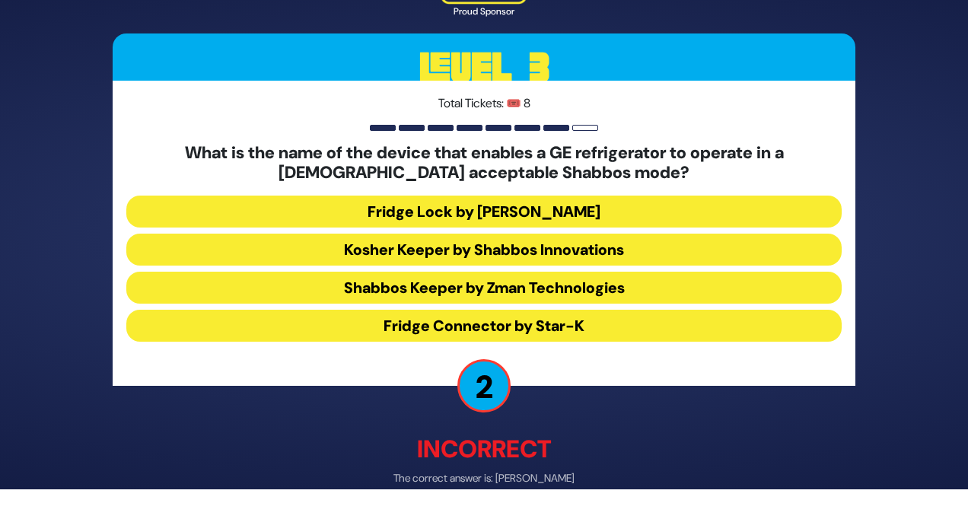
click at [578, 332] on button "Fridge Connector by Star-K" at bounding box center [483, 325] width 715 height 32
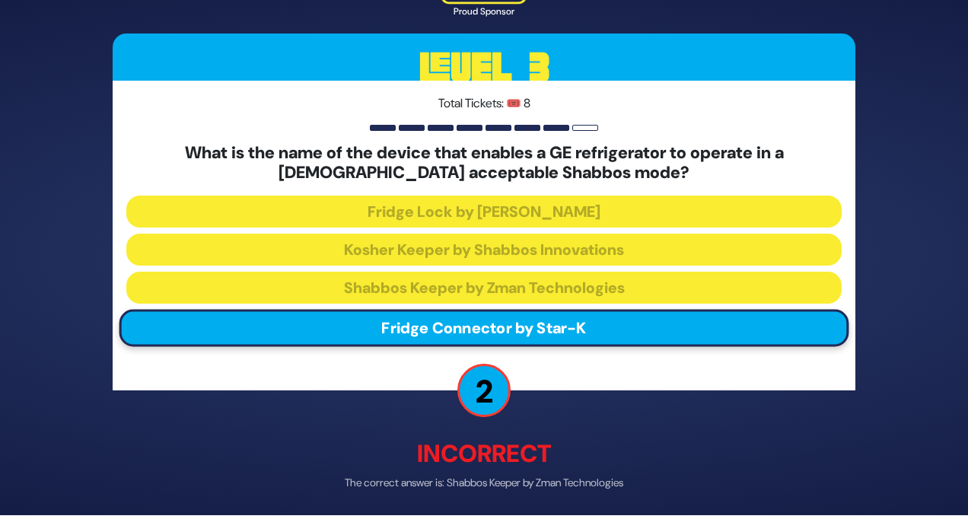
scroll to position [56, 0]
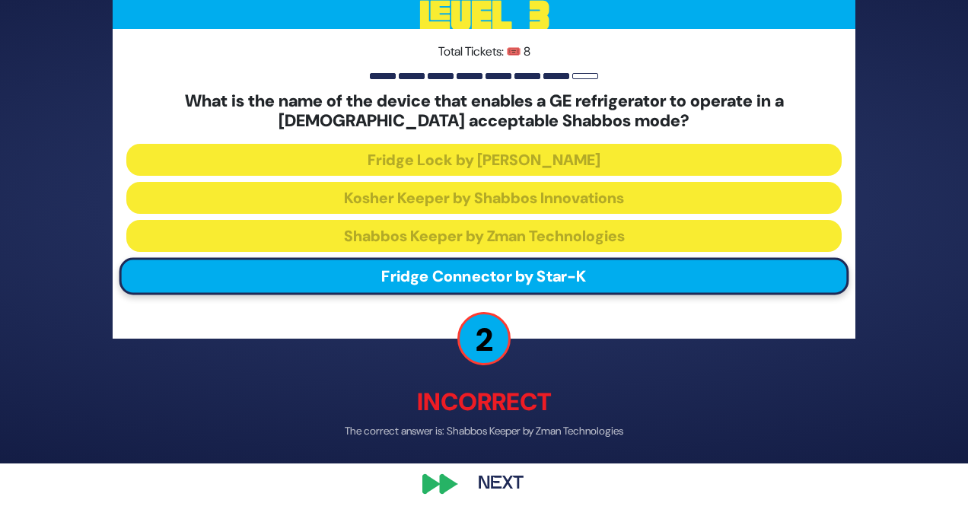
click at [505, 486] on button "Next" at bounding box center [500, 483] width 88 height 35
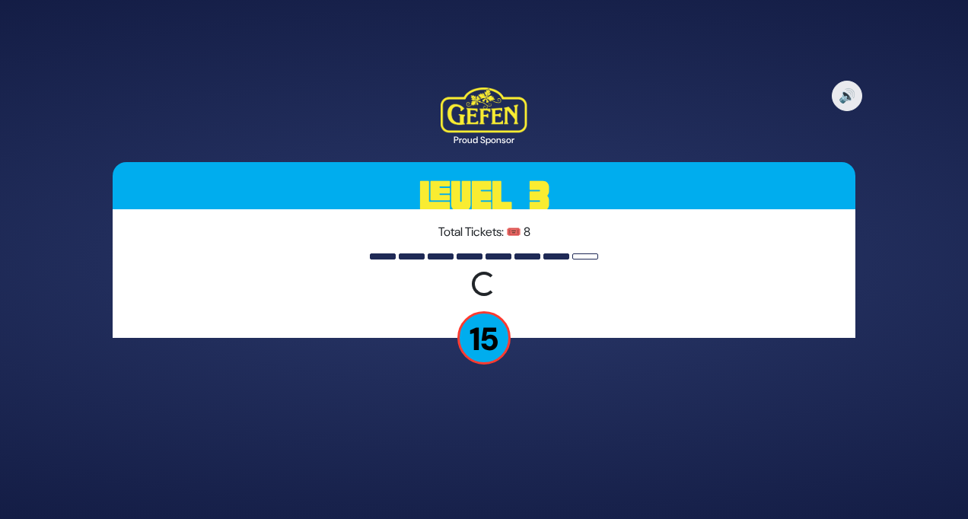
scroll to position [0, 0]
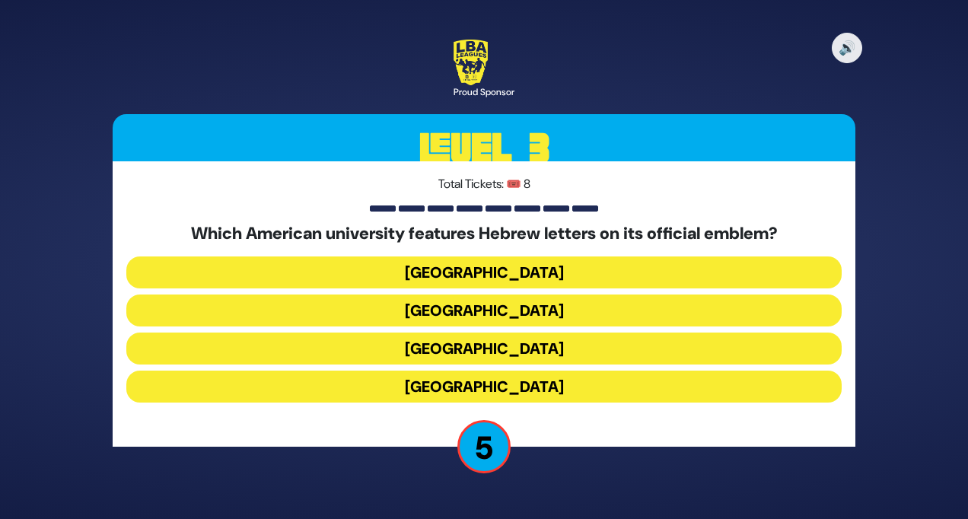
click at [590, 310] on button "Yale University" at bounding box center [483, 310] width 715 height 32
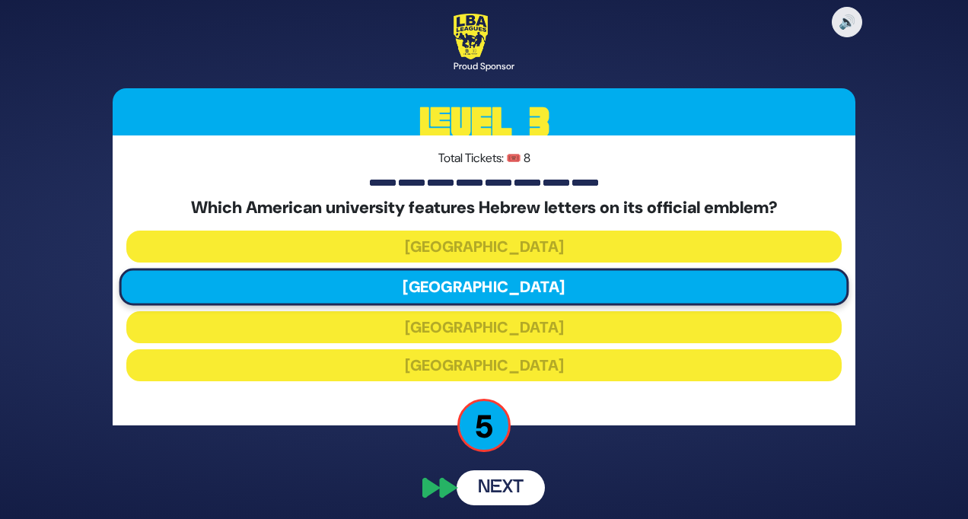
click at [513, 485] on button "Next" at bounding box center [500, 487] width 88 height 35
click at [494, 486] on div "🔊 Proud Sponsor Level 3 Total Tickets: 🎟️ 8 Which American university features …" at bounding box center [483, 258] width 779 height 527
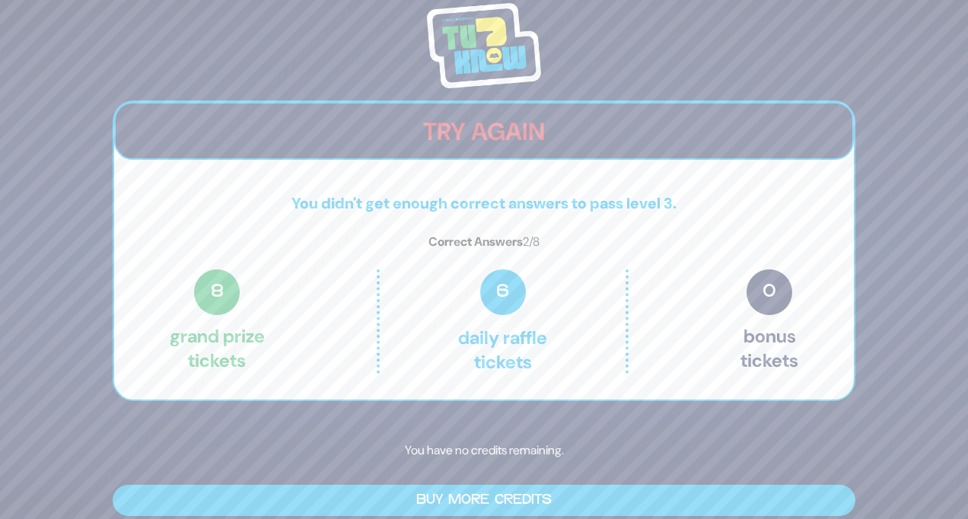
scroll to position [15, 0]
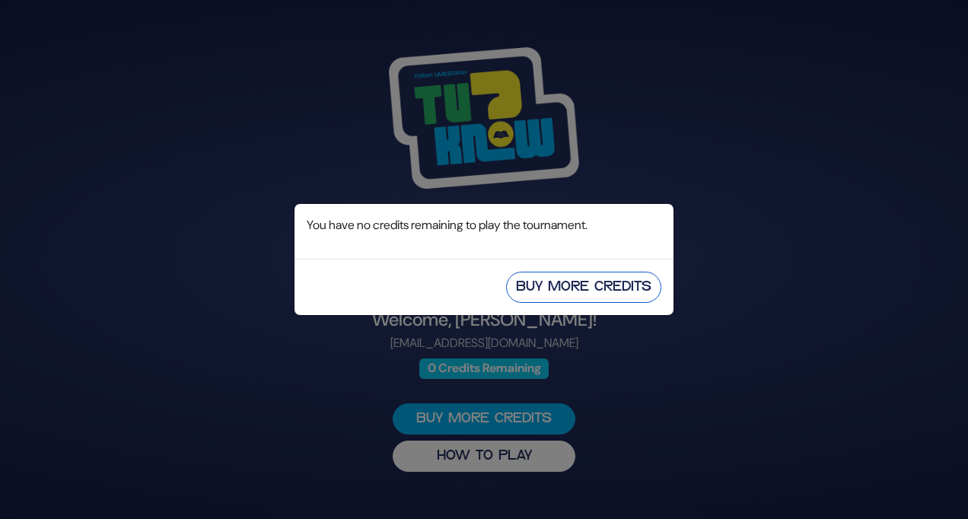
click at [585, 294] on button "Buy More Credits" at bounding box center [583, 287] width 155 height 31
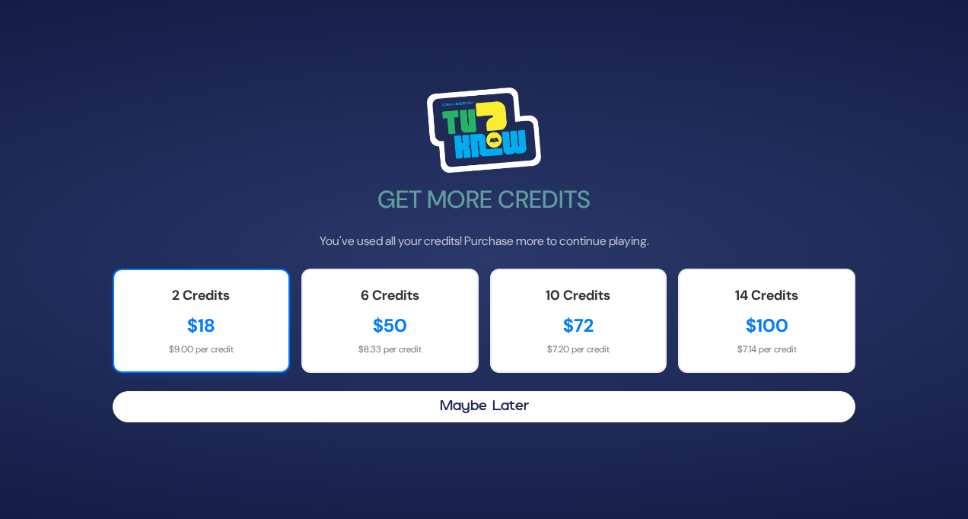
click at [248, 296] on div "2 Credits" at bounding box center [201, 295] width 144 height 21
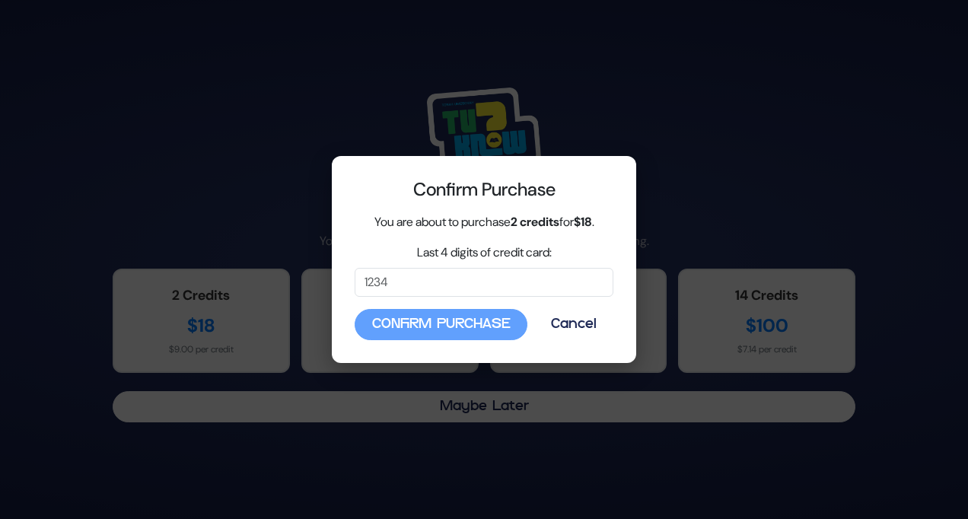
click at [474, 328] on div "Confirm Purchase Cancel" at bounding box center [483, 324] width 259 height 31
click at [411, 280] on input "Last 4 digits of credit card:" at bounding box center [483, 282] width 259 height 29
click at [583, 315] on button "Cancel" at bounding box center [573, 324] width 80 height 31
